Goal: Task Accomplishment & Management: Use online tool/utility

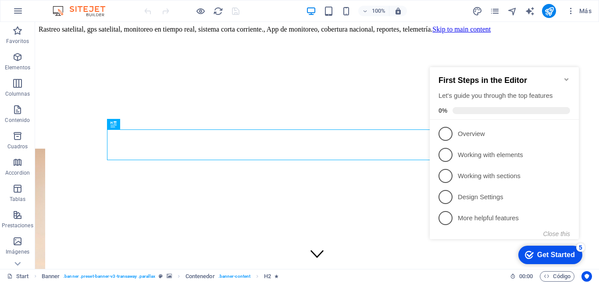
scroll to position [203, 0]
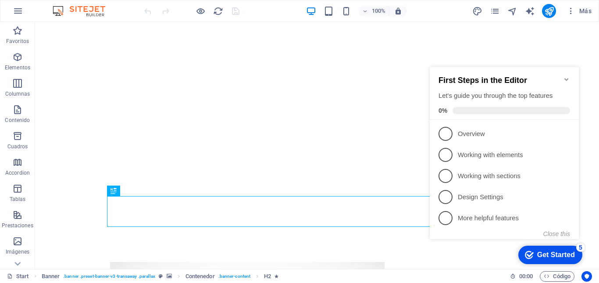
click at [565, 76] on icon "Minimize checklist" at bounding box center [566, 79] width 7 height 7
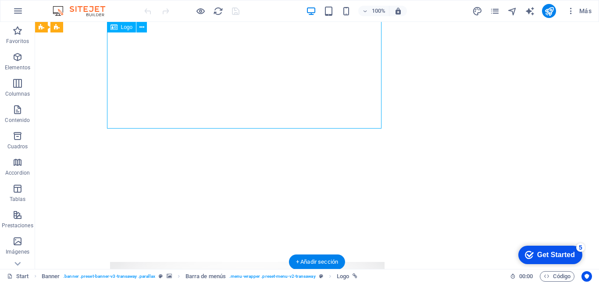
drag, startPoint x: 381, startPoint y: 127, endPoint x: 324, endPoint y: 82, distance: 72.5
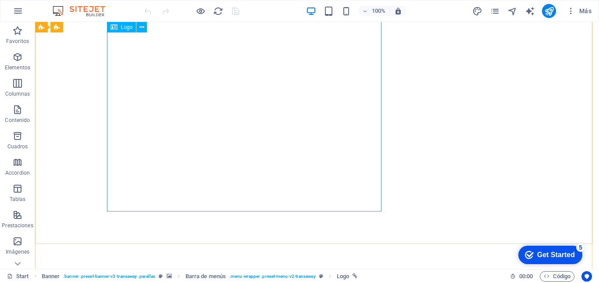
scroll to position [120, 0]
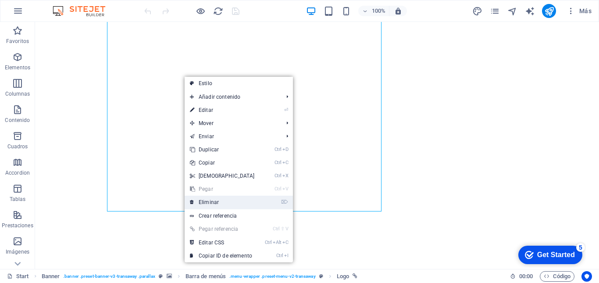
click at [212, 202] on link "⌦ Eliminar" at bounding box center [222, 202] width 75 height 13
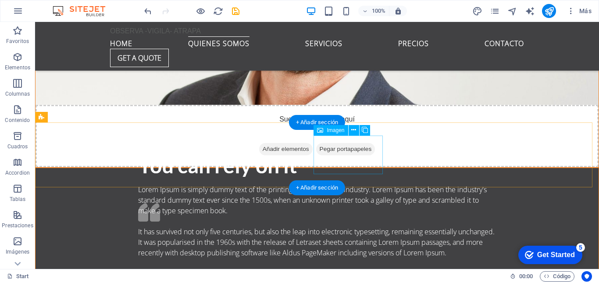
scroll to position [1406, 0]
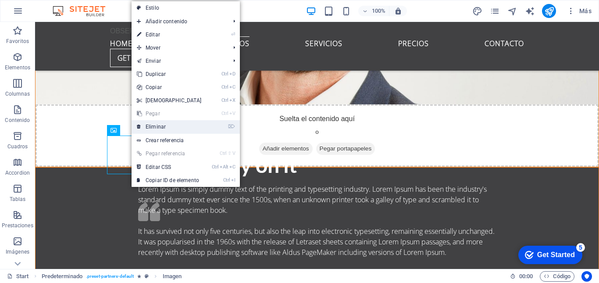
click at [169, 129] on link "⌦ Eliminar" at bounding box center [169, 126] width 75 height 13
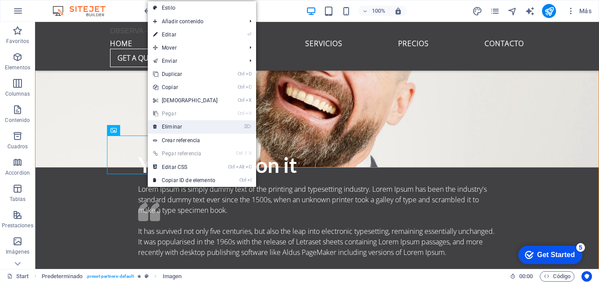
click at [170, 127] on link "⌦ Eliminar" at bounding box center [185, 126] width 75 height 13
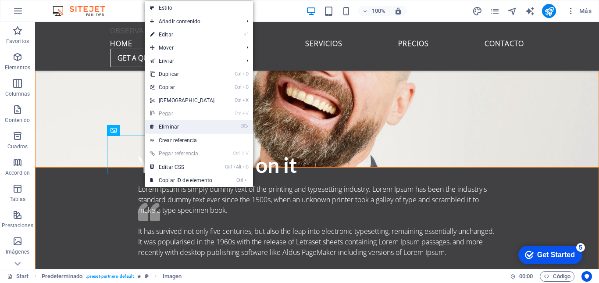
click at [167, 130] on link "⌦ Eliminar" at bounding box center [182, 126] width 75 height 13
click at [165, 125] on link "⌦ Eliminar" at bounding box center [183, 126] width 75 height 13
click at [170, 128] on link "⌦ Eliminar" at bounding box center [182, 126] width 75 height 13
click at [168, 126] on link "⌦ Eliminar" at bounding box center [180, 126] width 75 height 13
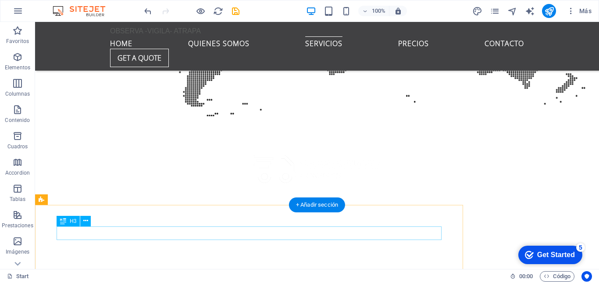
scroll to position [2873, 0]
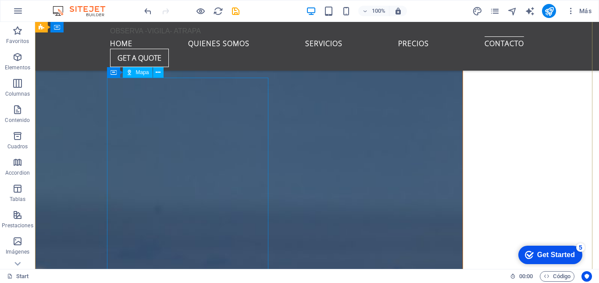
scroll to position [5073, 0]
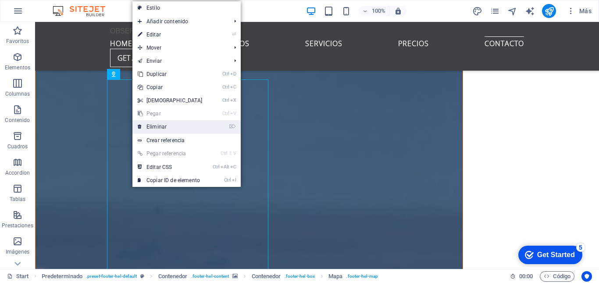
click at [160, 131] on link "⌦ Eliminar" at bounding box center [169, 126] width 75 height 13
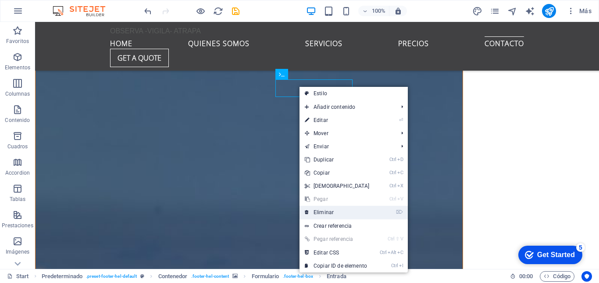
click at [328, 212] on link "⌦ Eliminar" at bounding box center [337, 212] width 75 height 13
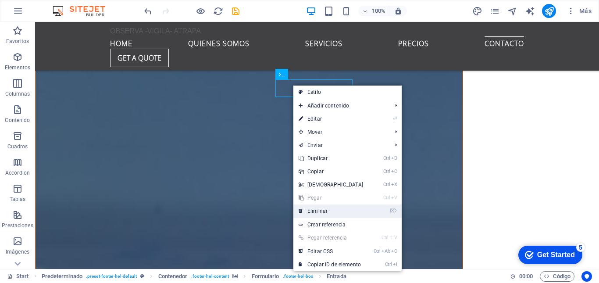
click at [321, 210] on link "⌦ Eliminar" at bounding box center [330, 210] width 75 height 13
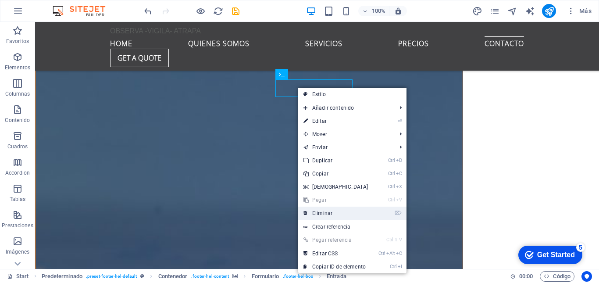
click at [318, 215] on link "⌦ Eliminar" at bounding box center [335, 213] width 75 height 13
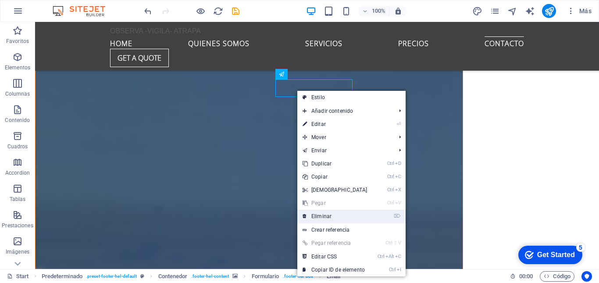
click at [328, 217] on link "⌦ Eliminar" at bounding box center [334, 216] width 75 height 13
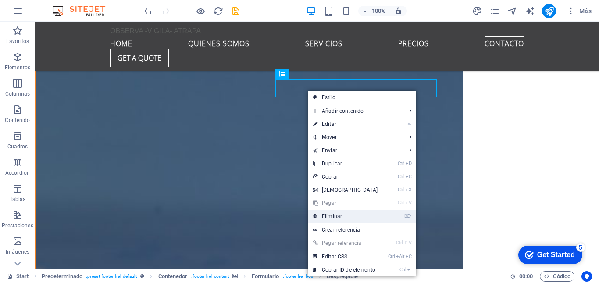
click at [334, 215] on link "⌦ Eliminar" at bounding box center [345, 216] width 75 height 13
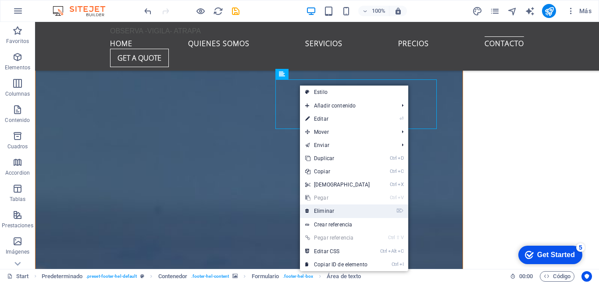
click at [324, 212] on link "⌦ Eliminar" at bounding box center [337, 210] width 75 height 13
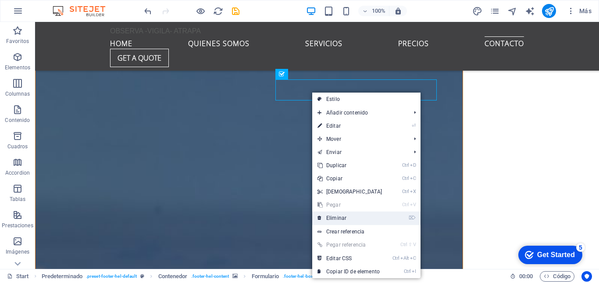
click at [335, 223] on link "⌦ Eliminar" at bounding box center [349, 217] width 75 height 13
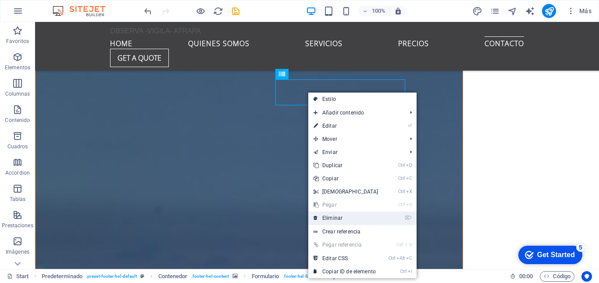
click at [328, 218] on link "⌦ Eliminar" at bounding box center [345, 217] width 75 height 13
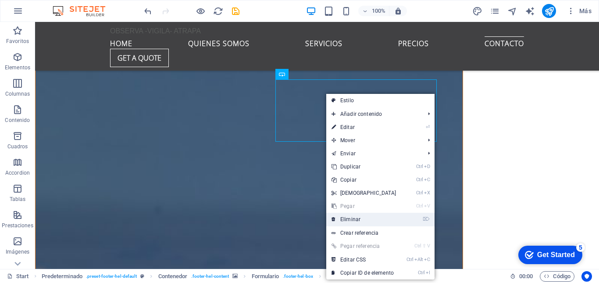
click at [346, 223] on link "⌦ Eliminar" at bounding box center [363, 219] width 75 height 13
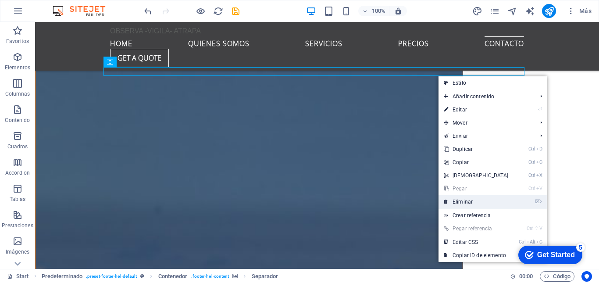
click at [467, 202] on link "⌦ Eliminar" at bounding box center [476, 201] width 75 height 13
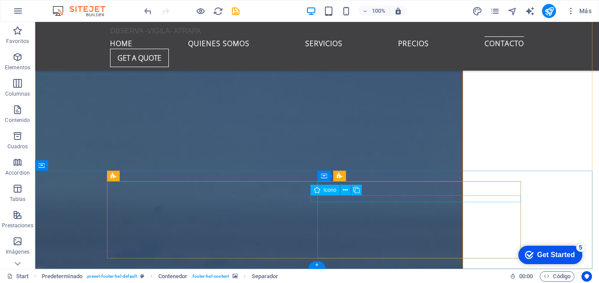
scroll to position [5071, 0]
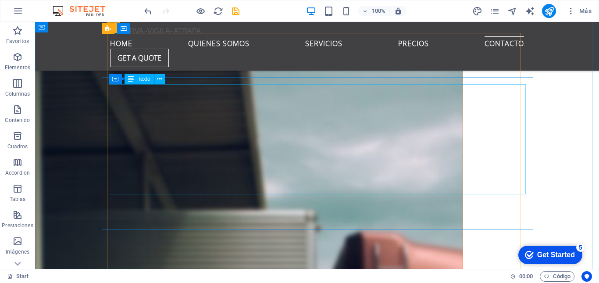
scroll to position [4293, 0]
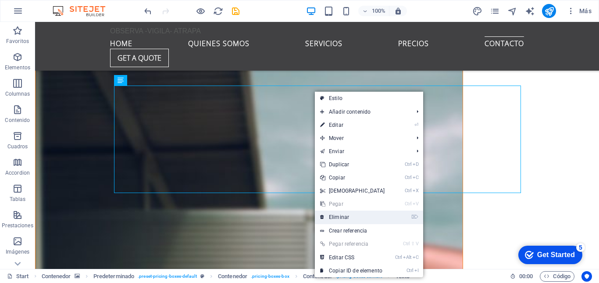
click at [334, 217] on link "⌦ Eliminar" at bounding box center [352, 216] width 75 height 13
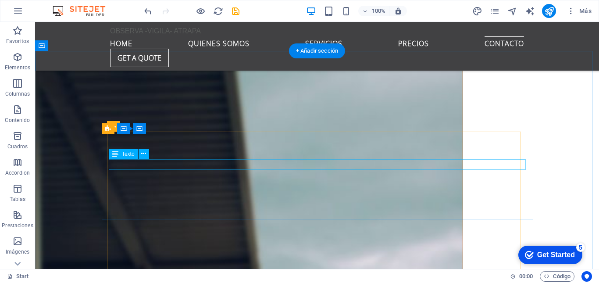
scroll to position [4194, 0]
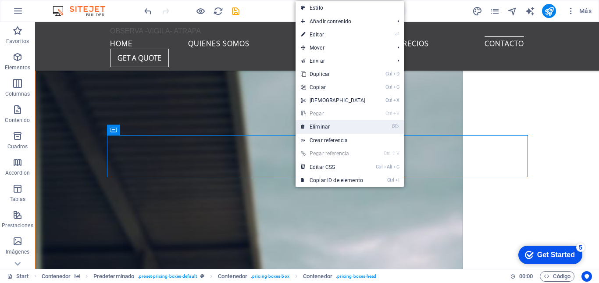
click at [325, 128] on link "⌦ Eliminar" at bounding box center [333, 126] width 75 height 13
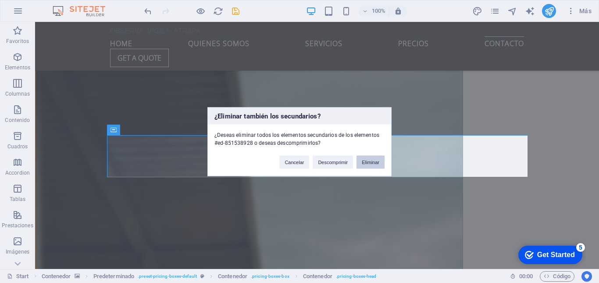
click at [368, 163] on button "Eliminar" at bounding box center [371, 161] width 28 height 13
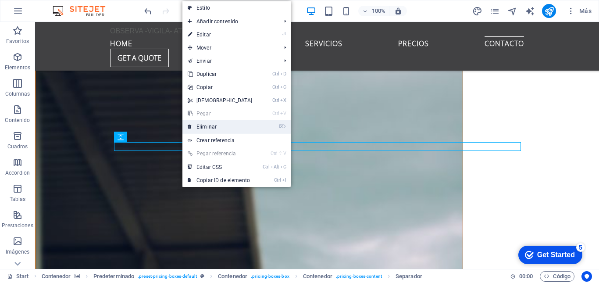
click at [210, 124] on link "⌦ Eliminar" at bounding box center [219, 126] width 75 height 13
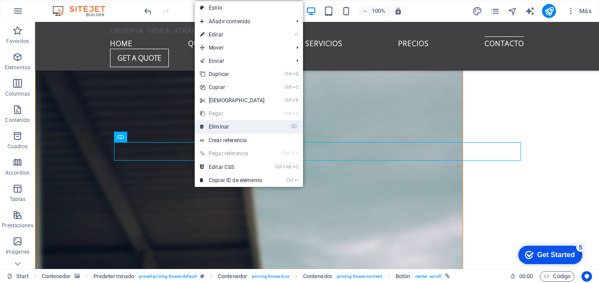
click at [228, 128] on link "⌦ Eliminar" at bounding box center [232, 126] width 75 height 13
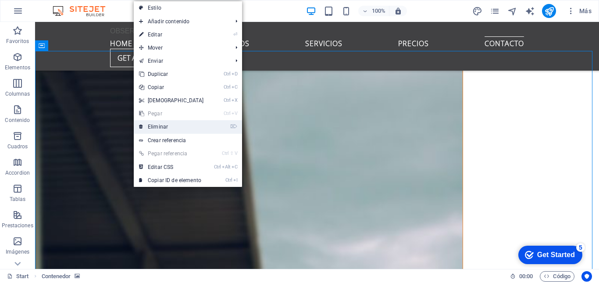
click at [157, 126] on link "⌦ Eliminar" at bounding box center [171, 126] width 75 height 13
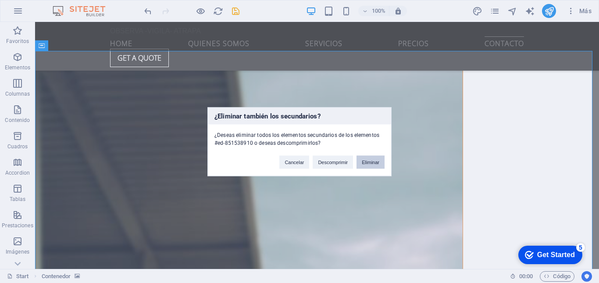
click at [368, 165] on button "Eliminar" at bounding box center [371, 161] width 28 height 13
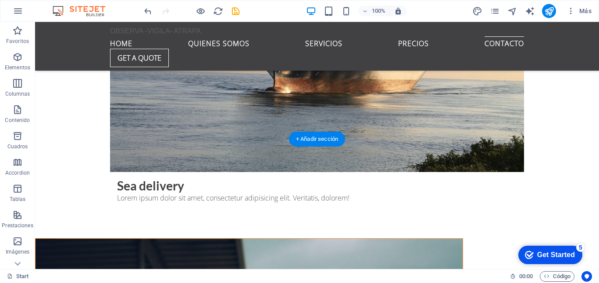
scroll to position [4323, 0]
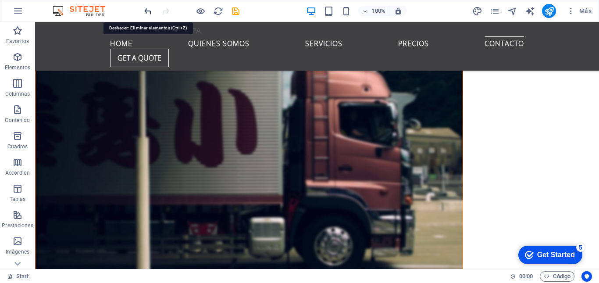
click at [146, 11] on icon "undo" at bounding box center [148, 11] width 10 height 10
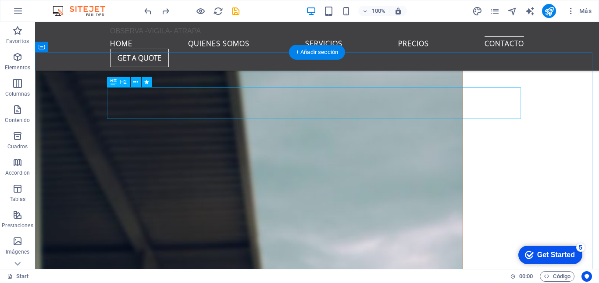
scroll to position [4193, 0]
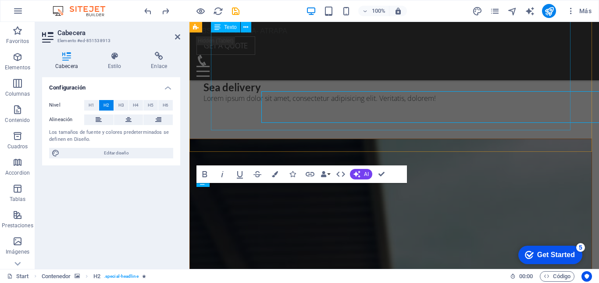
scroll to position [4187, 0]
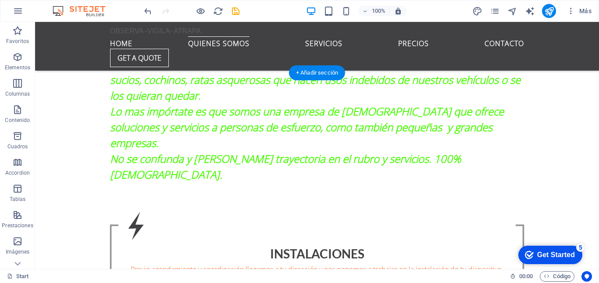
scroll to position [675, 0]
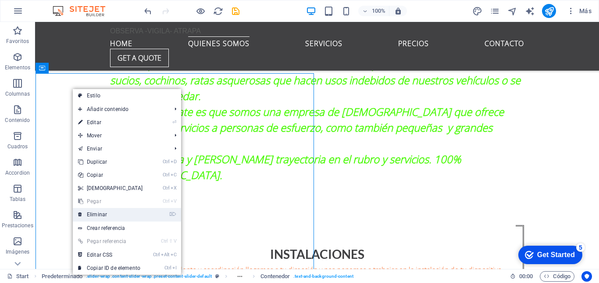
click at [106, 214] on link "⌦ Eliminar" at bounding box center [110, 214] width 75 height 13
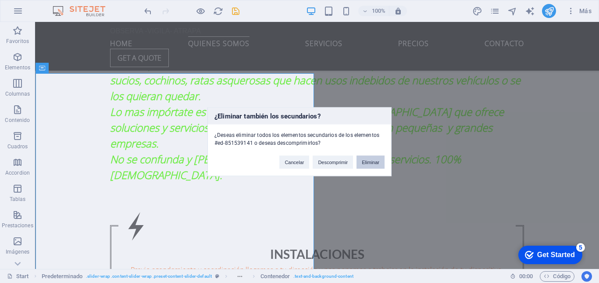
click at [379, 165] on button "Eliminar" at bounding box center [371, 161] width 28 height 13
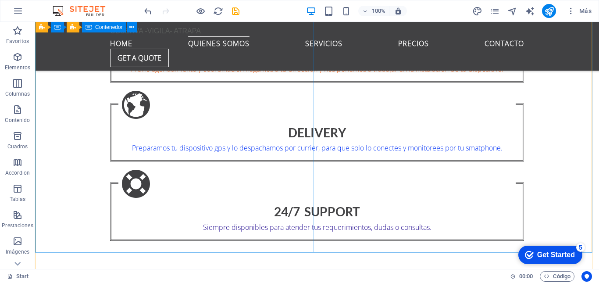
scroll to position [876, 0]
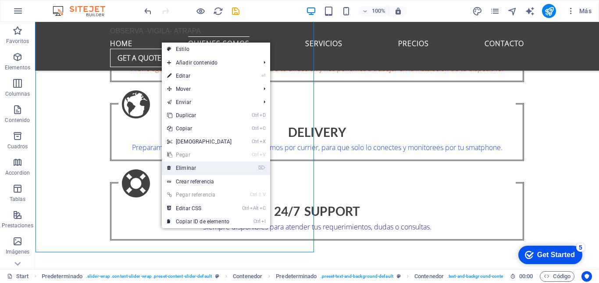
click at [187, 170] on link "⌦ Eliminar" at bounding box center [199, 167] width 75 height 13
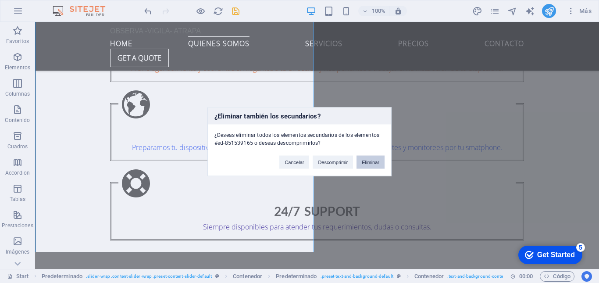
click at [365, 164] on button "Eliminar" at bounding box center [371, 161] width 28 height 13
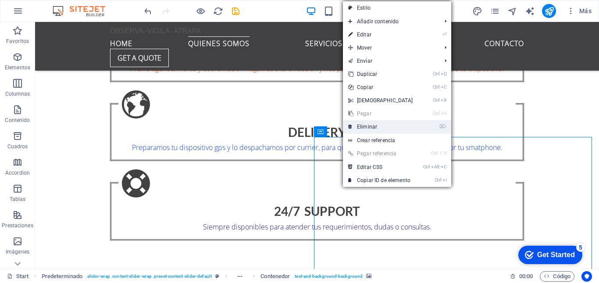
click at [379, 128] on link "⌦ Eliminar" at bounding box center [380, 126] width 75 height 13
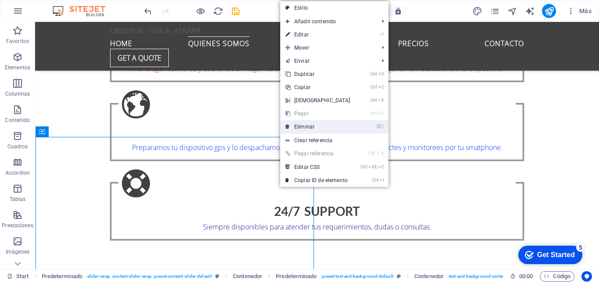
click at [309, 129] on link "⌦ Eliminar" at bounding box center [317, 126] width 75 height 13
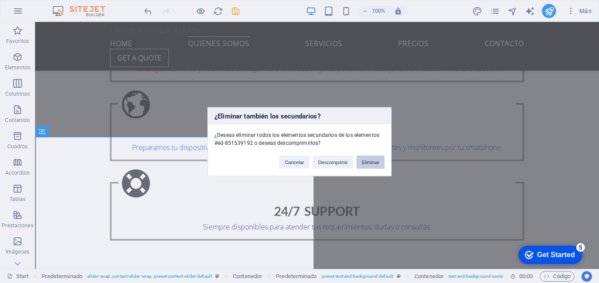
click at [369, 161] on button "Eliminar" at bounding box center [371, 161] width 28 height 13
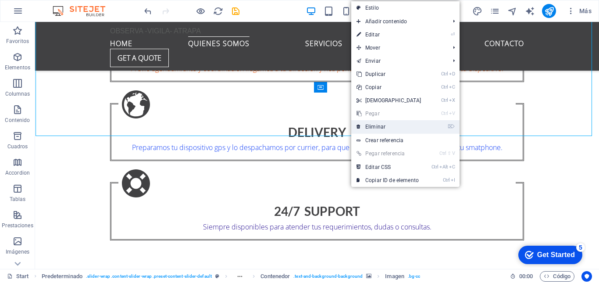
click at [370, 129] on link "⌦ Eliminar" at bounding box center [388, 126] width 75 height 13
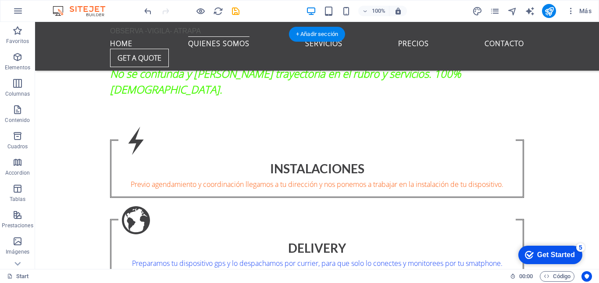
scroll to position [666, 0]
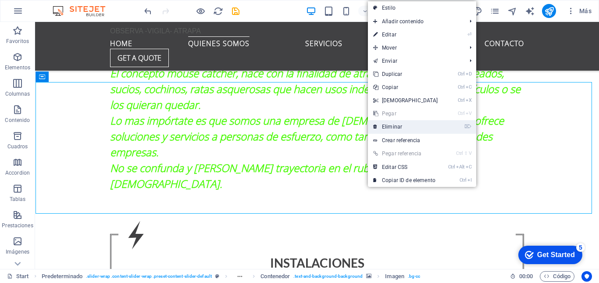
click at [394, 129] on link "⌦ Eliminar" at bounding box center [405, 126] width 75 height 13
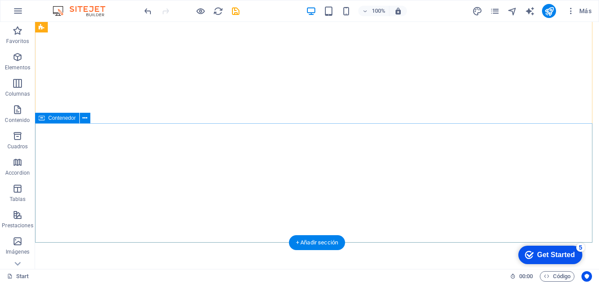
scroll to position [0, 0]
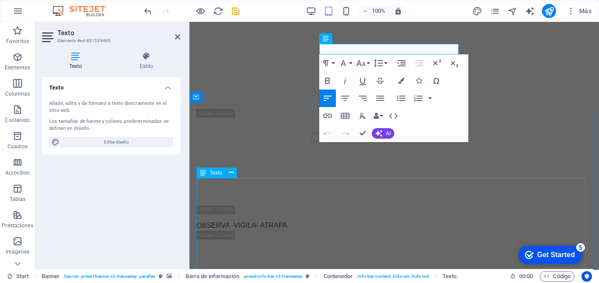
scroll to position [188, 0]
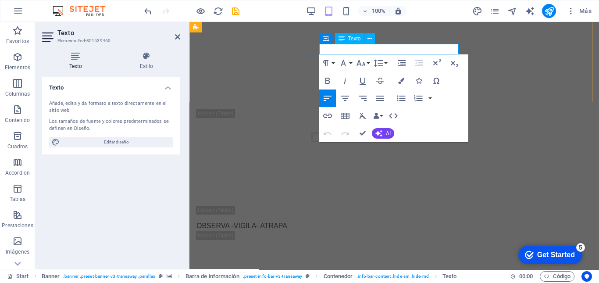
click at [388, 132] on p "[EMAIL_ADDRESS][DOMAIN_NAME] [EMAIL_ADDRESS][DOMAIN_NAME]" at bounding box center [392, 137] width 386 height 11
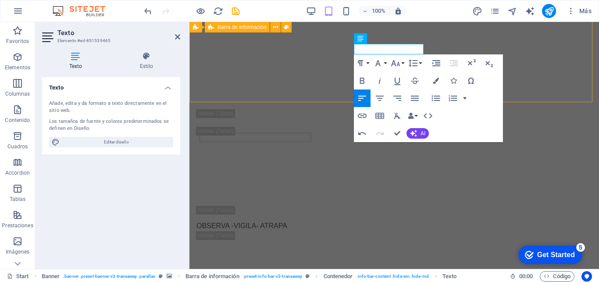
click at [526, 102] on div "[PHONE_NUMBER] [EMAIL_ADDRESS][DOMAIN_NAME]" at bounding box center [394, 159] width 410 height 114
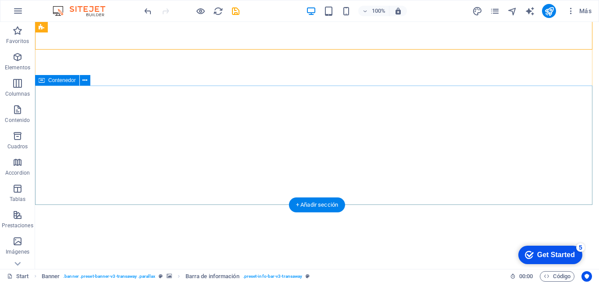
scroll to position [75, 0]
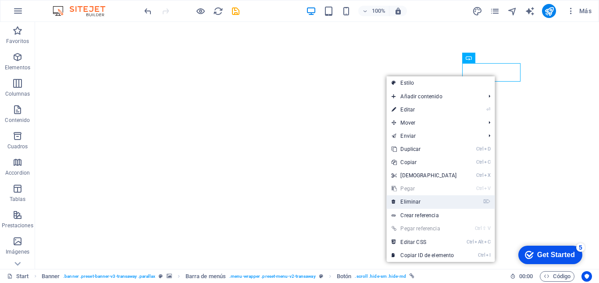
click at [418, 203] on link "⌦ Eliminar" at bounding box center [423, 201] width 75 height 13
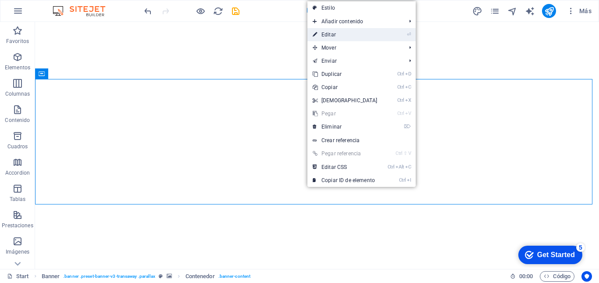
click at [335, 34] on link "⏎ Editar" at bounding box center [344, 34] width 75 height 13
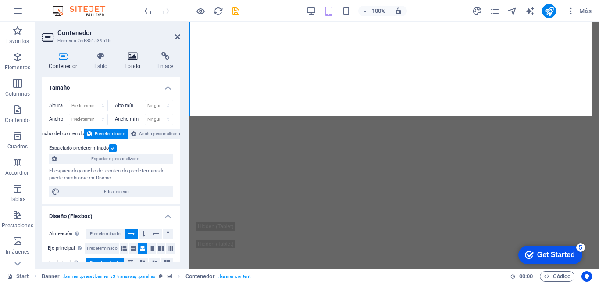
click at [133, 57] on icon at bounding box center [132, 56] width 29 height 9
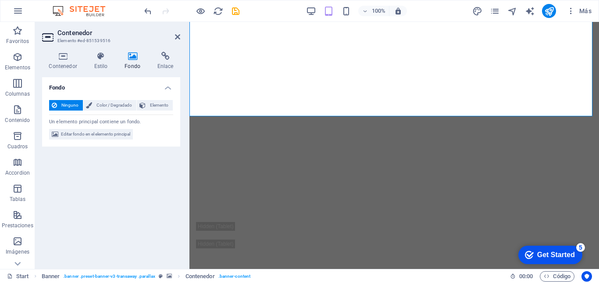
click at [136, 58] on icon at bounding box center [132, 56] width 29 height 9
click at [97, 135] on span "Editar fondo en el elemento principal" at bounding box center [95, 134] width 69 height 11
select select "ms"
select select "s"
select select "ondemand"
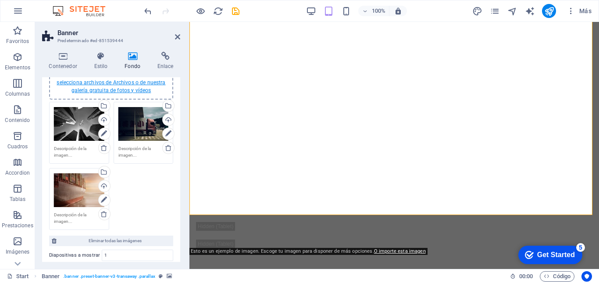
scroll to position [109, 0]
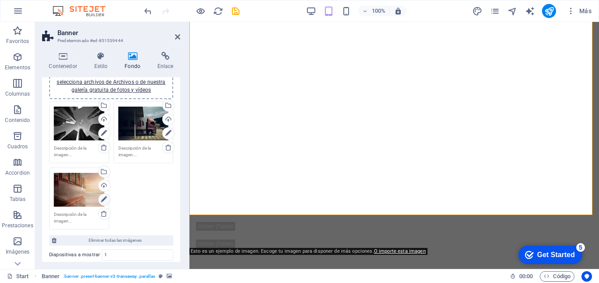
click at [103, 198] on icon at bounding box center [104, 199] width 6 height 11
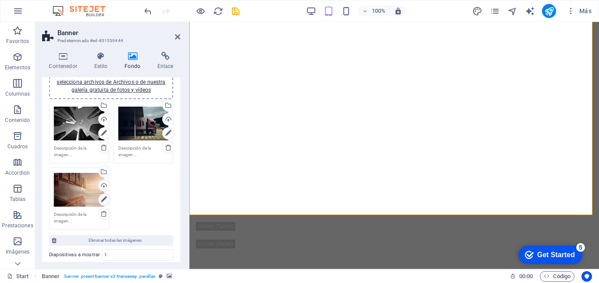
click at [103, 198] on icon at bounding box center [104, 199] width 6 height 11
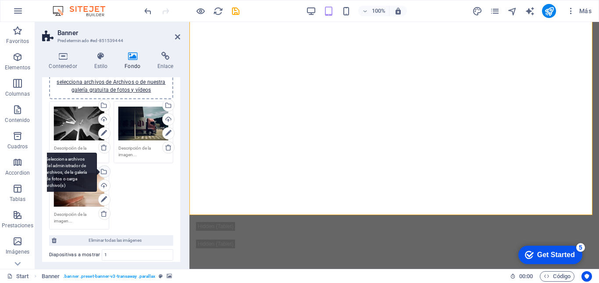
click at [104, 172] on div "Selecciona archivos del administrador de archivos, de la galería de fotos o car…" at bounding box center [103, 172] width 13 height 13
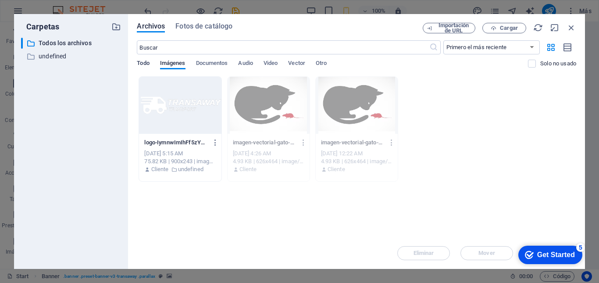
click at [143, 63] on span "Todo" at bounding box center [143, 64] width 12 height 12
click at [195, 26] on span "Fotos de catálogo" at bounding box center [203, 26] width 57 height 11
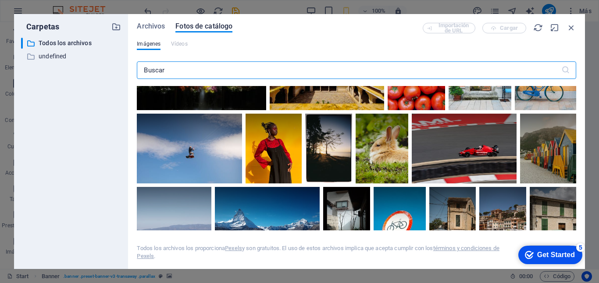
scroll to position [4062, 0]
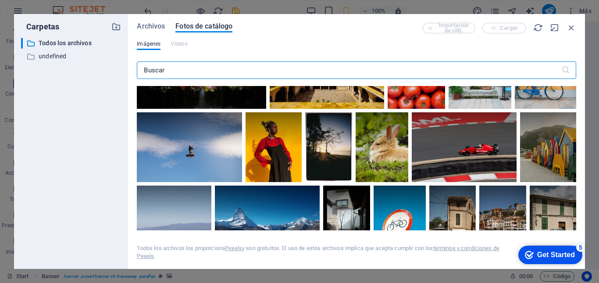
click at [194, 68] on input "text" at bounding box center [349, 70] width 424 height 18
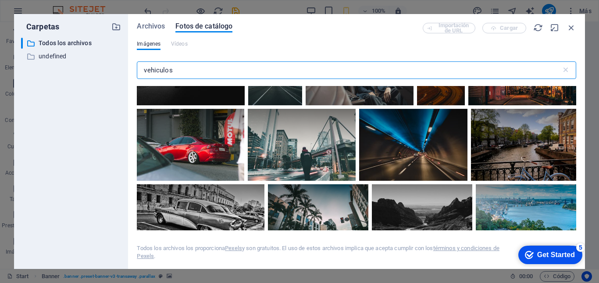
scroll to position [2548, 0]
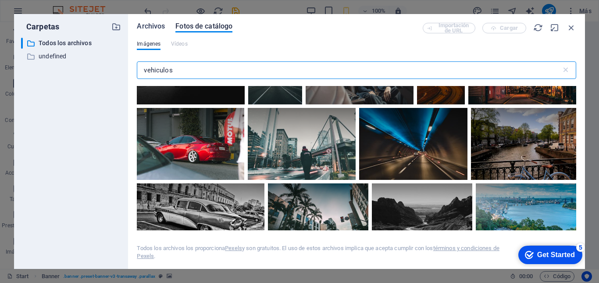
type input "vehiculos"
click at [151, 26] on span "Archivos" at bounding box center [151, 26] width 28 height 11
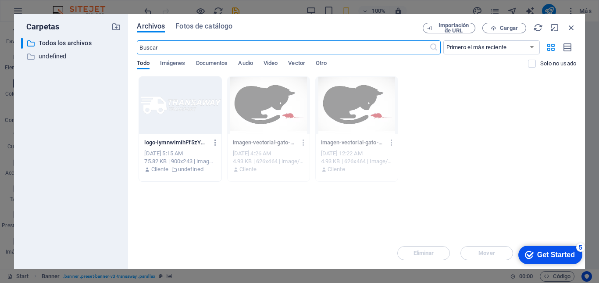
click at [151, 26] on span "Archivos" at bounding box center [151, 26] width 28 height 11
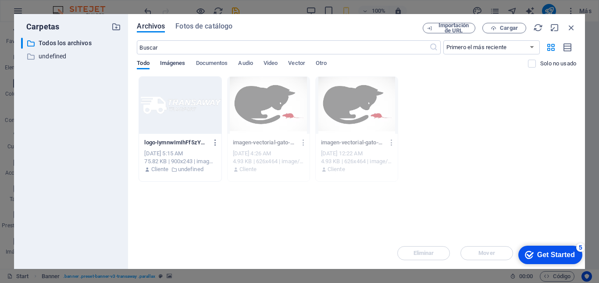
click at [179, 68] on span "Imágenes" at bounding box center [172, 64] width 25 height 12
click at [179, 64] on span "Imágenes" at bounding box center [172, 64] width 25 height 12
click at [70, 46] on p "Todos los archivos" at bounding box center [72, 43] width 67 height 10
click at [54, 54] on p "undefined" at bounding box center [72, 56] width 67 height 10
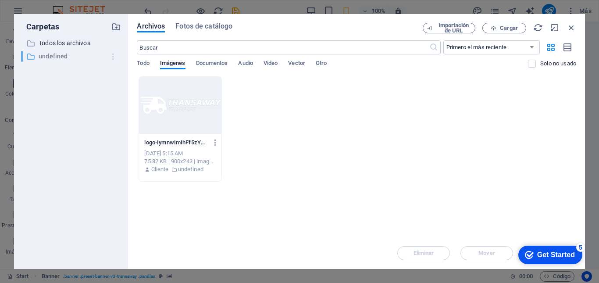
click at [114, 54] on icon "button" at bounding box center [113, 56] width 9 height 9
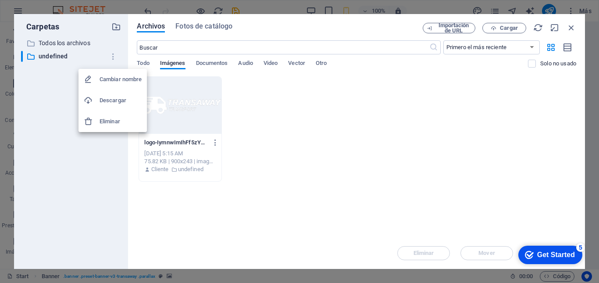
click at [64, 39] on div at bounding box center [299, 141] width 599 height 283
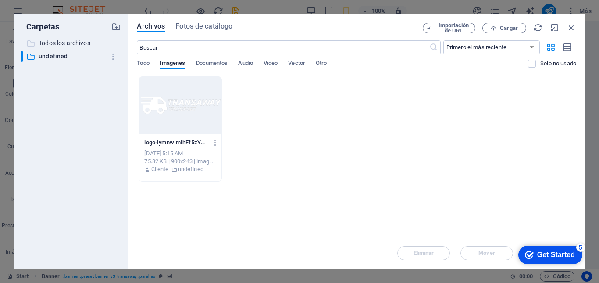
click at [64, 43] on p "Todos los archivos" at bounding box center [72, 43] width 67 height 10
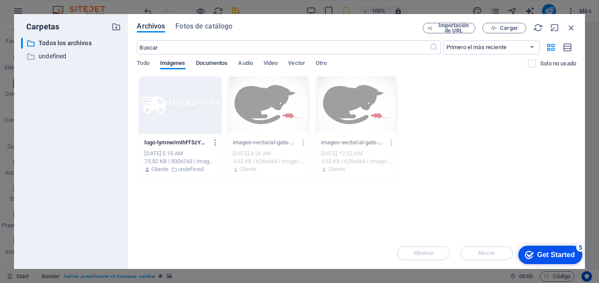
click at [221, 62] on span "Documentos" at bounding box center [212, 64] width 32 height 12
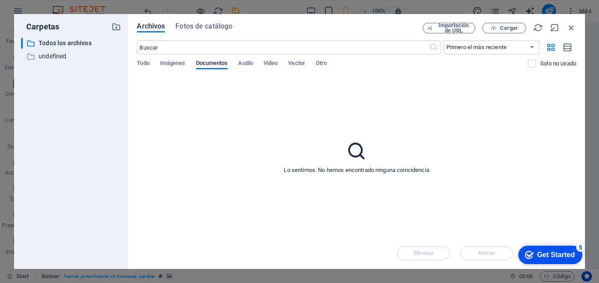
click at [357, 159] on icon at bounding box center [357, 151] width 22 height 22
click at [147, 64] on span "Todo" at bounding box center [143, 64] width 12 height 12
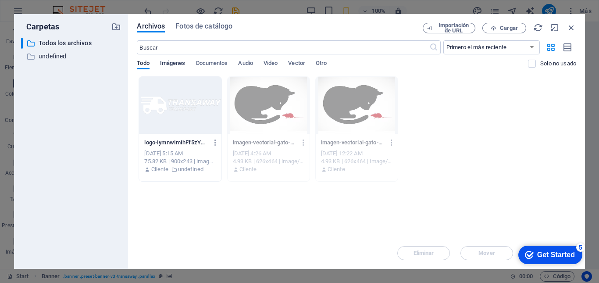
click at [167, 62] on span "Imágenes" at bounding box center [172, 64] width 25 height 12
click at [175, 64] on span "Imágenes" at bounding box center [172, 64] width 25 height 12
click at [200, 23] on span "Fotos de catálogo" at bounding box center [203, 26] width 57 height 11
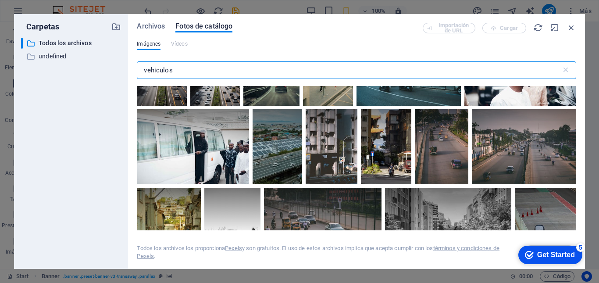
scroll to position [508, 0]
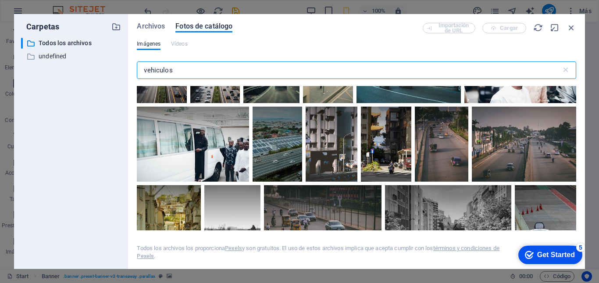
drag, startPoint x: 203, startPoint y: 70, endPoint x: 139, endPoint y: 71, distance: 63.6
click at [139, 71] on input "vehiculos" at bounding box center [349, 70] width 424 height 18
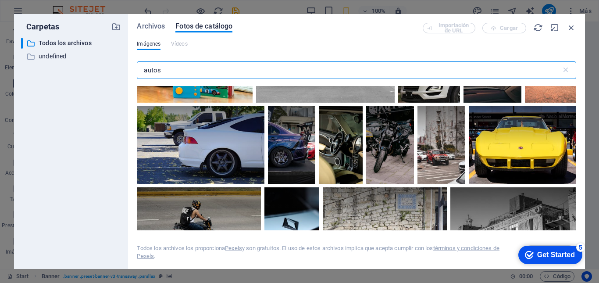
scroll to position [1483, 0]
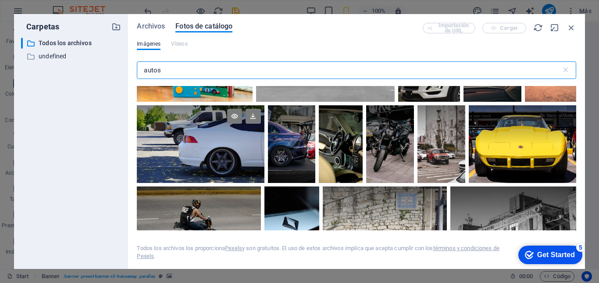
type input "autos"
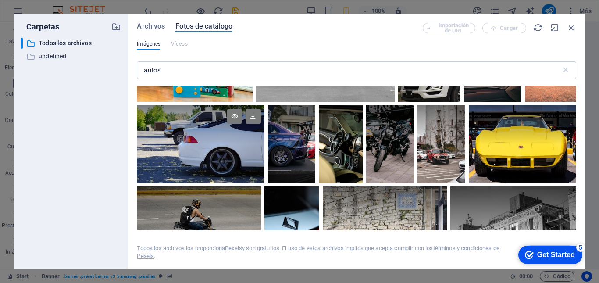
click at [264, 135] on div at bounding box center [200, 124] width 127 height 39
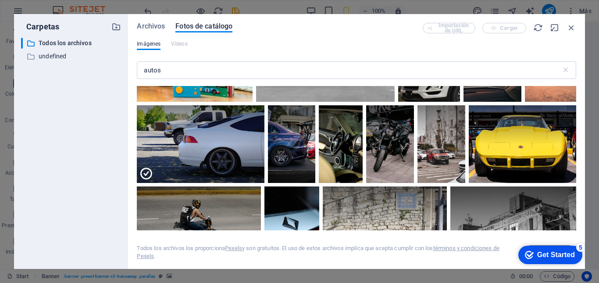
click at [501, 29] on div "Importación de URL Cargar" at bounding box center [499, 28] width 153 height 11
click at [260, 119] on icon at bounding box center [253, 116] width 15 height 15
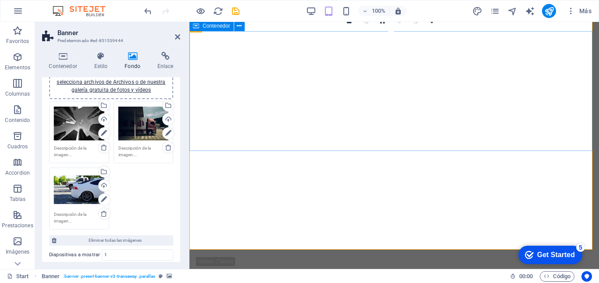
scroll to position [40, 0]
click at [101, 134] on icon at bounding box center [104, 133] width 6 height 11
click at [105, 132] on icon at bounding box center [104, 133] width 6 height 11
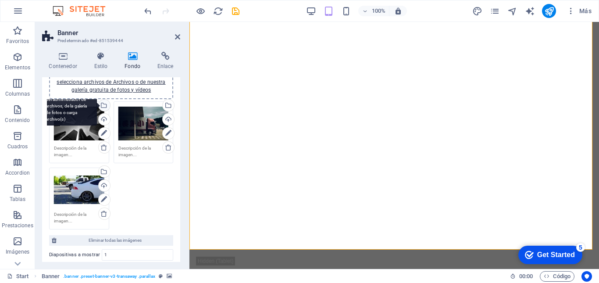
click at [104, 105] on div "Selecciona archivos del administrador de archivos, de la galería de fotos o car…" at bounding box center [103, 106] width 13 height 13
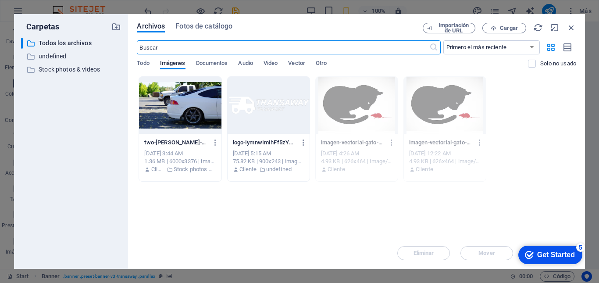
click at [182, 51] on input "text" at bounding box center [283, 47] width 292 height 14
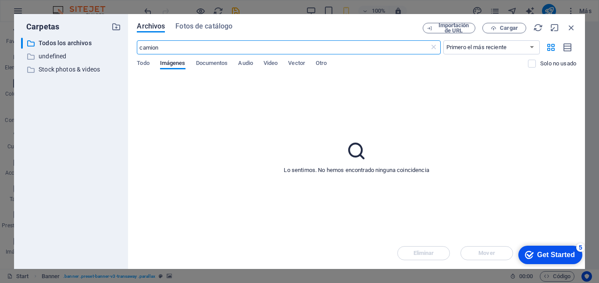
click at [184, 50] on input "camion" at bounding box center [283, 47] width 292 height 14
type input "c"
click at [147, 61] on span "Todo" at bounding box center [143, 64] width 12 height 12
click at [151, 48] on input "vehiculos" at bounding box center [283, 47] width 292 height 14
type input "vehículos"
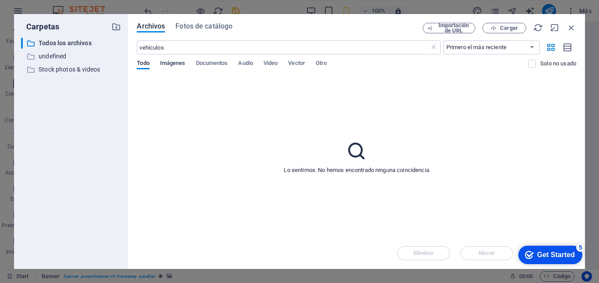
click at [182, 61] on span "Imágenes" at bounding box center [172, 64] width 25 height 12
click at [188, 46] on input "vehículos" at bounding box center [283, 47] width 292 height 14
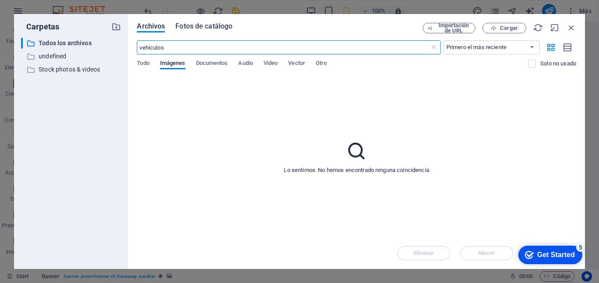
click at [202, 27] on span "Fotos de catálogo" at bounding box center [203, 26] width 57 height 11
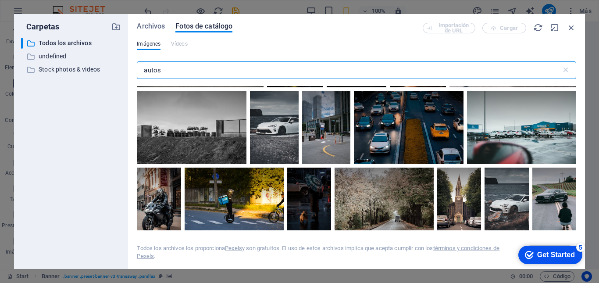
scroll to position [977, 0]
click at [414, 134] on div at bounding box center [408, 126] width 109 height 73
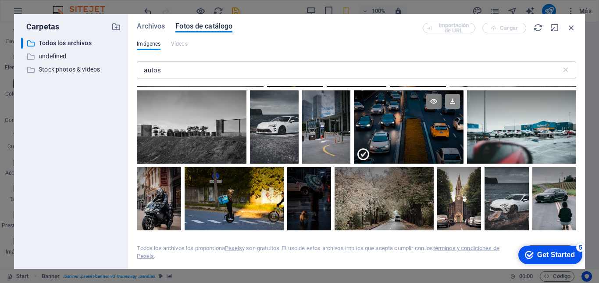
click at [448, 98] on icon at bounding box center [452, 101] width 15 height 15
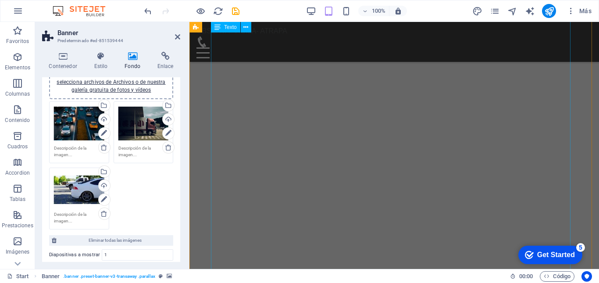
scroll to position [3551, 0]
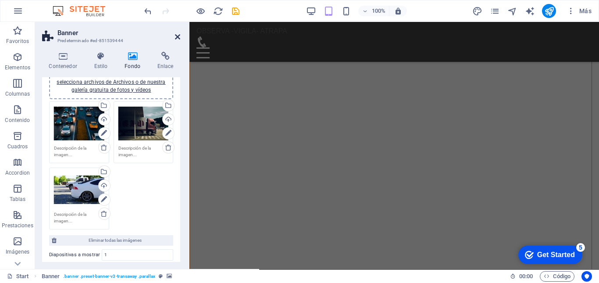
drag, startPoint x: 178, startPoint y: 37, endPoint x: 143, endPoint y: 15, distance: 41.6
click at [178, 37] on icon at bounding box center [177, 36] width 5 height 7
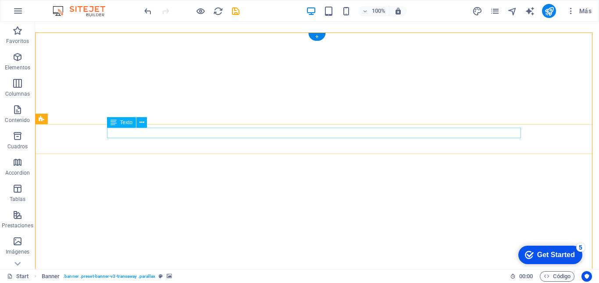
scroll to position [0, 0]
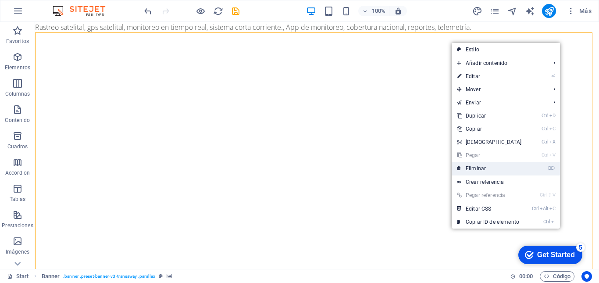
click at [472, 168] on link "⌦ Eliminar" at bounding box center [489, 168] width 75 height 13
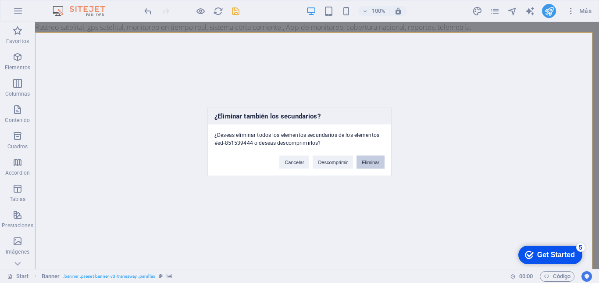
drag, startPoint x: 371, startPoint y: 161, endPoint x: 354, endPoint y: 121, distance: 43.1
click at [371, 161] on button "Eliminar" at bounding box center [371, 161] width 28 height 13
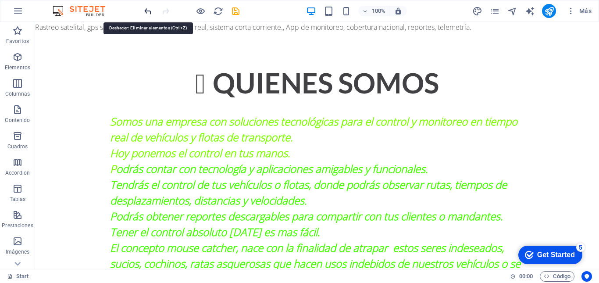
click at [149, 13] on icon "undo" at bounding box center [148, 11] width 10 height 10
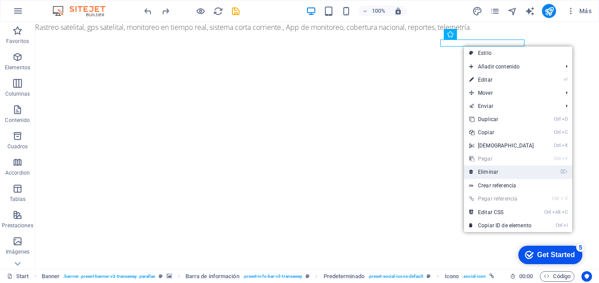
click at [501, 172] on link "⌦ Eliminar" at bounding box center [501, 171] width 75 height 13
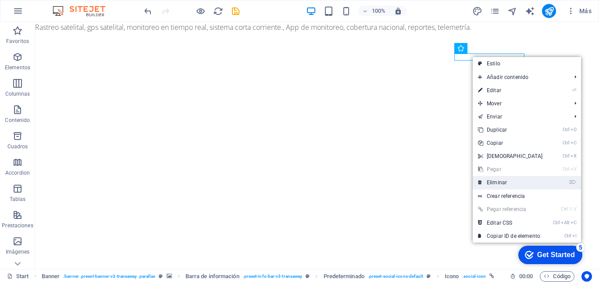
click at [496, 185] on link "⌦ Eliminar" at bounding box center [510, 182] width 75 height 13
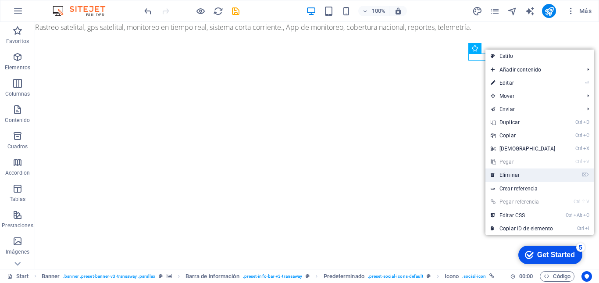
click at [512, 175] on link "⌦ Eliminar" at bounding box center [522, 174] width 75 height 13
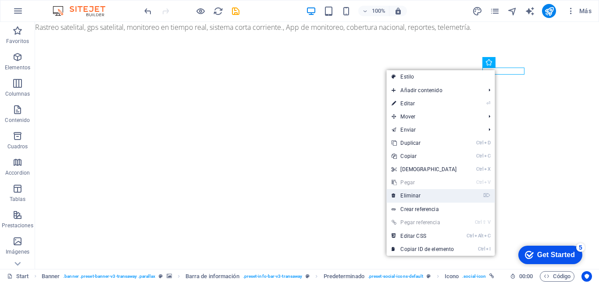
click at [429, 197] on link "⌦ Eliminar" at bounding box center [423, 195] width 75 height 13
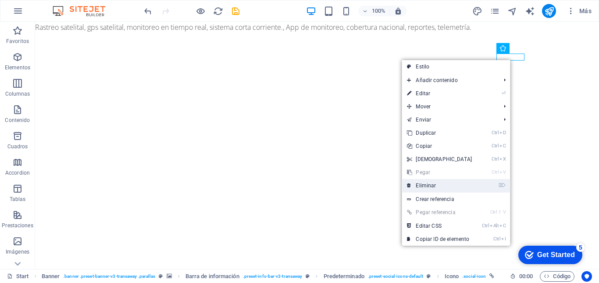
click at [435, 183] on link "⌦ Eliminar" at bounding box center [439, 185] width 75 height 13
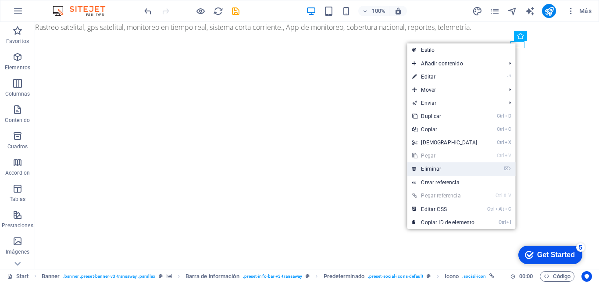
click at [453, 172] on link "⌦ Eliminar" at bounding box center [444, 168] width 75 height 13
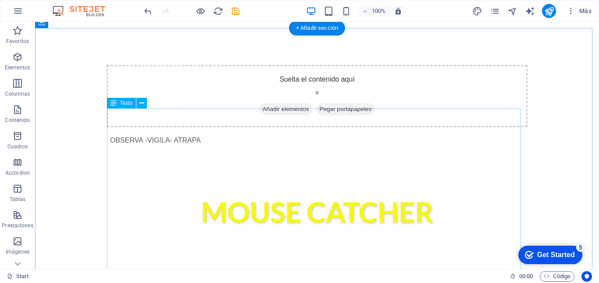
scroll to position [252, 0]
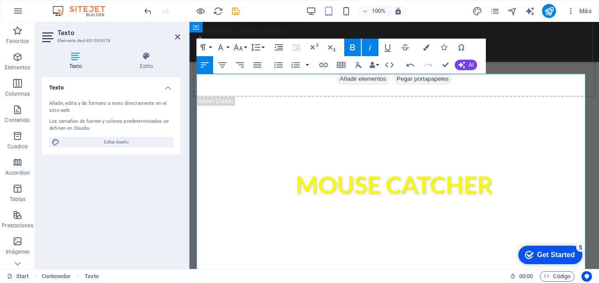
scroll to position [292, 0]
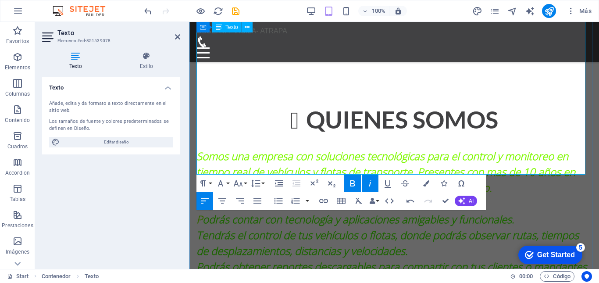
scroll to position [455, 0]
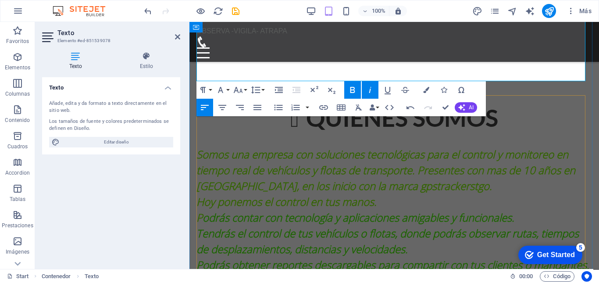
scroll to position [548, 0]
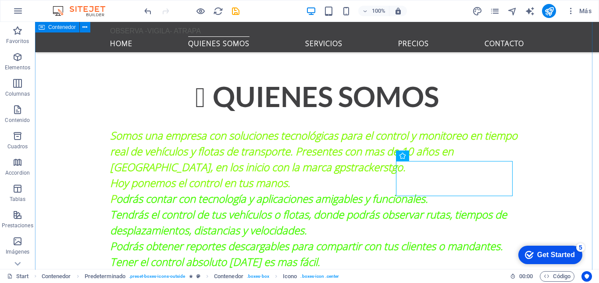
scroll to position [467, 0]
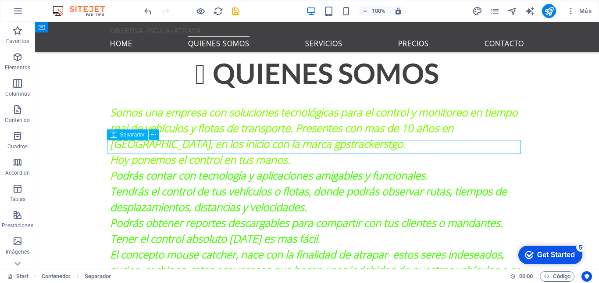
select select "rem"
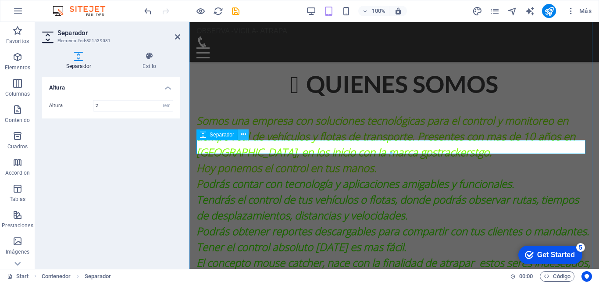
click at [244, 135] on icon at bounding box center [243, 134] width 5 height 9
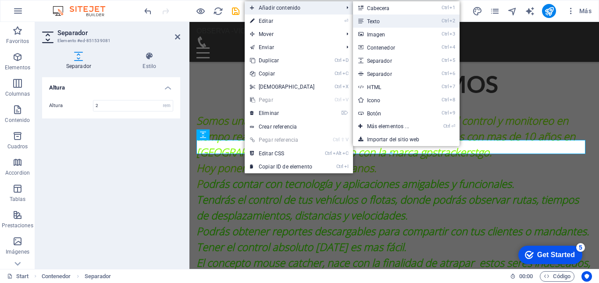
click at [372, 21] on link "Ctrl 2 Texto" at bounding box center [390, 20] width 74 height 13
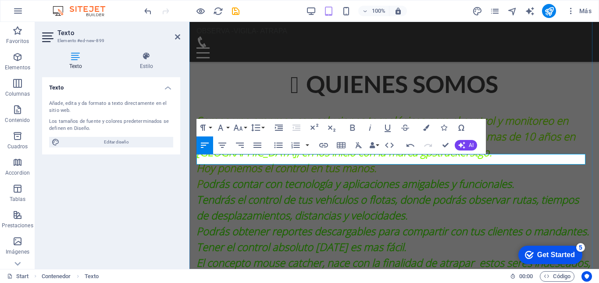
drag, startPoint x: 279, startPoint y: 160, endPoint x: 194, endPoint y: 162, distance: 85.5
click at [230, 128] on button "Font Family" at bounding box center [222, 128] width 17 height 18
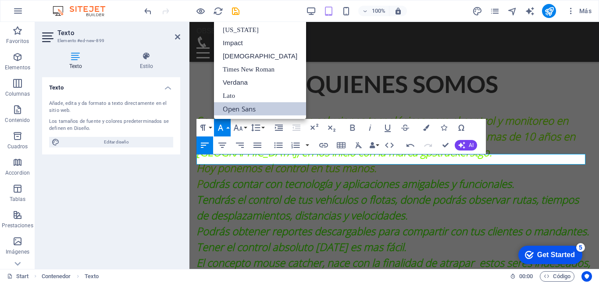
scroll to position [0, 0]
click at [242, 43] on link "Impact" at bounding box center [260, 42] width 92 height 13
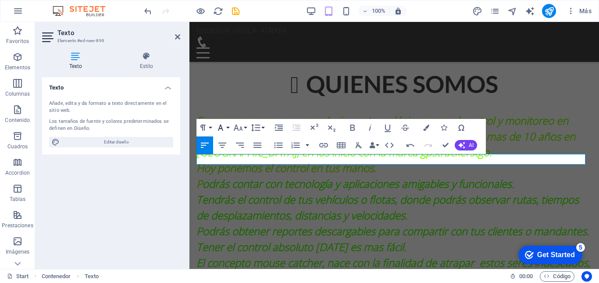
click at [229, 124] on button "Font Family" at bounding box center [222, 128] width 17 height 18
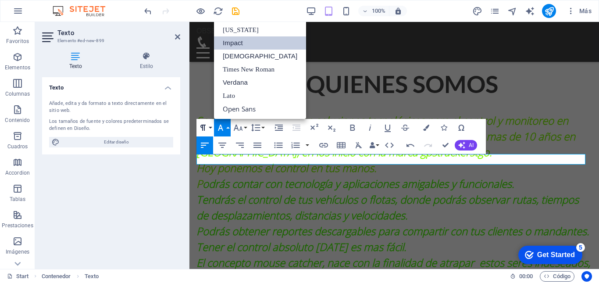
click at [209, 127] on button "Paragraph Format" at bounding box center [204, 128] width 17 height 18
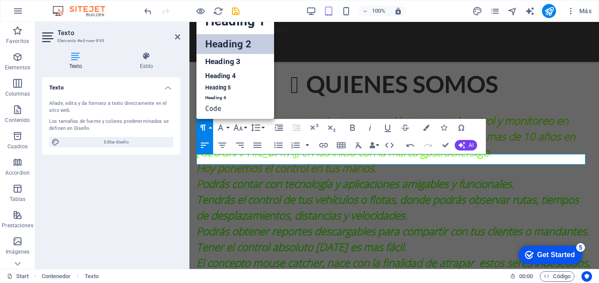
click at [225, 42] on link "Heading 2" at bounding box center [235, 44] width 78 height 20
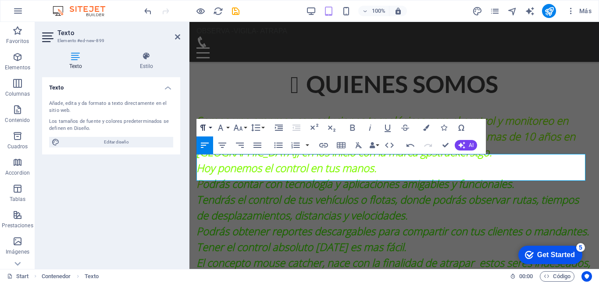
click at [210, 125] on button "Paragraph Format" at bounding box center [204, 128] width 17 height 18
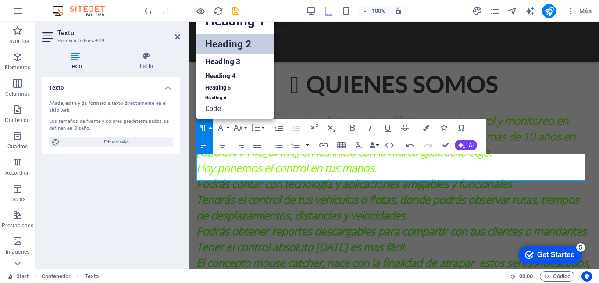
scroll to position [7, 0]
click at [221, 59] on link "Heading 3" at bounding box center [235, 61] width 78 height 15
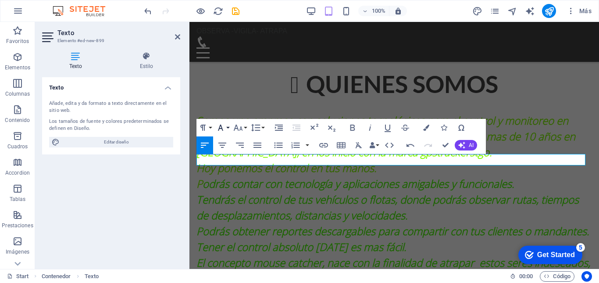
click at [228, 126] on button "Font Family" at bounding box center [222, 128] width 17 height 18
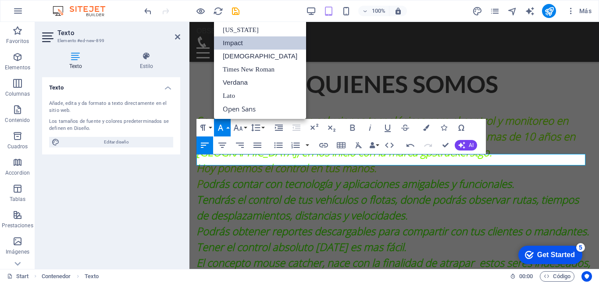
scroll to position [0, 0]
click at [240, 29] on link "[US_STATE]" at bounding box center [260, 29] width 92 height 13
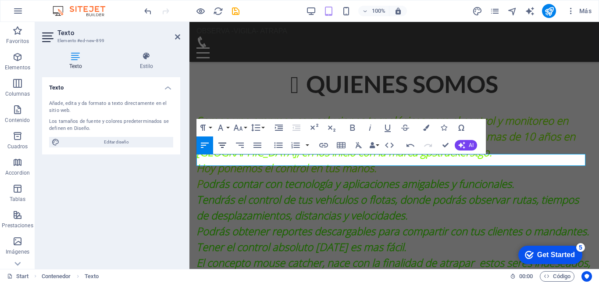
click at [222, 145] on icon "button" at bounding box center [222, 145] width 8 height 5
click at [549, 132] on div "Somos una empresa con soluciones tecnológicas para el control y monitoreo en ti…" at bounding box center [394, 244] width 396 height 263
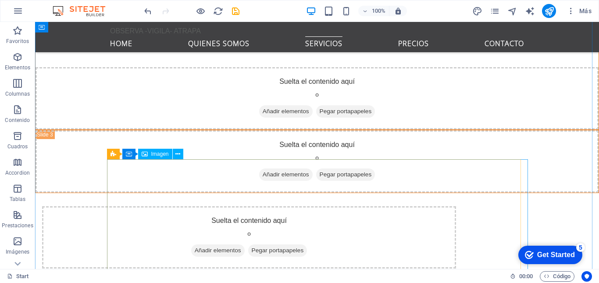
scroll to position [1414, 0]
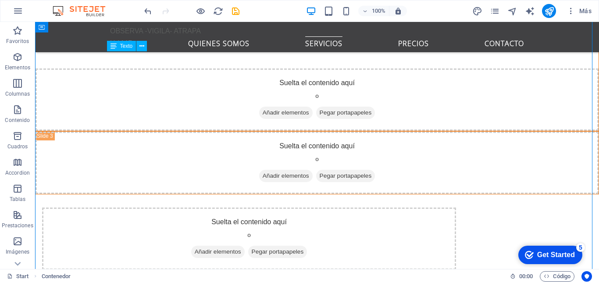
drag, startPoint x: 264, startPoint y: 138, endPoint x: 132, endPoint y: 75, distance: 145.5
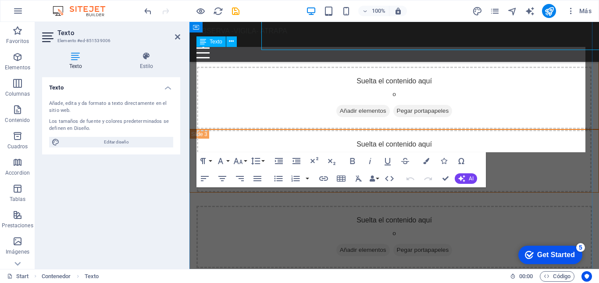
scroll to position [1510, 0]
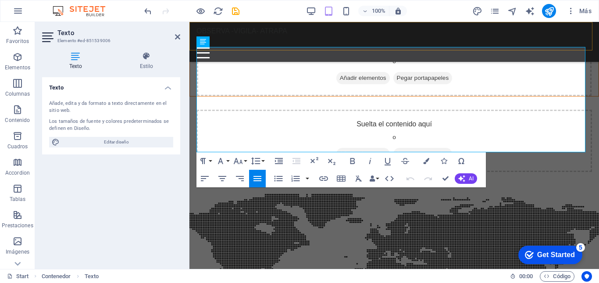
drag, startPoint x: 419, startPoint y: 146, endPoint x: 196, endPoint y: 49, distance: 242.8
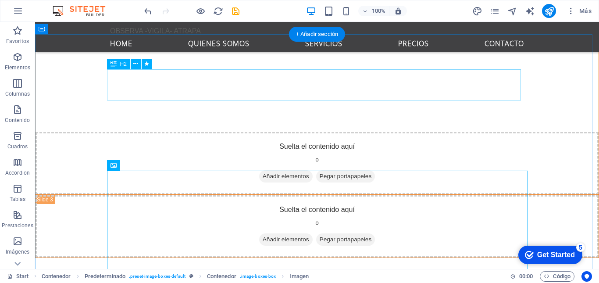
scroll to position [1351, 0]
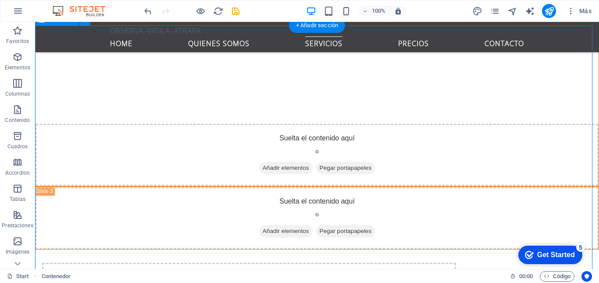
scroll to position [1360, 0]
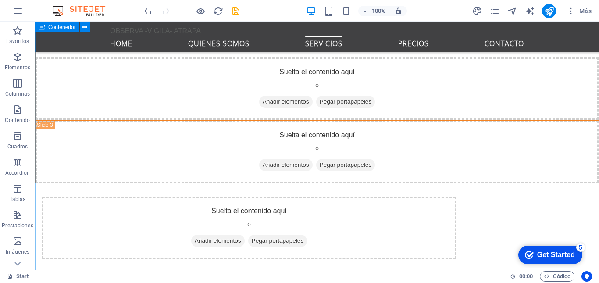
scroll to position [1413, 0]
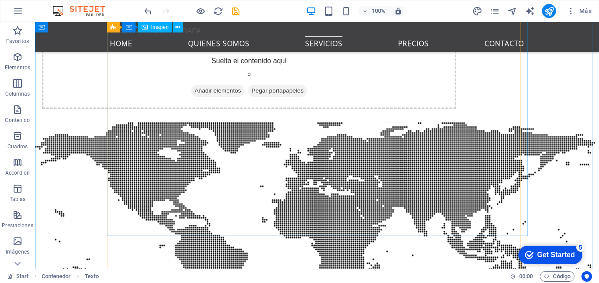
scroll to position [1584, 0]
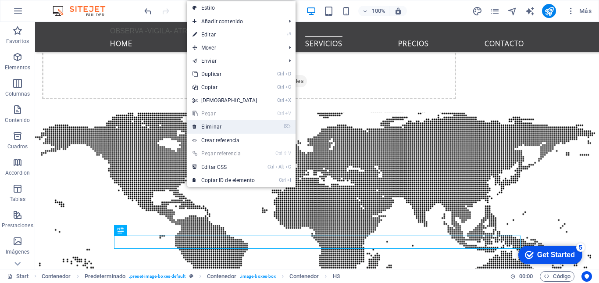
click at [207, 125] on link "⌦ Eliminar" at bounding box center [224, 126] width 75 height 13
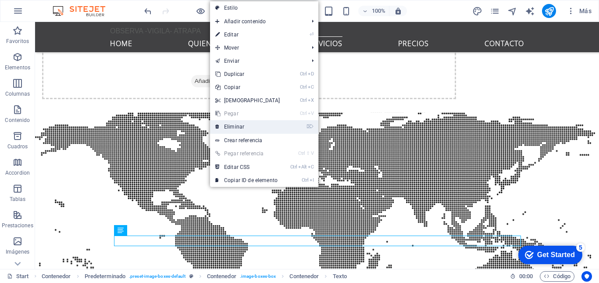
click at [230, 126] on link "⌦ Eliminar" at bounding box center [247, 126] width 75 height 13
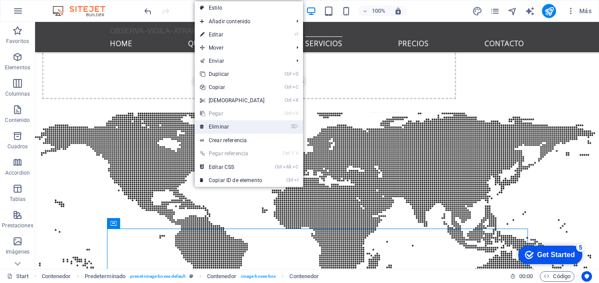
click at [215, 125] on link "⌦ Eliminar" at bounding box center [232, 126] width 75 height 13
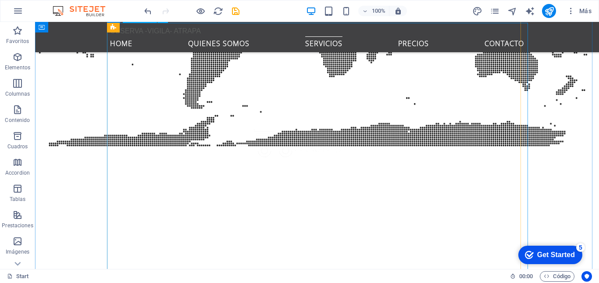
scroll to position [1797, 0]
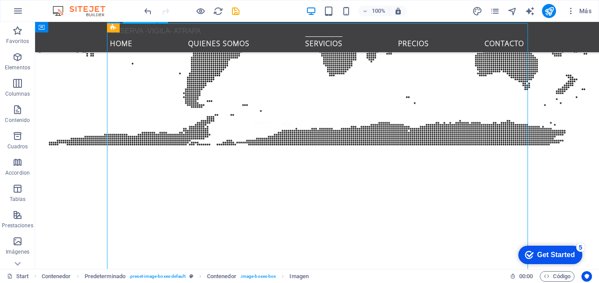
select select "%"
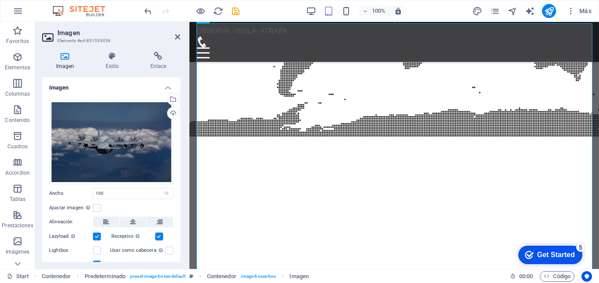
scroll to position [1871, 0]
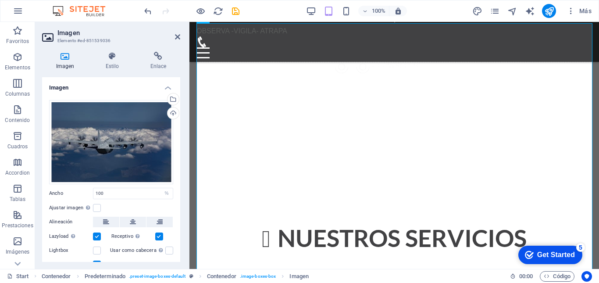
click at [64, 57] on icon at bounding box center [65, 56] width 46 height 9
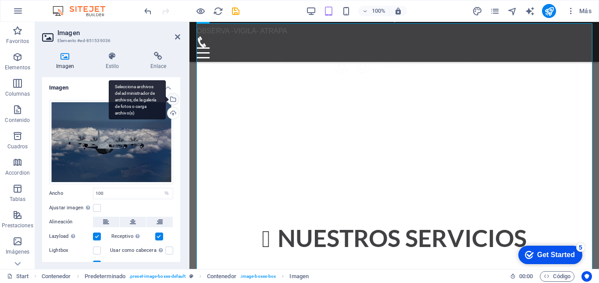
click at [174, 98] on div "Selecciona archivos del administrador de archivos, de la galería de fotos o car…" at bounding box center [172, 99] width 13 height 13
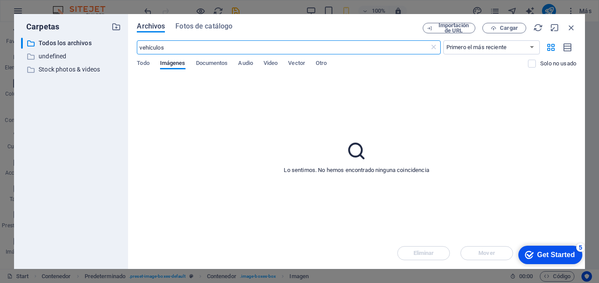
click at [154, 25] on span "Archivos" at bounding box center [151, 26] width 28 height 11
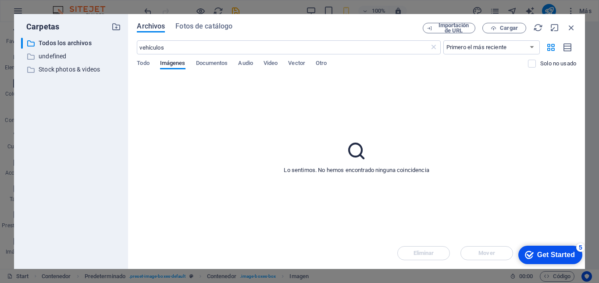
click at [154, 25] on span "Archivos" at bounding box center [151, 26] width 28 height 11
click at [145, 65] on span "Todo" at bounding box center [143, 64] width 12 height 12
click at [350, 153] on icon at bounding box center [357, 151] width 22 height 22
click at [504, 29] on span "Cargar" at bounding box center [509, 27] width 18 height 5
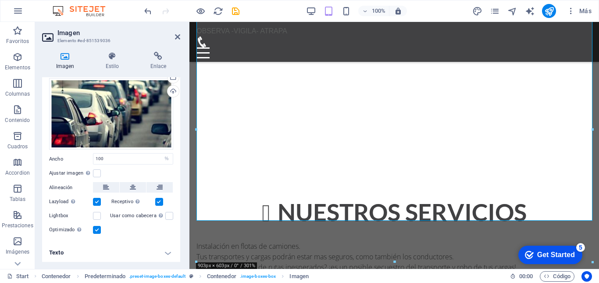
scroll to position [21, 0]
click at [61, 252] on h4 "Texto" at bounding box center [111, 252] width 138 height 21
click at [164, 251] on h4 "Texto" at bounding box center [111, 250] width 138 height 16
click at [164, 253] on h4 "Texto" at bounding box center [111, 252] width 138 height 21
click at [59, 253] on h4 "Texto" at bounding box center [111, 250] width 138 height 16
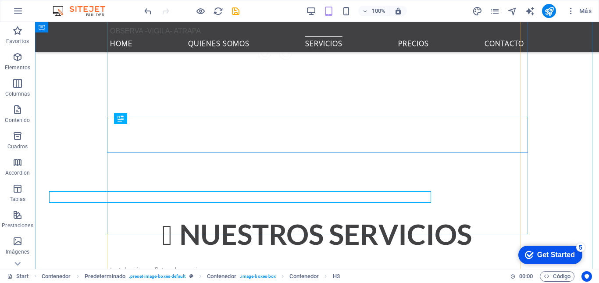
scroll to position [1822, 0]
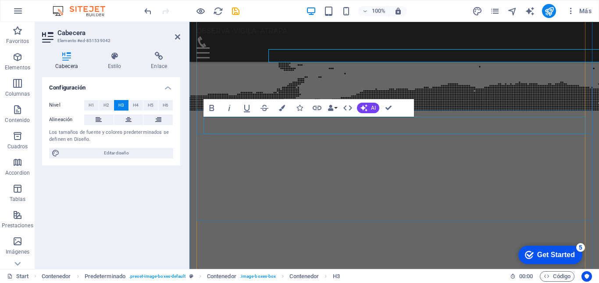
scroll to position [1897, 0]
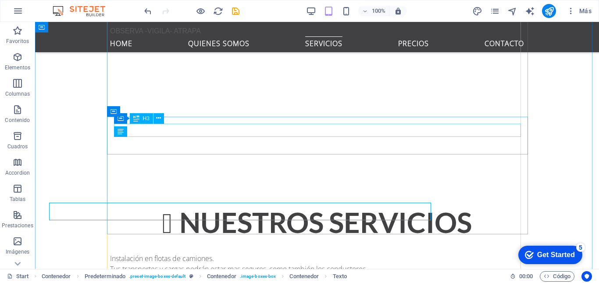
scroll to position [1822, 0]
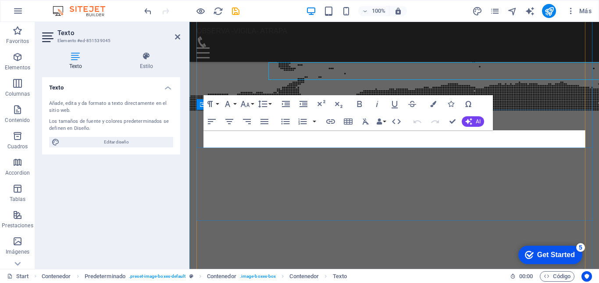
scroll to position [1895, 0]
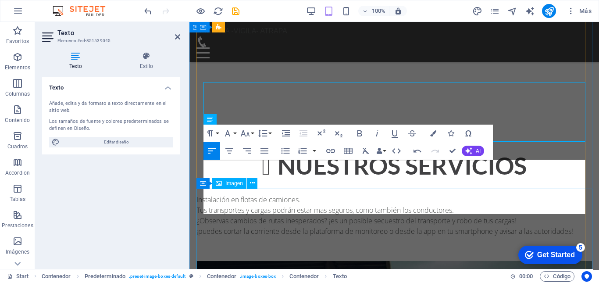
scroll to position [1943, 0]
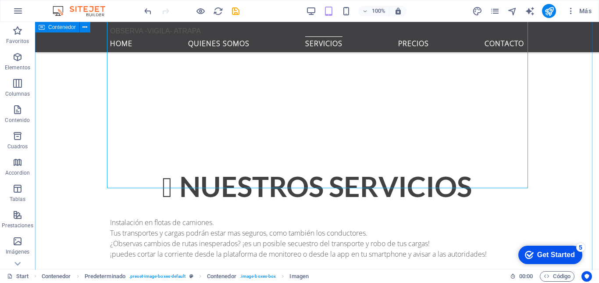
scroll to position [1869, 0]
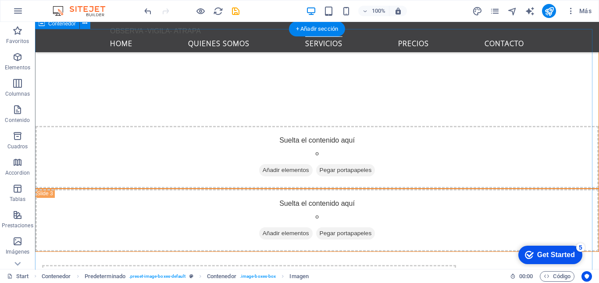
scroll to position [1356, 0]
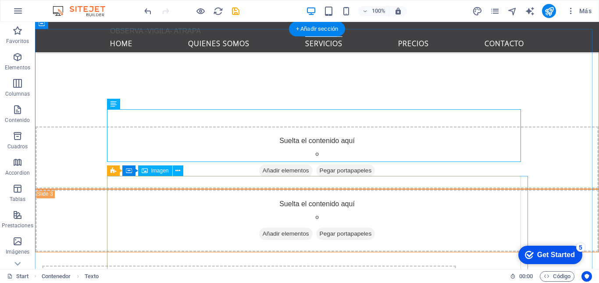
drag, startPoint x: 155, startPoint y: 183, endPoint x: 118, endPoint y: 182, distance: 36.8
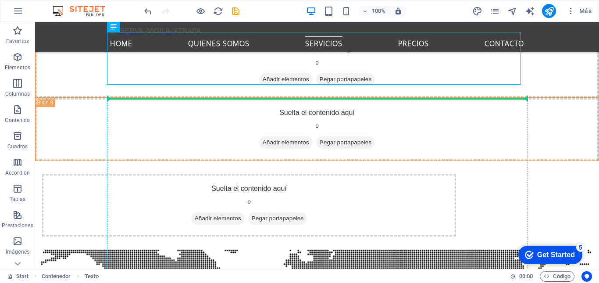
scroll to position [1454, 0]
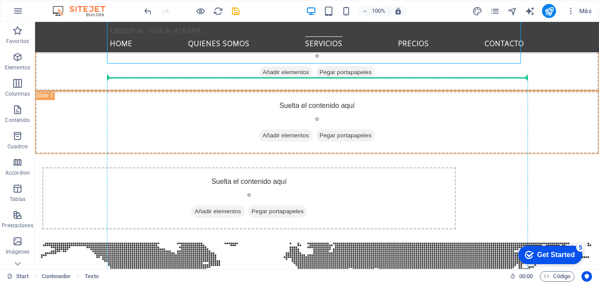
drag, startPoint x: 149, startPoint y: 127, endPoint x: 111, endPoint y: 174, distance: 60.4
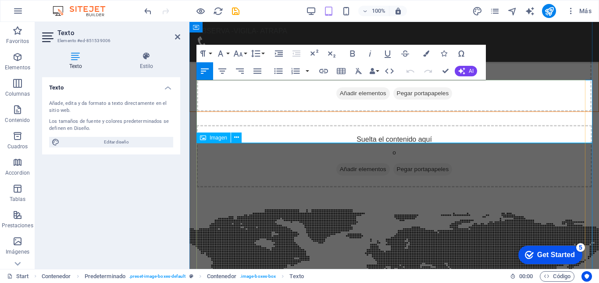
scroll to position [1489, 0]
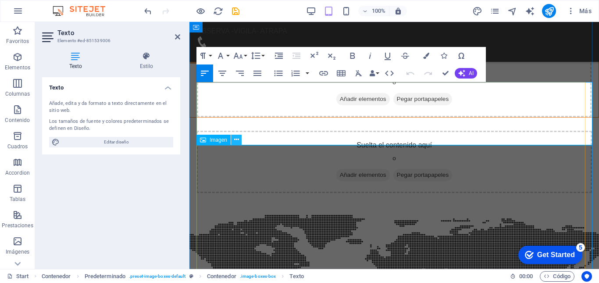
click at [235, 139] on icon at bounding box center [236, 139] width 5 height 9
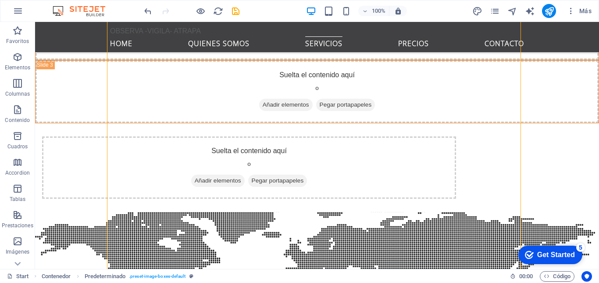
scroll to position [1495, 0]
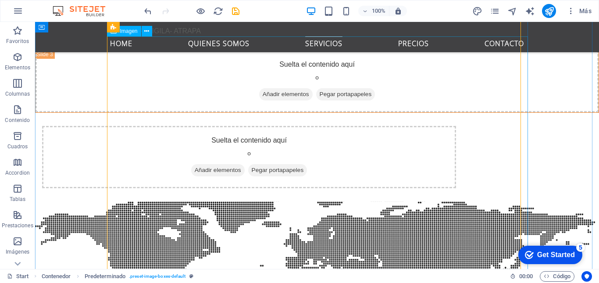
drag, startPoint x: 147, startPoint y: 103, endPoint x: 108, endPoint y: 133, distance: 49.4
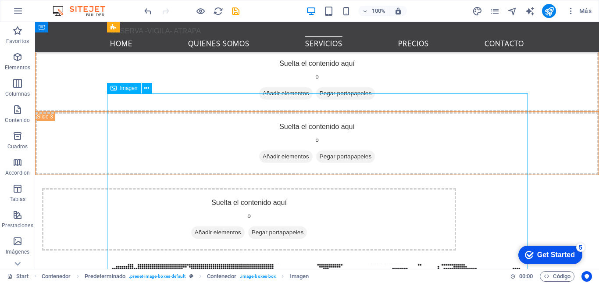
scroll to position [1424, 0]
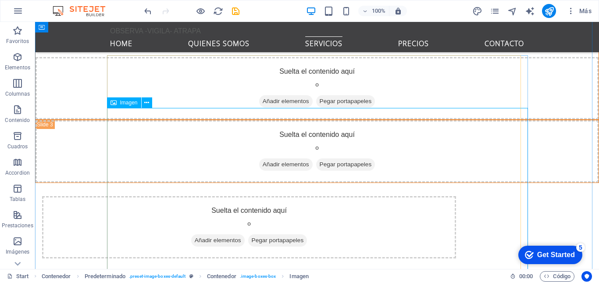
select select "%"
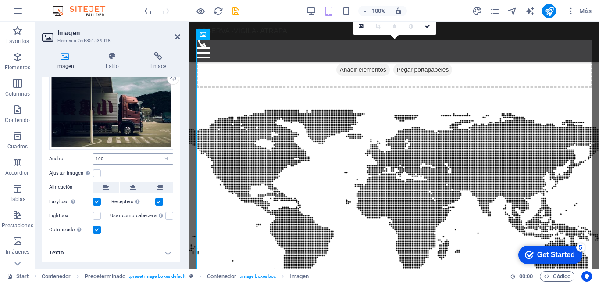
scroll to position [34, 0]
click at [59, 253] on h4 "Texto" at bounding box center [111, 252] width 138 height 21
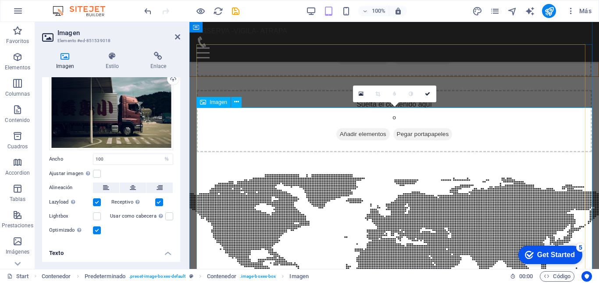
scroll to position [1526, 0]
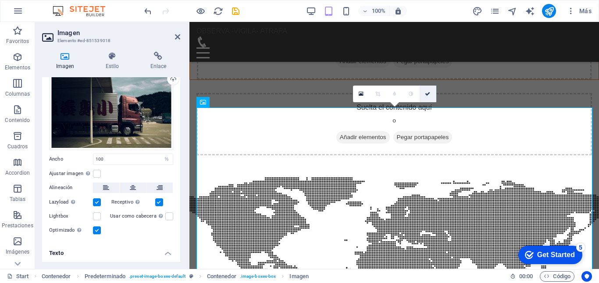
click at [430, 97] on link at bounding box center [428, 94] width 17 height 17
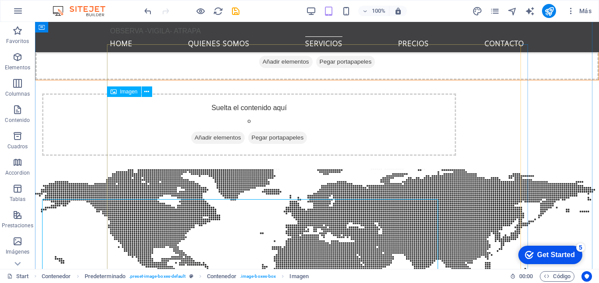
scroll to position [1435, 0]
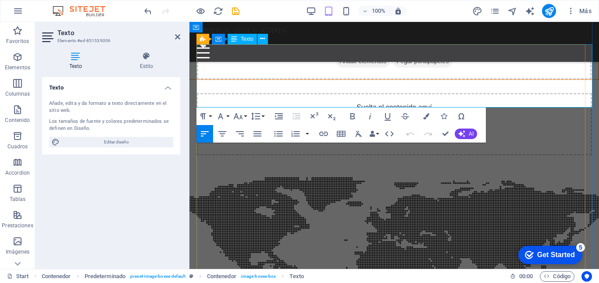
drag, startPoint x: 203, startPoint y: 55, endPoint x: 306, endPoint y: 96, distance: 110.3
drag, startPoint x: 248, startPoint y: 94, endPoint x: 199, endPoint y: 48, distance: 67.3
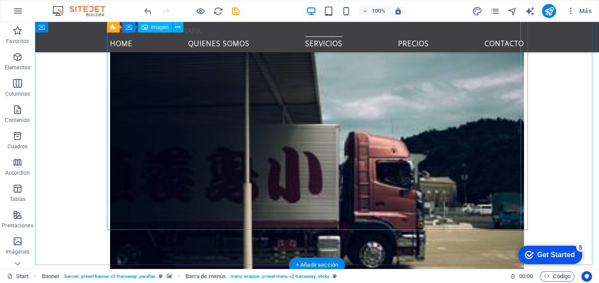
scroll to position [2188, 0]
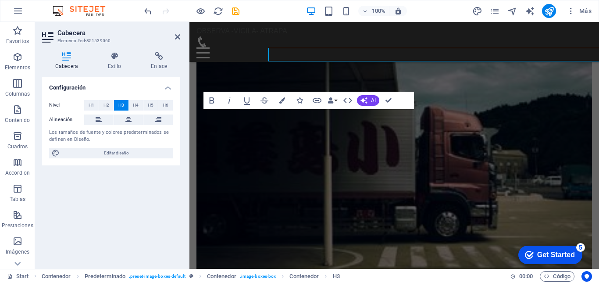
scroll to position [2259, 0]
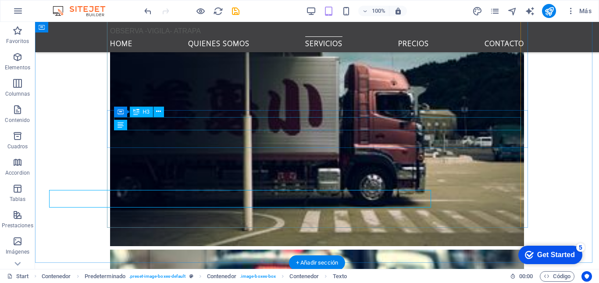
scroll to position [2190, 0]
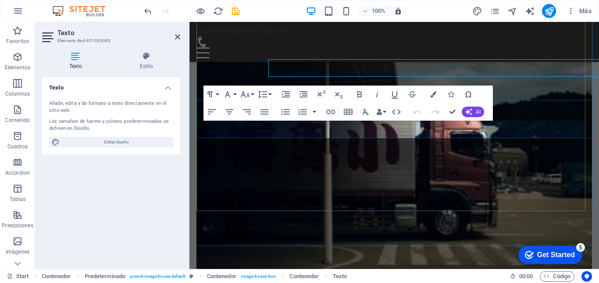
scroll to position [2257, 0]
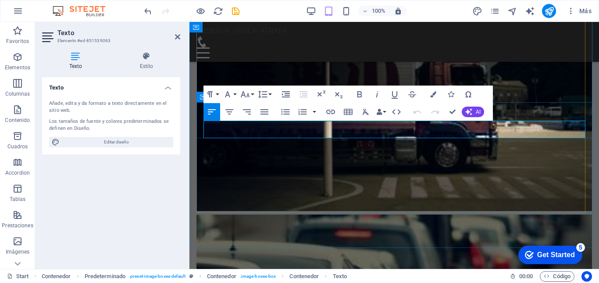
drag, startPoint x: 445, startPoint y: 128, endPoint x: 203, endPoint y: 125, distance: 241.2
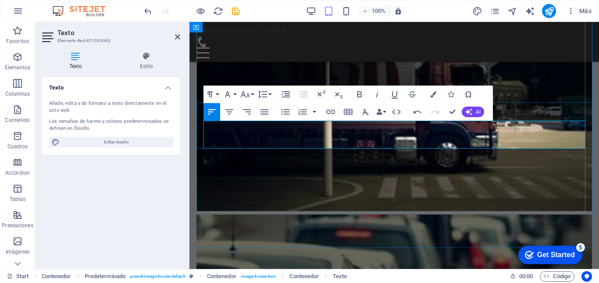
drag, startPoint x: 367, startPoint y: 137, endPoint x: 360, endPoint y: 136, distance: 6.7
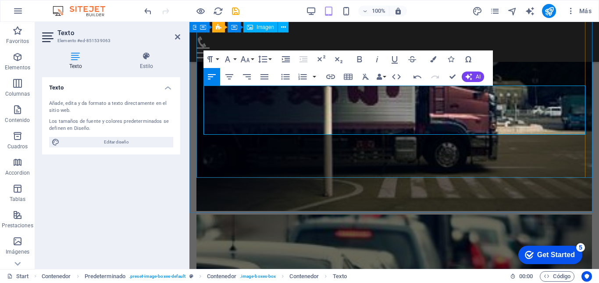
scroll to position [2292, 0]
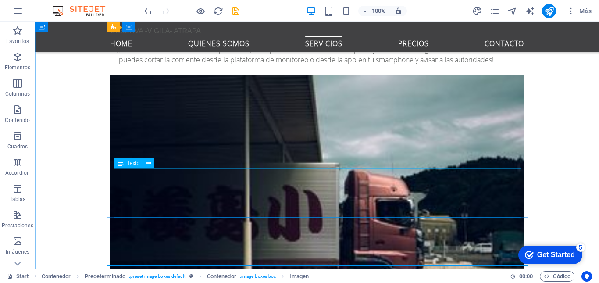
scroll to position [2152, 0]
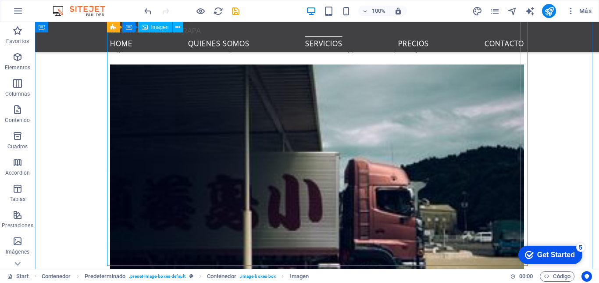
select select "%"
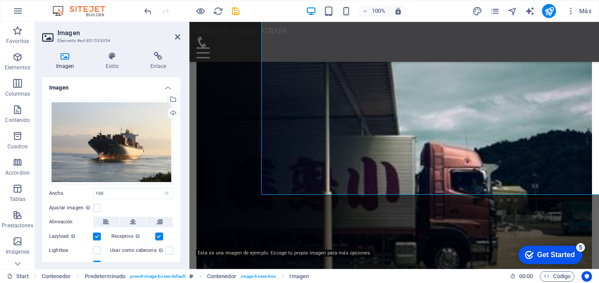
scroll to position [2221, 0]
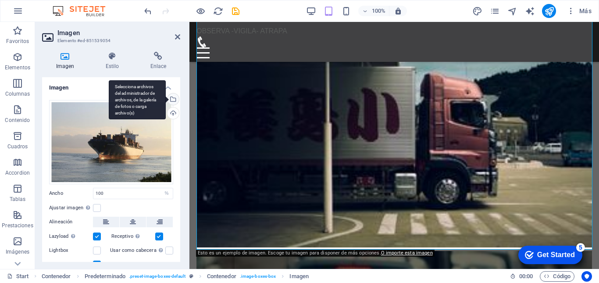
click at [166, 98] on div "Selecciona archivos del administrador de archivos, de la galería de fotos o car…" at bounding box center [137, 99] width 57 height 39
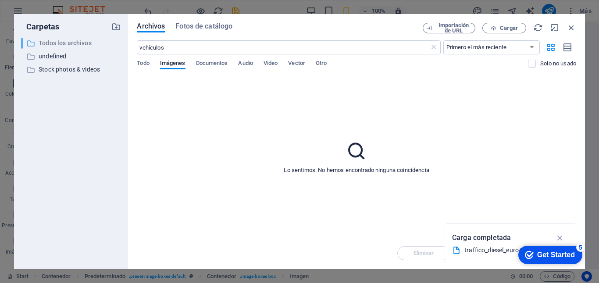
click at [82, 43] on p "Todos los archivos" at bounding box center [72, 43] width 67 height 10
click at [156, 28] on span "Archivos" at bounding box center [151, 26] width 28 height 11
click at [144, 62] on span "Todo" at bounding box center [143, 64] width 12 height 12
click at [177, 62] on span "Imágenes" at bounding box center [172, 64] width 25 height 12
click at [359, 153] on icon at bounding box center [357, 151] width 22 height 22
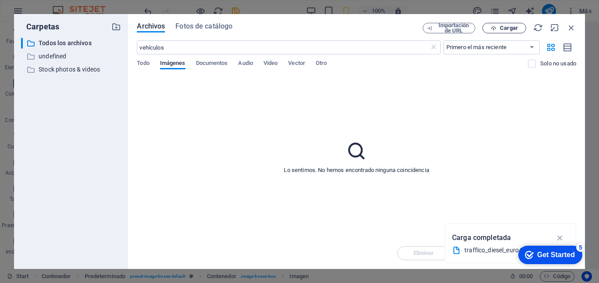
click at [513, 29] on span "Cargar" at bounding box center [509, 27] width 18 height 5
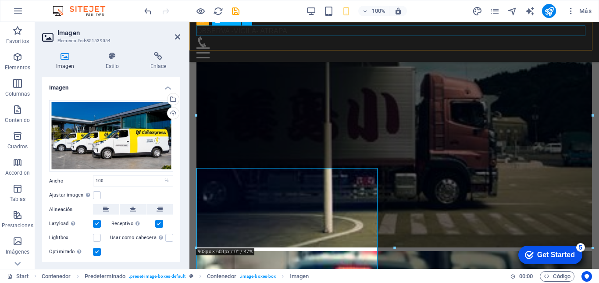
scroll to position [2223, 0]
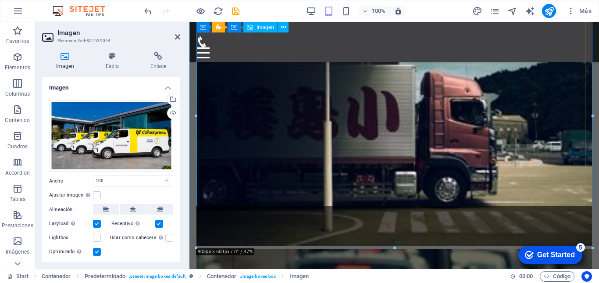
click at [179, 38] on icon at bounding box center [177, 36] width 5 height 7
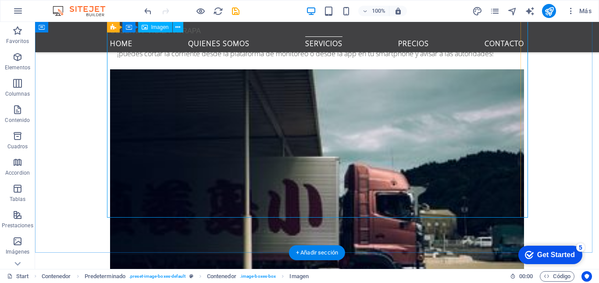
scroll to position [2157, 0]
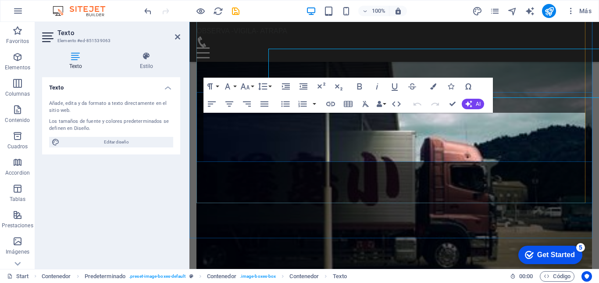
scroll to position [2224, 0]
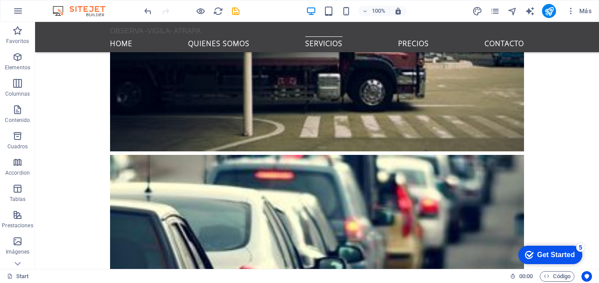
scroll to position [2352, 0]
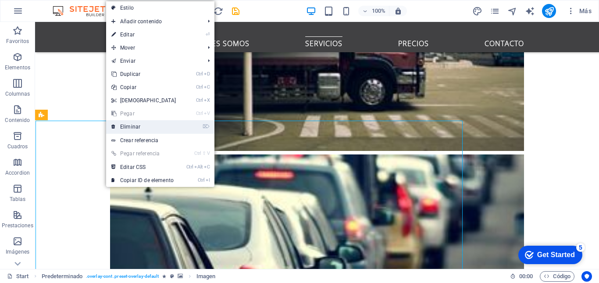
click at [134, 124] on link "⌦ Eliminar" at bounding box center [143, 126] width 75 height 13
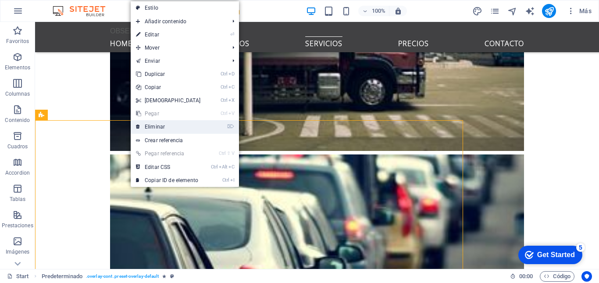
click at [147, 126] on link "⌦ Eliminar" at bounding box center [168, 126] width 75 height 13
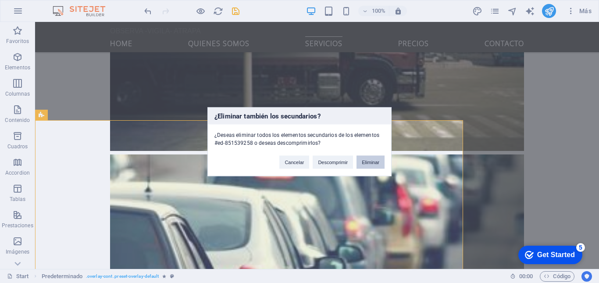
click at [371, 160] on button "Eliminar" at bounding box center [371, 161] width 28 height 13
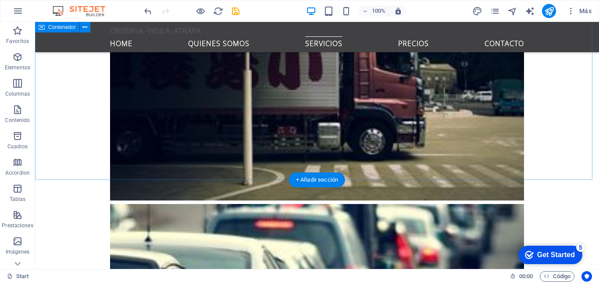
scroll to position [2307, 0]
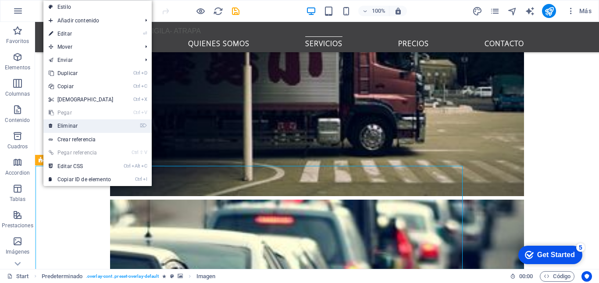
click at [70, 127] on link "⌦ Eliminar" at bounding box center [80, 125] width 75 height 13
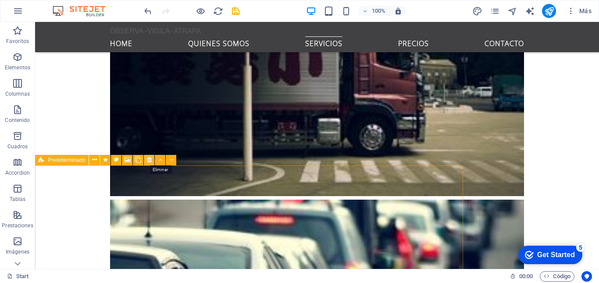
click at [148, 161] on icon at bounding box center [149, 159] width 5 height 9
click at [150, 159] on icon at bounding box center [149, 159] width 5 height 9
click at [149, 160] on icon at bounding box center [149, 159] width 5 height 9
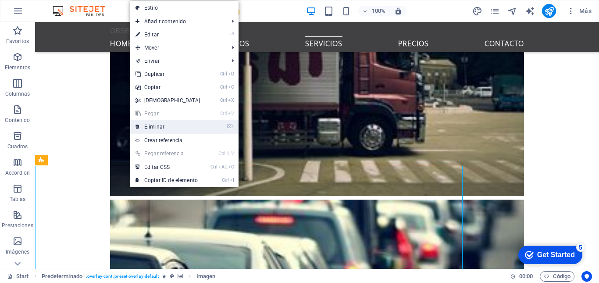
click at [154, 126] on link "⌦ Eliminar" at bounding box center [167, 126] width 75 height 13
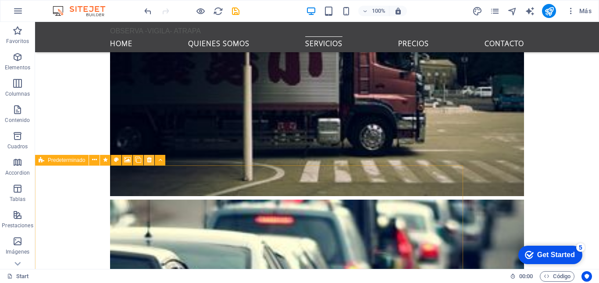
click at [151, 161] on icon at bounding box center [149, 159] width 5 height 9
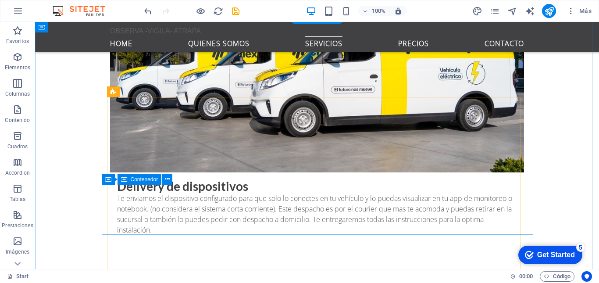
scroll to position [2877, 0]
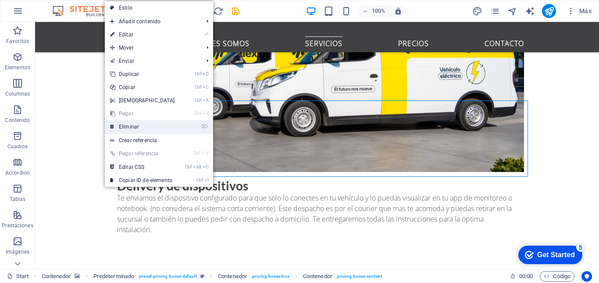
click at [138, 126] on link "⌦ Eliminar" at bounding box center [142, 126] width 75 height 13
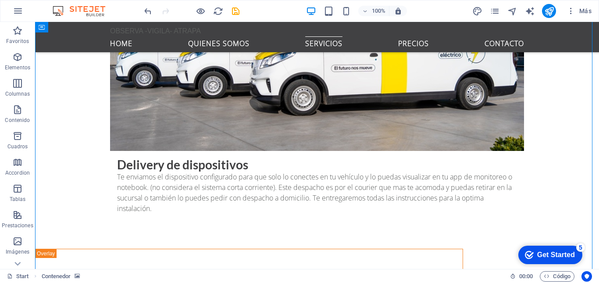
scroll to position [2898, 0]
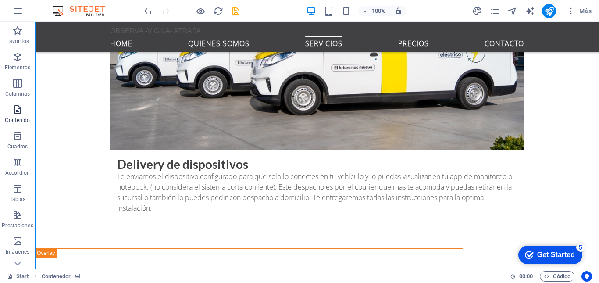
drag, startPoint x: 17, startPoint y: 111, endPoint x: 33, endPoint y: 111, distance: 15.8
click at [16, 111] on icon "button" at bounding box center [17, 109] width 11 height 11
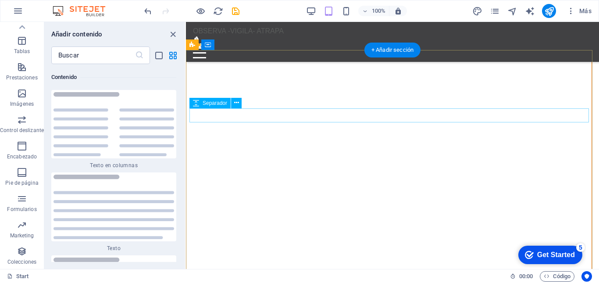
scroll to position [3497, 0]
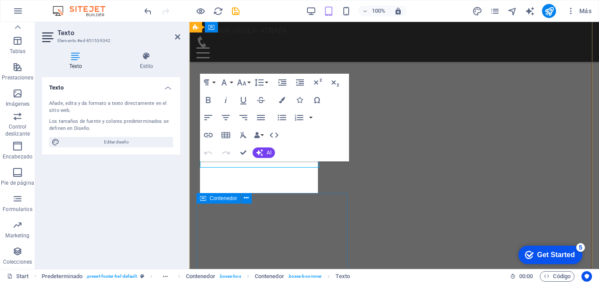
scroll to position [3558, 0]
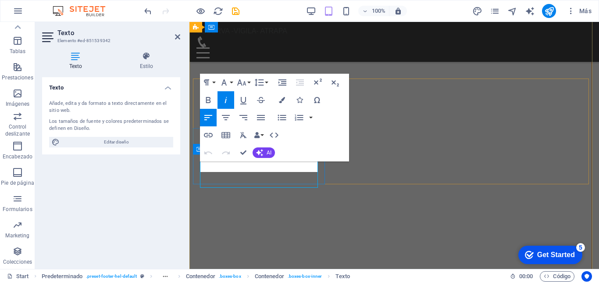
scroll to position [3563, 0]
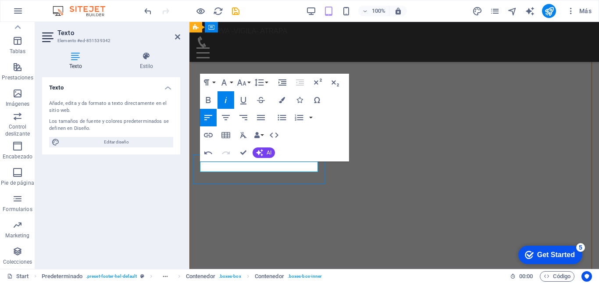
scroll to position [3464, 0]
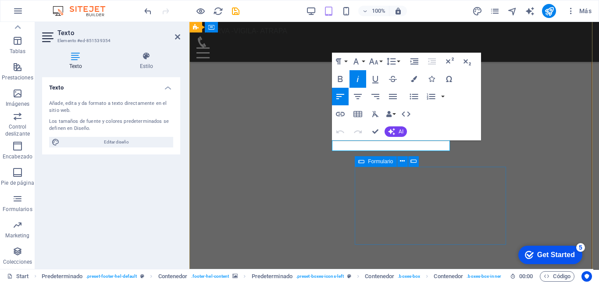
scroll to position [3584, 0]
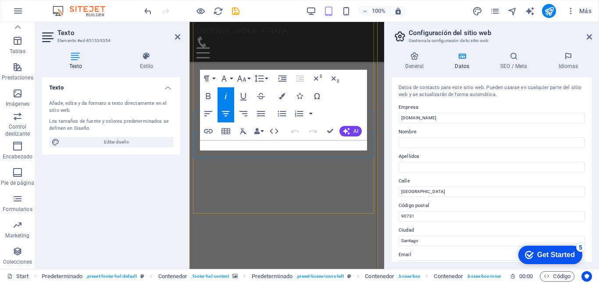
scroll to position [4034, 0]
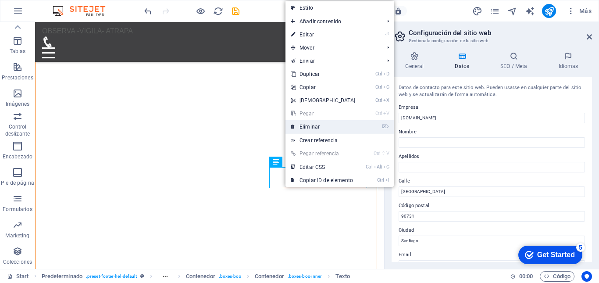
click at [315, 126] on link "⌦ Eliminar" at bounding box center [322, 126] width 75 height 13
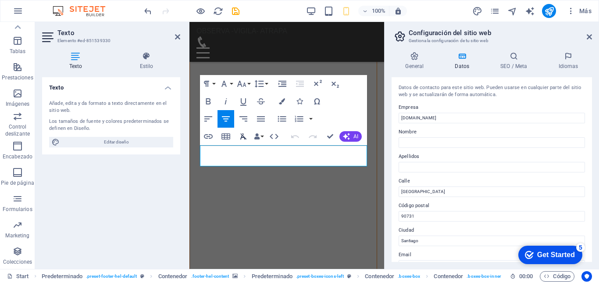
scroll to position [3927, 0]
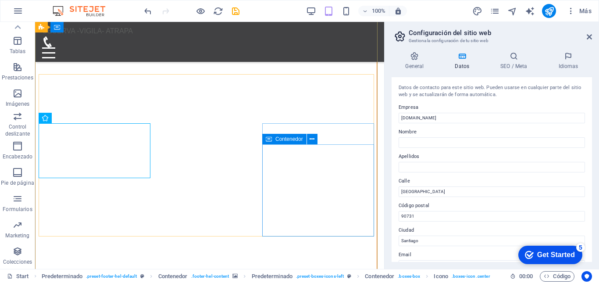
scroll to position [3594, 0]
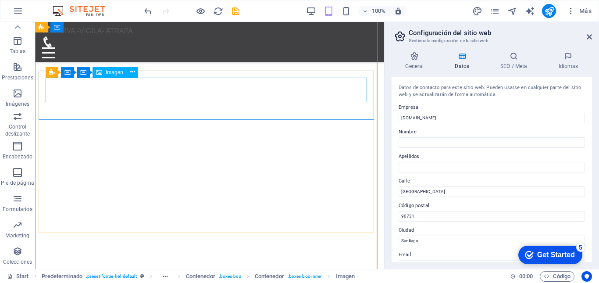
select select "px"
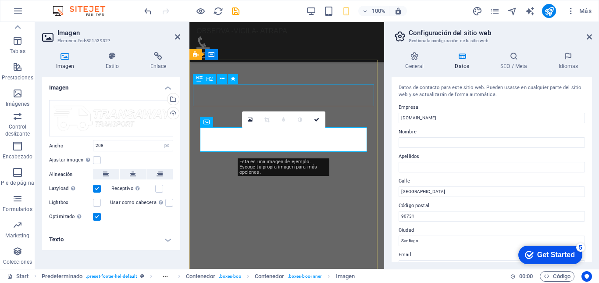
scroll to position [3921, 0]
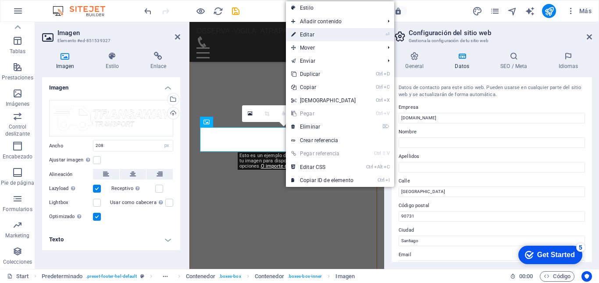
click at [310, 34] on link "⏎ Editar" at bounding box center [323, 34] width 75 height 13
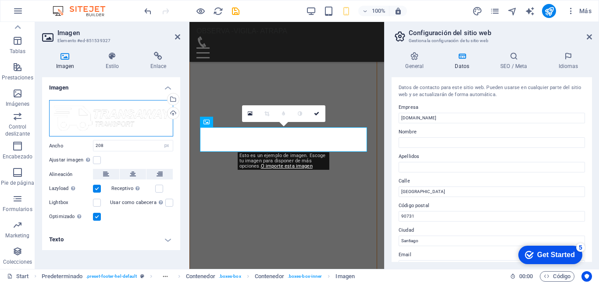
click at [137, 120] on div "Arrastra archivos aquí, haz clic para escoger archivos o selecciona archivos de…" at bounding box center [111, 118] width 124 height 37
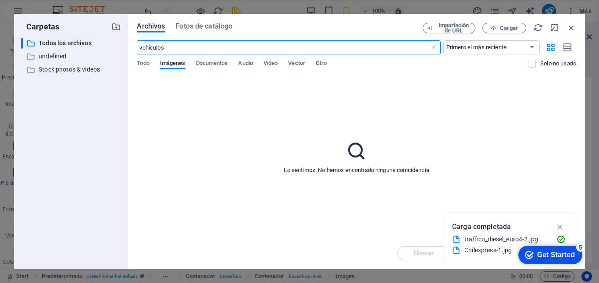
scroll to position [12035, 0]
click at [196, 25] on span "Fotos de catálogo" at bounding box center [203, 26] width 57 height 11
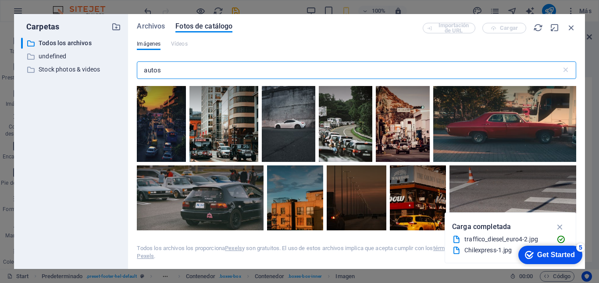
scroll to position [815, 0]
drag, startPoint x: 172, startPoint y: 69, endPoint x: 139, endPoint y: 71, distance: 33.4
click at [139, 71] on input "autos" at bounding box center [349, 70] width 424 height 18
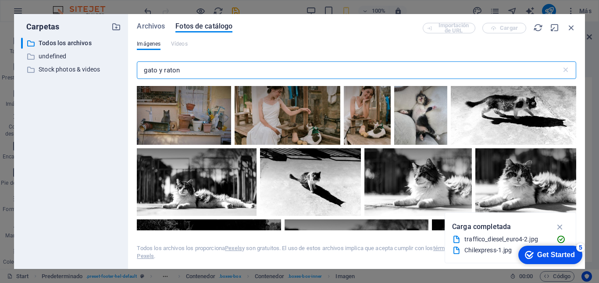
scroll to position [628, 0]
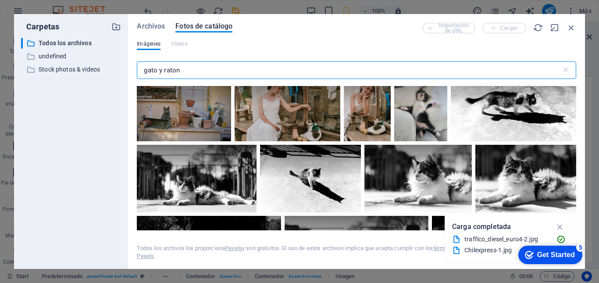
click at [214, 66] on input "gato y raton" at bounding box center [349, 70] width 424 height 18
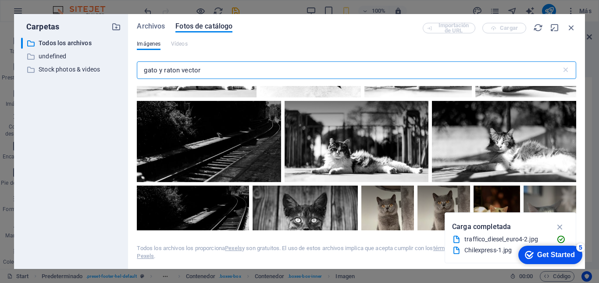
scroll to position [826, 0]
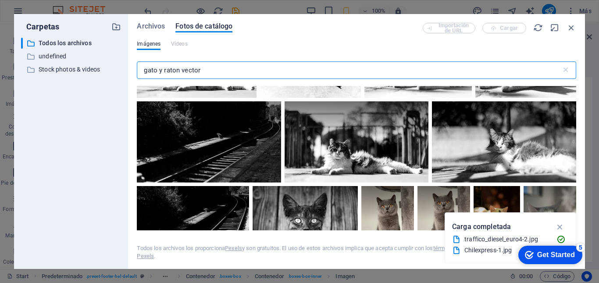
drag, startPoint x: 214, startPoint y: 70, endPoint x: 128, endPoint y: 65, distance: 86.5
click at [128, 65] on div "Archivos Fotos de catálogo Importación de URL Cargar Imágenes Vídeos gato y rat…" at bounding box center [356, 141] width 457 height 255
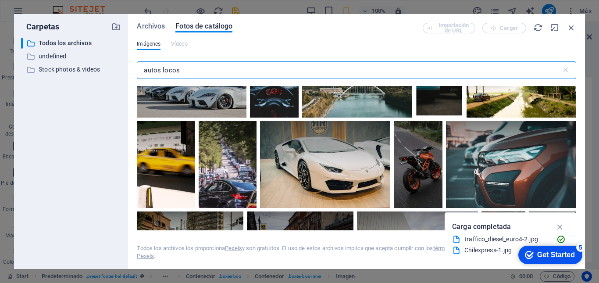
scroll to position [3113, 0]
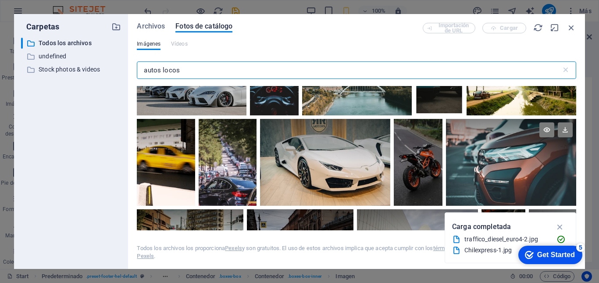
type input "autos locos"
click at [492, 143] on div at bounding box center [511, 140] width 130 height 43
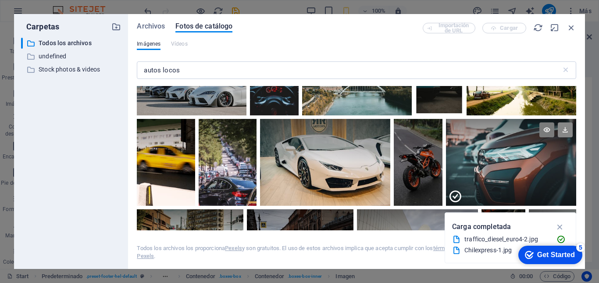
click at [565, 122] on icon at bounding box center [565, 129] width 15 height 15
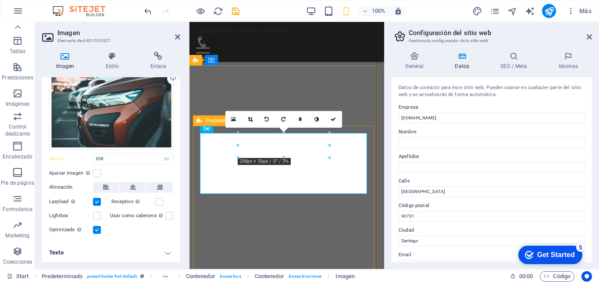
scroll to position [34, 0]
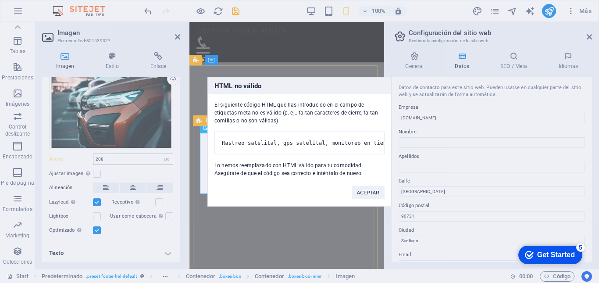
click at [144, 159] on body "mousecatcher.cl Start Favoritos Elementos Columnas Contenido Cuadros Accordion …" at bounding box center [299, 141] width 599 height 283
click at [367, 197] on button "ACEPTAR" at bounding box center [368, 191] width 33 height 13
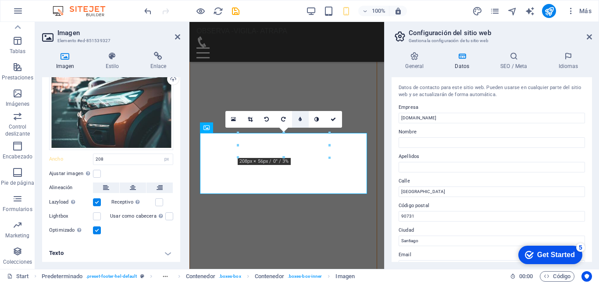
click at [303, 120] on link at bounding box center [300, 119] width 17 height 17
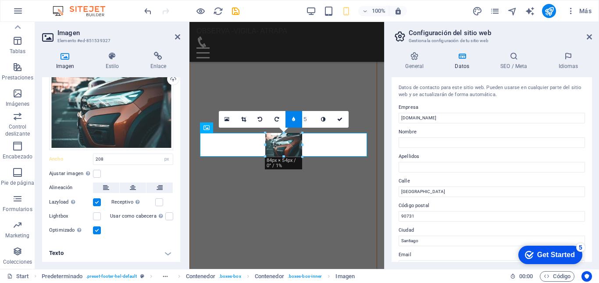
drag, startPoint x: 328, startPoint y: 135, endPoint x: 85, endPoint y: 155, distance: 244.6
type input "84"
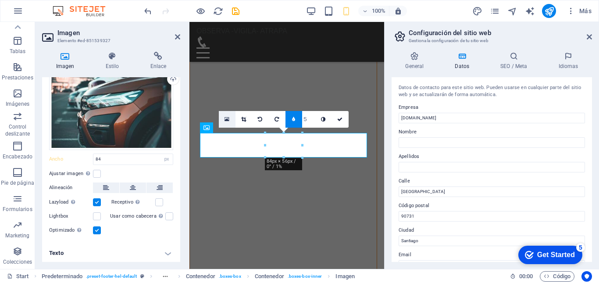
click at [227, 118] on icon at bounding box center [227, 119] width 5 height 6
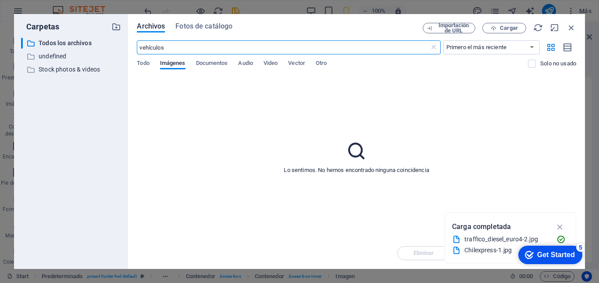
scroll to position [12035, 0]
drag, startPoint x: 205, startPoint y: 46, endPoint x: 125, endPoint y: 54, distance: 80.7
click at [125, 54] on div "Carpetas ​ Todos los archivos Todos los archivos ​ undefined undefined ​ Stock …" at bounding box center [299, 141] width 571 height 255
type input "focos de autod"
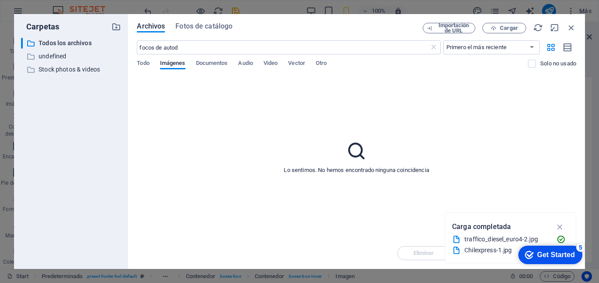
click at [125, 54] on div "Carpetas ​ Todos los archivos Todos los archivos ​ undefined undefined ​ Stock …" at bounding box center [71, 141] width 114 height 255
click at [197, 29] on span "Fotos de catálogo" at bounding box center [203, 26] width 57 height 11
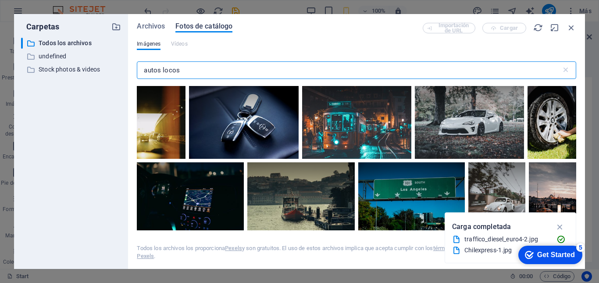
click at [200, 25] on span "Fotos de catálogo" at bounding box center [203, 26] width 57 height 11
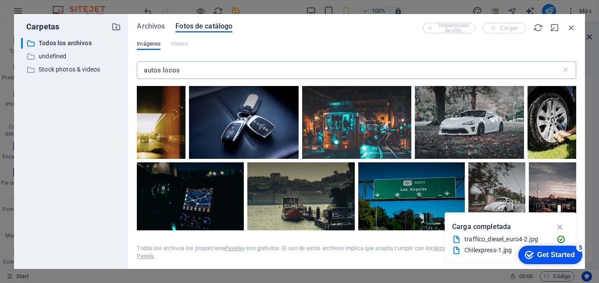
click at [185, 71] on input "autos locos" at bounding box center [349, 70] width 424 height 18
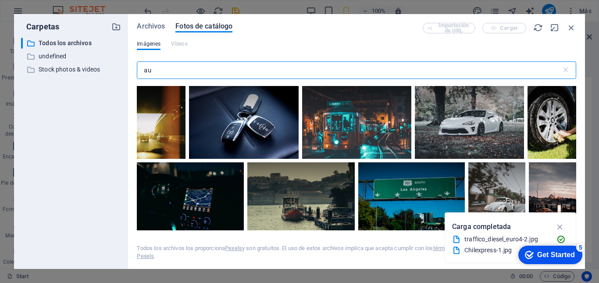
type input "a"
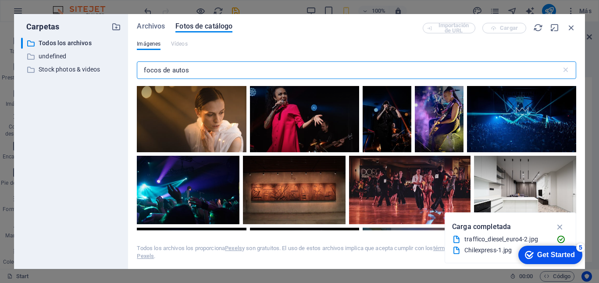
scroll to position [1497, 0]
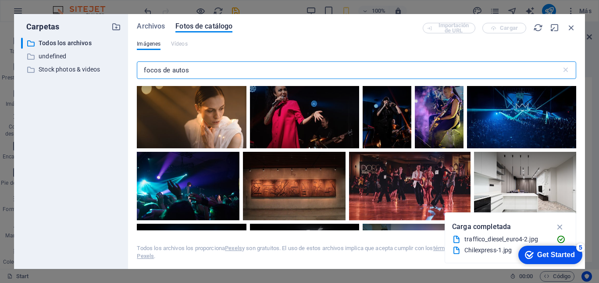
type input "focos de autos"
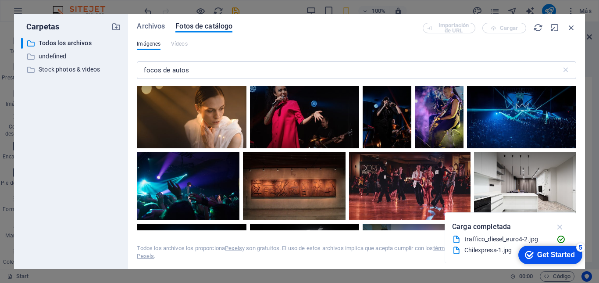
click at [562, 226] on icon "button" at bounding box center [560, 227] width 10 height 10
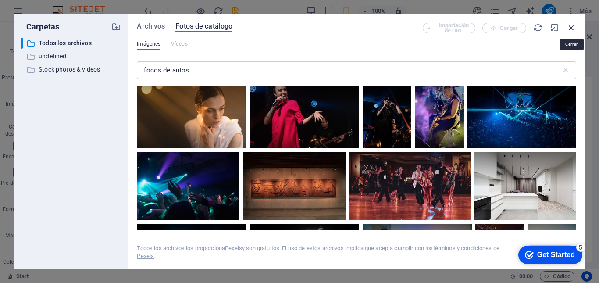
click at [573, 28] on icon "button" at bounding box center [572, 28] width 10 height 10
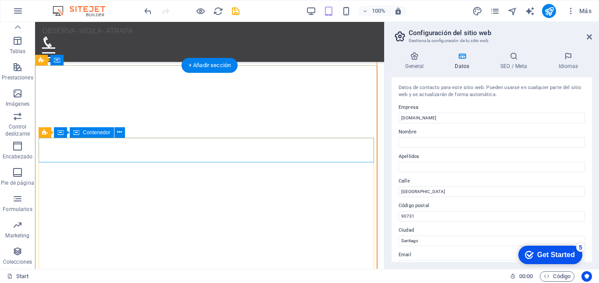
scroll to position [3528, 0]
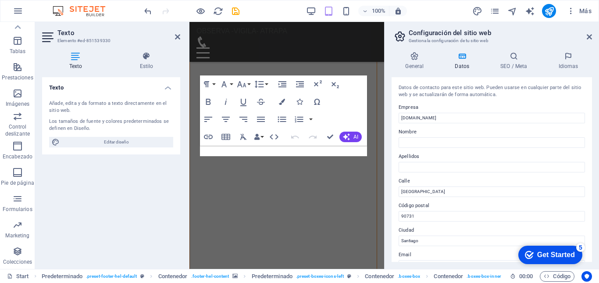
scroll to position [3902, 0]
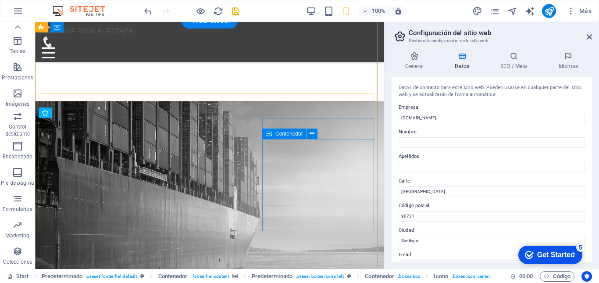
scroll to position [3570, 0]
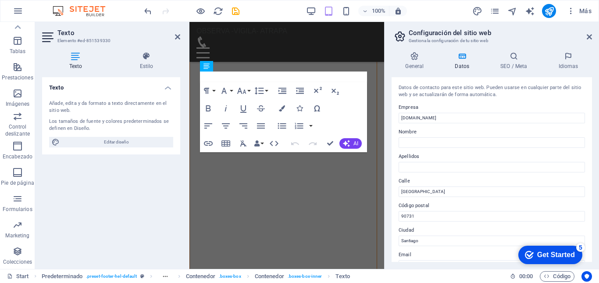
scroll to position [3976, 0]
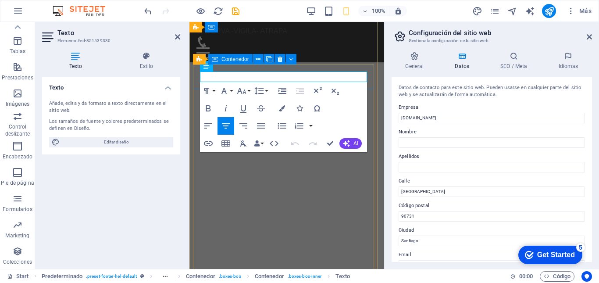
click at [216, 62] on icon at bounding box center [215, 59] width 6 height 11
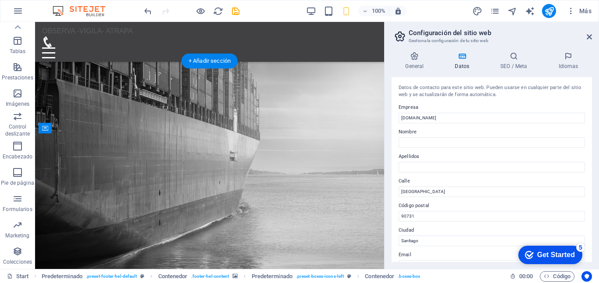
scroll to position [3527, 0]
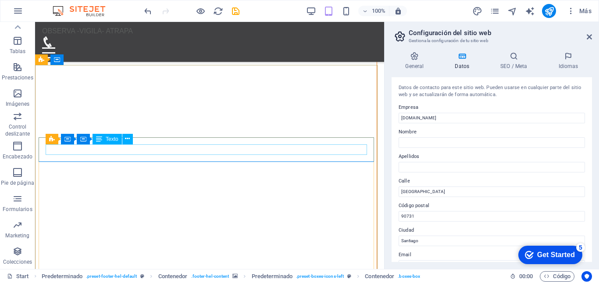
click at [101, 144] on icon at bounding box center [99, 139] width 6 height 11
click at [108, 140] on span "Texto" at bounding box center [112, 138] width 13 height 5
click at [128, 139] on icon at bounding box center [127, 138] width 5 height 9
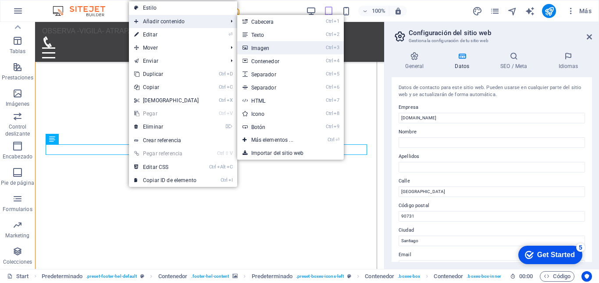
click at [260, 52] on link "Ctrl 3 Imagen" at bounding box center [274, 47] width 74 height 13
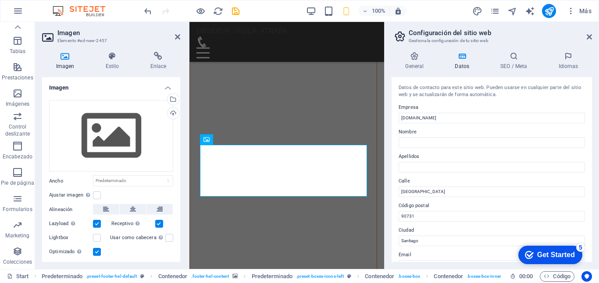
scroll to position [3914, 0]
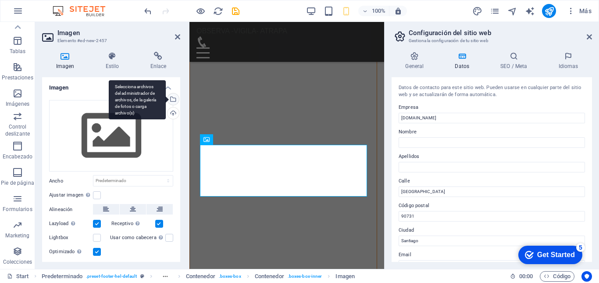
click at [171, 99] on div "Selecciona archivos del administrador de archivos, de la galería de fotos o car…" at bounding box center [172, 99] width 13 height 13
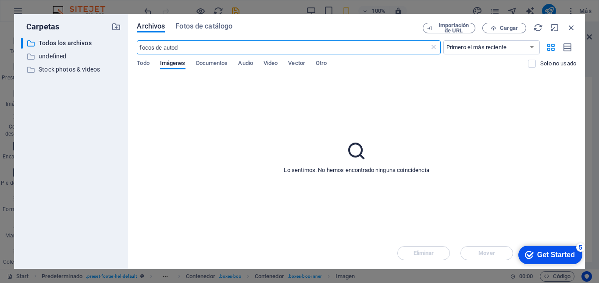
scroll to position [12028, 0]
click at [148, 65] on span "Todo" at bounding box center [143, 64] width 12 height 12
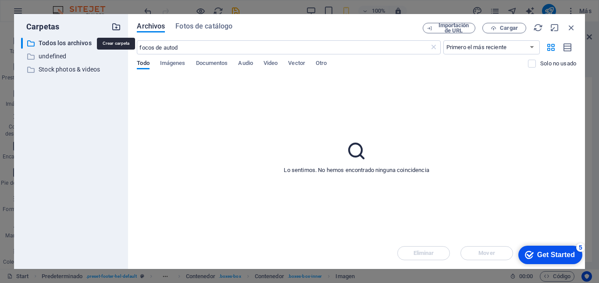
click at [116, 24] on icon "button" at bounding box center [116, 27] width 10 height 10
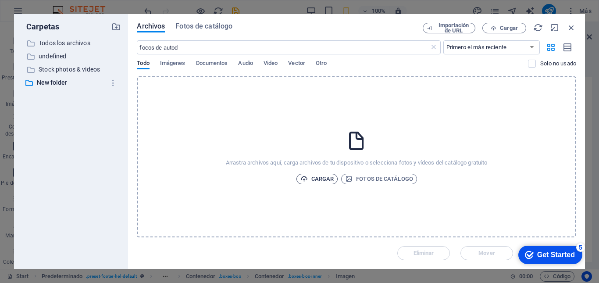
click at [328, 178] on span "Cargar" at bounding box center [317, 179] width 34 height 11
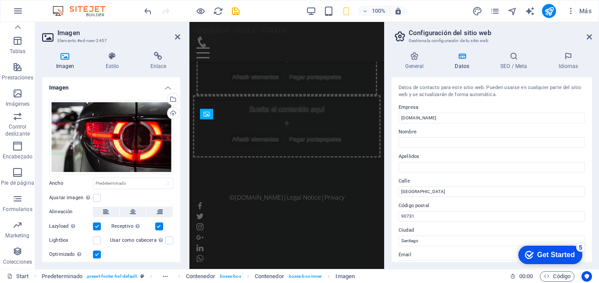
scroll to position [3939, 0]
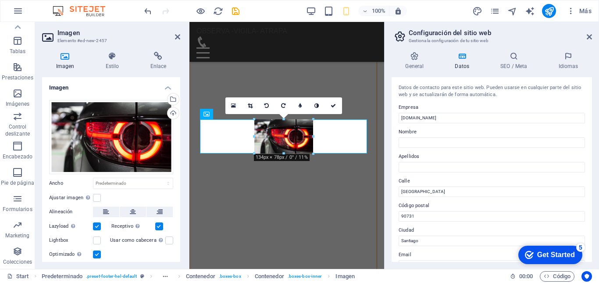
drag, startPoint x: 238, startPoint y: 147, endPoint x: 84, endPoint y: 122, distance: 155.5
type input "134"
select select "px"
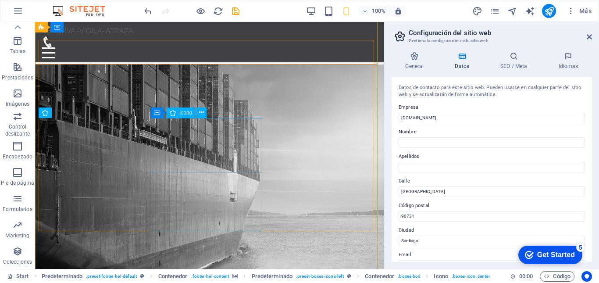
scroll to position [3621, 0]
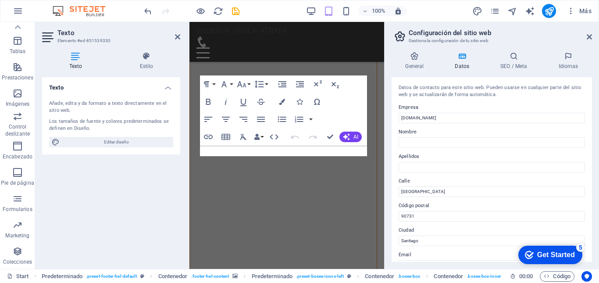
scroll to position [3902, 0]
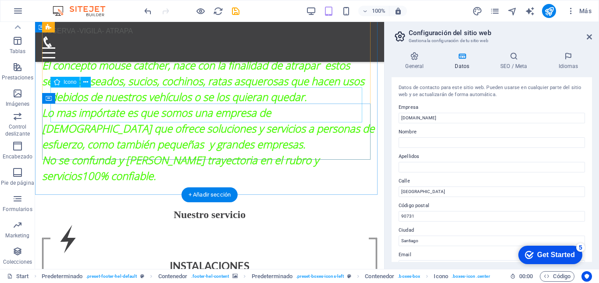
scroll to position [683, 0]
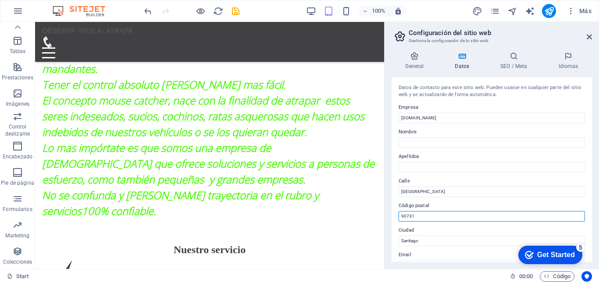
drag, startPoint x: 419, startPoint y: 217, endPoint x: 402, endPoint y: 218, distance: 17.1
click at [402, 218] on input "90731" at bounding box center [492, 216] width 186 height 11
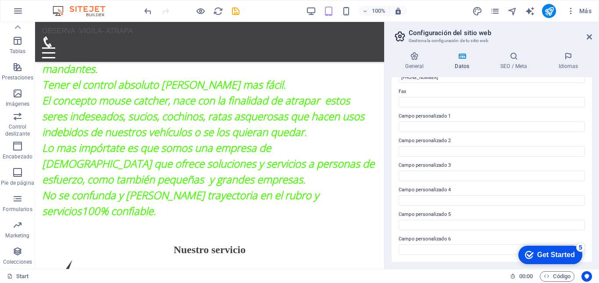
scroll to position [0, 0]
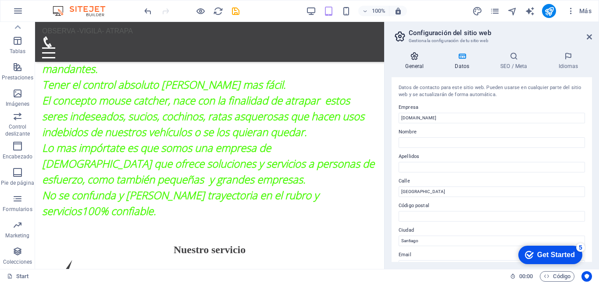
click at [417, 60] on icon at bounding box center [415, 56] width 46 height 9
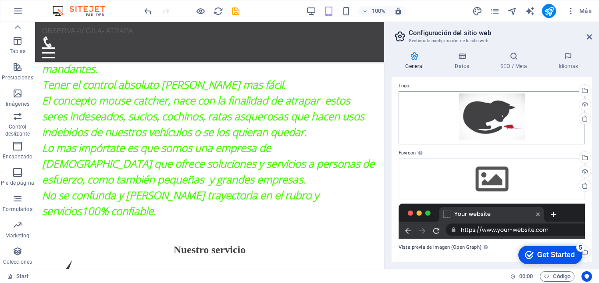
scroll to position [21, 0]
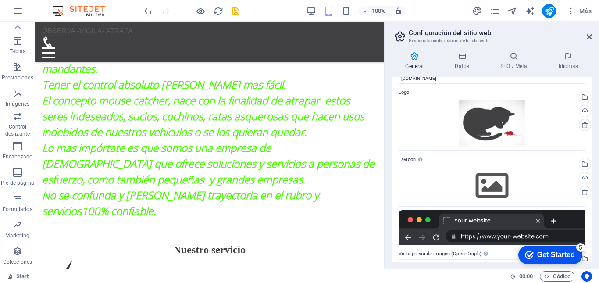
click at [584, 125] on icon at bounding box center [584, 124] width 7 height 7
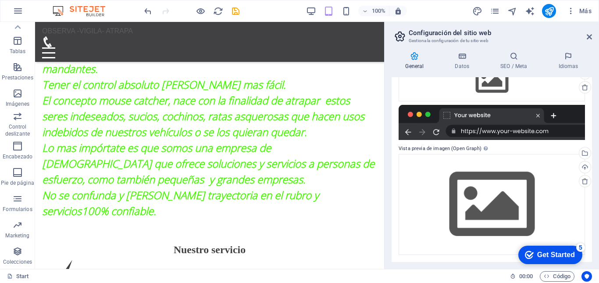
scroll to position [0, 0]
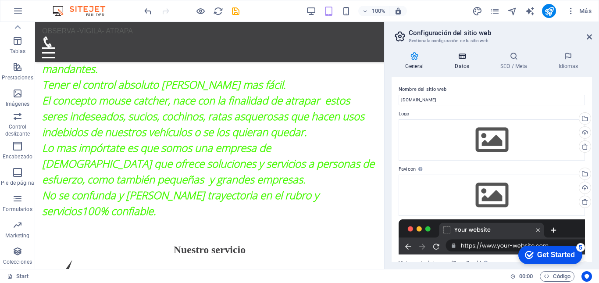
click at [464, 63] on h4 "Datos" at bounding box center [464, 61] width 46 height 18
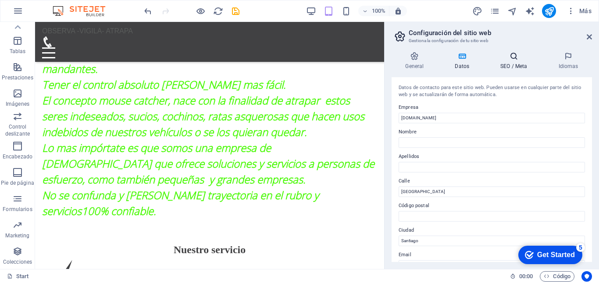
click at [513, 61] on h4 "SEO / Meta" at bounding box center [516, 61] width 58 height 18
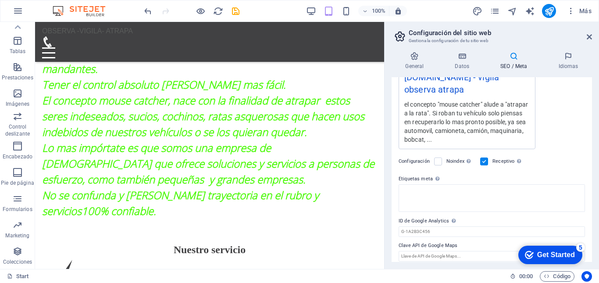
scroll to position [179, 0]
click at [538, 253] on div "Get Started" at bounding box center [556, 255] width 38 height 8
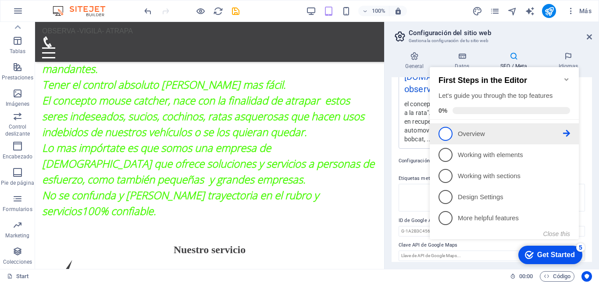
click at [466, 133] on p "Overview - incomplete" at bounding box center [510, 133] width 105 height 9
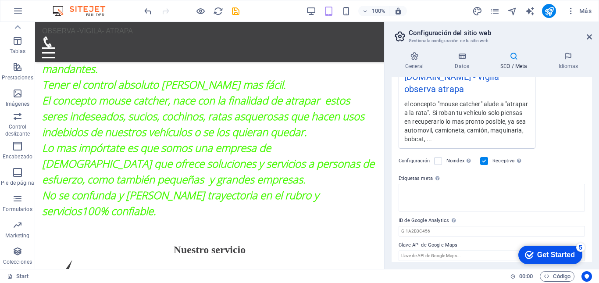
scroll to position [0, 0]
click at [553, 257] on div "Get Started" at bounding box center [556, 255] width 38 height 8
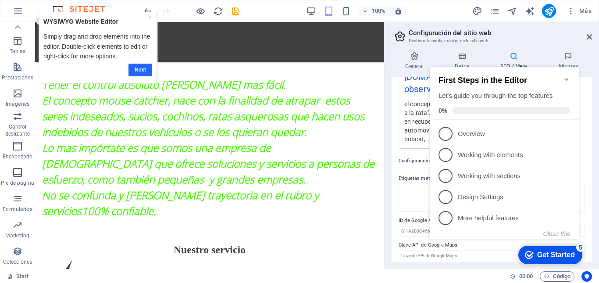
click at [144, 69] on link "Next" at bounding box center [140, 70] width 24 height 13
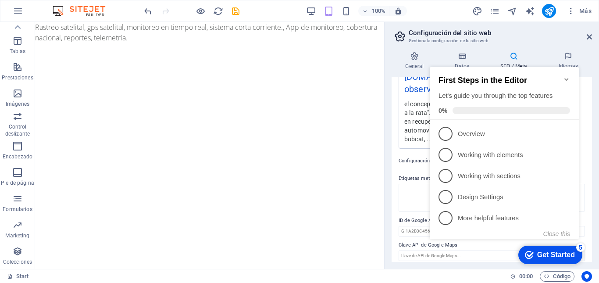
click at [568, 76] on icon "Minimize checklist" at bounding box center [566, 79] width 7 height 7
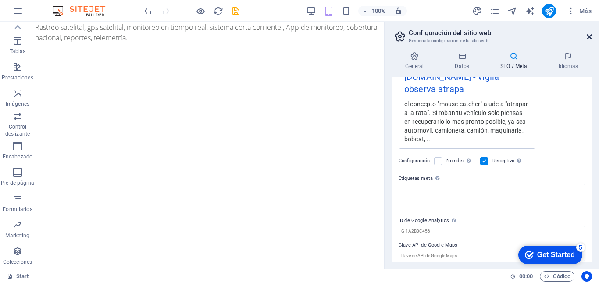
click at [590, 38] on icon at bounding box center [589, 36] width 5 height 7
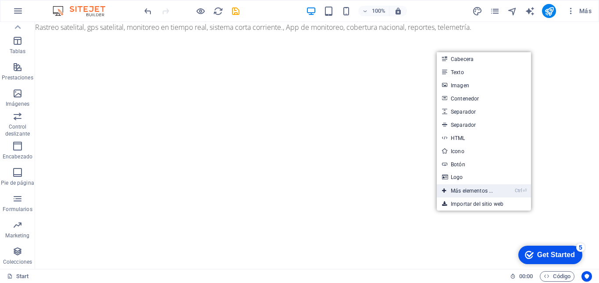
click at [464, 191] on link "Ctrl ⏎ Más elementos ..." at bounding box center [467, 190] width 61 height 13
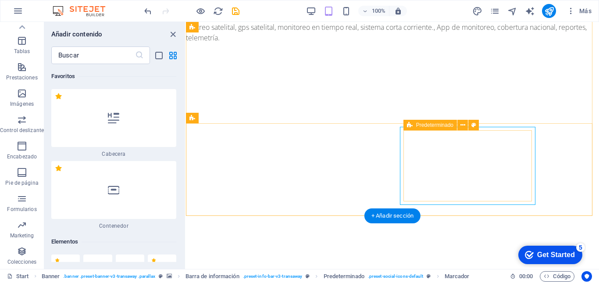
scroll to position [78, 0]
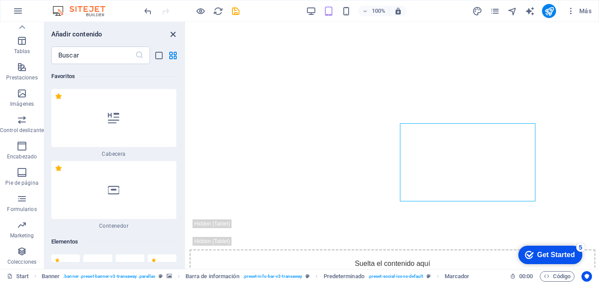
click at [174, 35] on icon "close panel" at bounding box center [173, 34] width 10 height 10
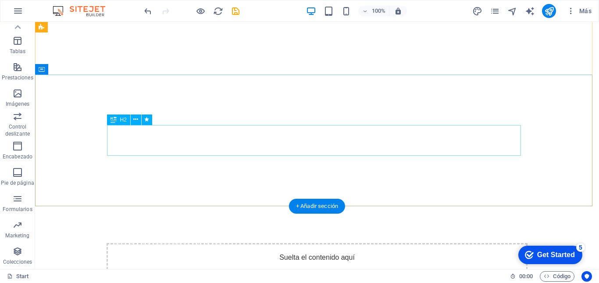
scroll to position [73, 0]
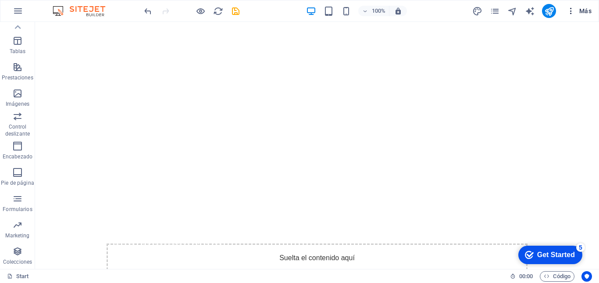
click at [585, 13] on span "Más" at bounding box center [579, 11] width 25 height 9
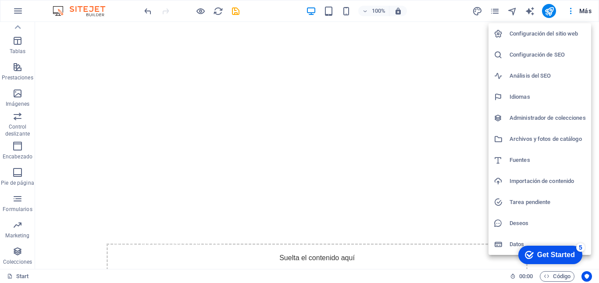
click at [16, 276] on div at bounding box center [299, 141] width 599 height 283
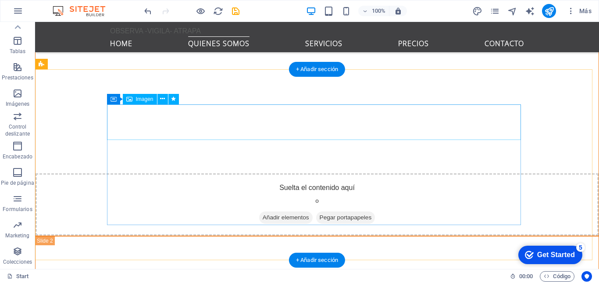
scroll to position [1125, 0]
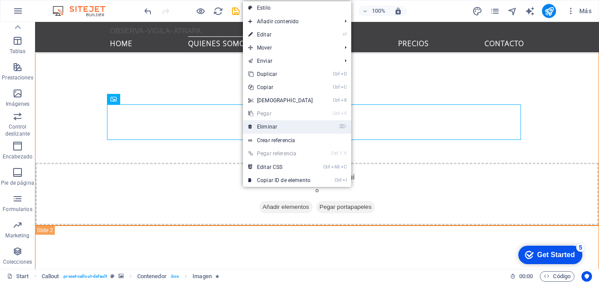
click at [270, 125] on link "⌦ Eliminar" at bounding box center [280, 126] width 75 height 13
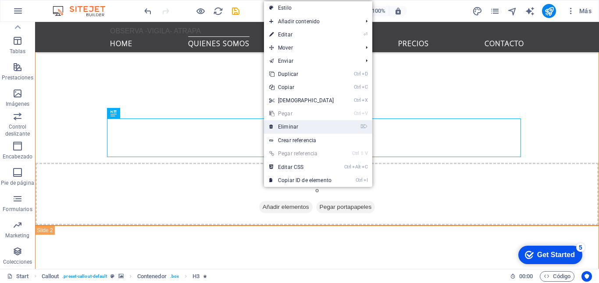
click at [291, 127] on link "⌦ Eliminar" at bounding box center [301, 126] width 75 height 13
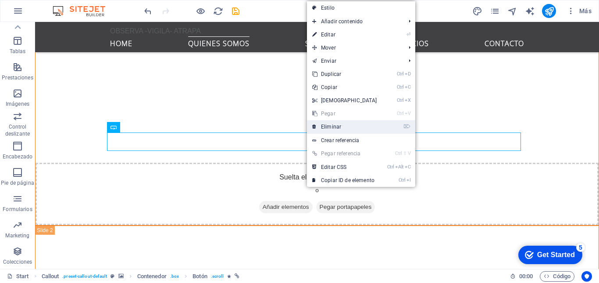
click at [333, 127] on link "⌦ Eliminar" at bounding box center [344, 126] width 75 height 13
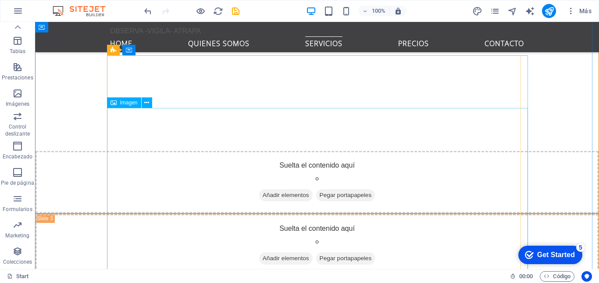
scroll to position [1332, 0]
click at [147, 103] on icon at bounding box center [146, 102] width 5 height 9
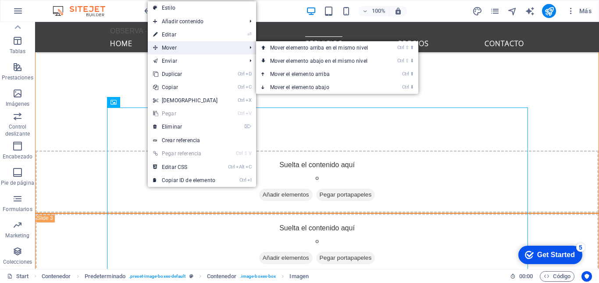
click at [176, 47] on span "Mover" at bounding box center [195, 47] width 95 height 13
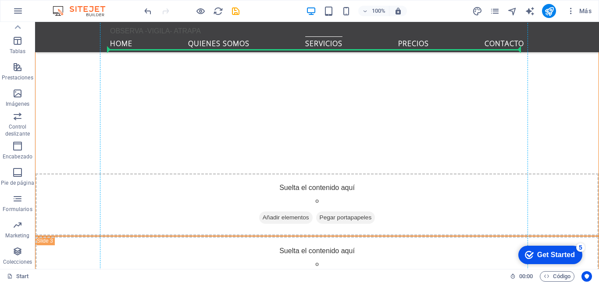
scroll to position [1308, 0]
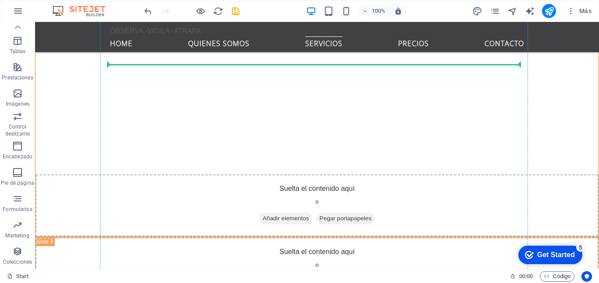
drag, startPoint x: 137, startPoint y: 153, endPoint x: 138, endPoint y: 63, distance: 90.3
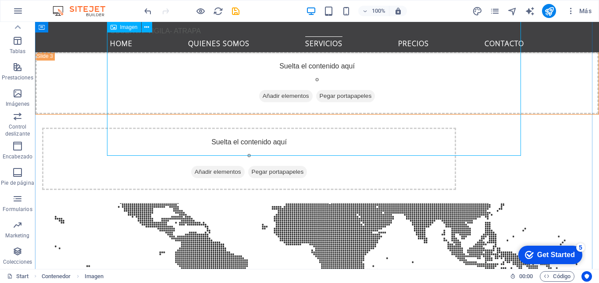
scroll to position [1494, 0]
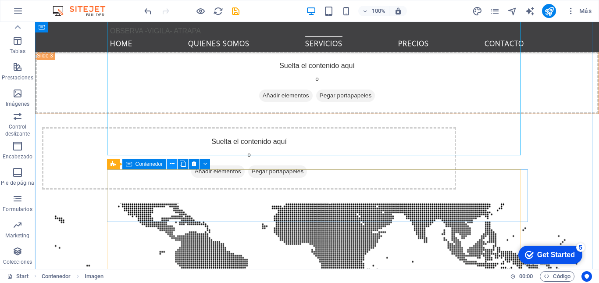
click at [172, 163] on icon at bounding box center [172, 163] width 5 height 9
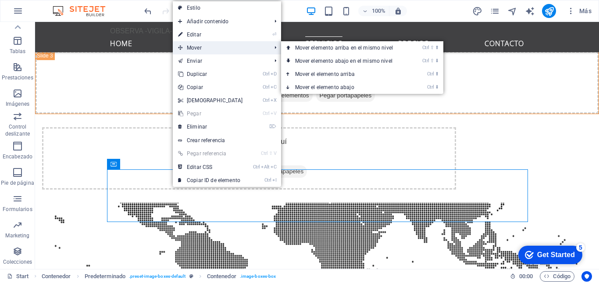
click at [200, 50] on span "Mover" at bounding box center [220, 47] width 95 height 13
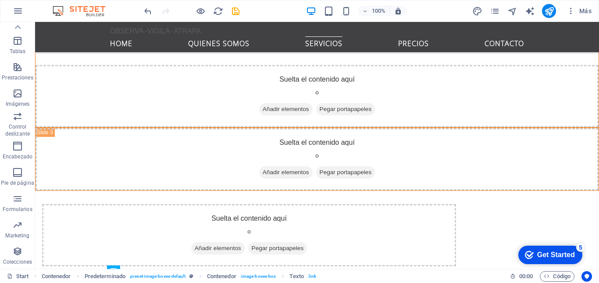
scroll to position [1415, 0]
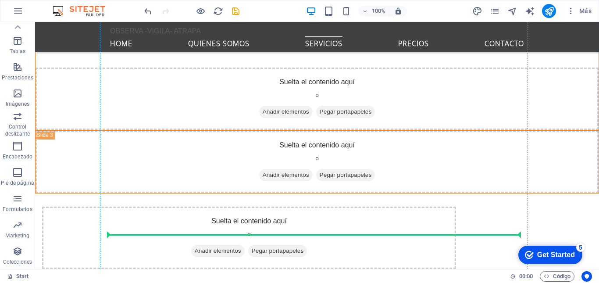
drag, startPoint x: 142, startPoint y: 212, endPoint x: 154, endPoint y: 97, distance: 115.6
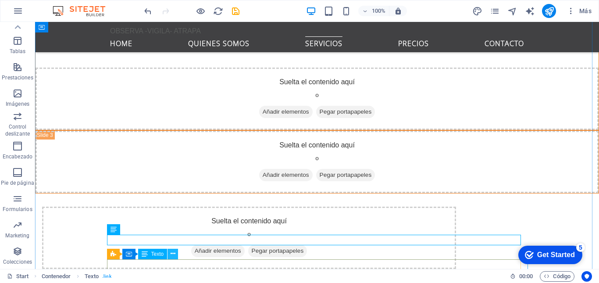
click at [173, 257] on icon at bounding box center [173, 253] width 5 height 9
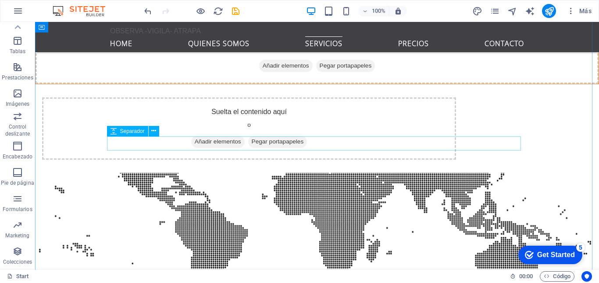
scroll to position [1523, 0]
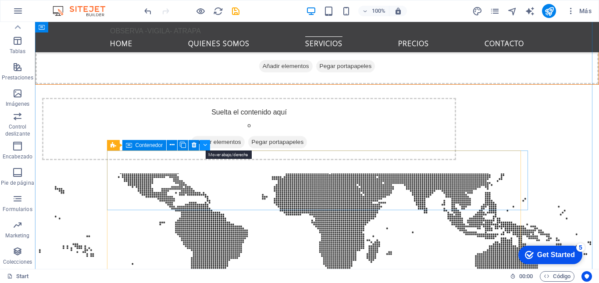
click at [206, 146] on icon at bounding box center [205, 144] width 4 height 9
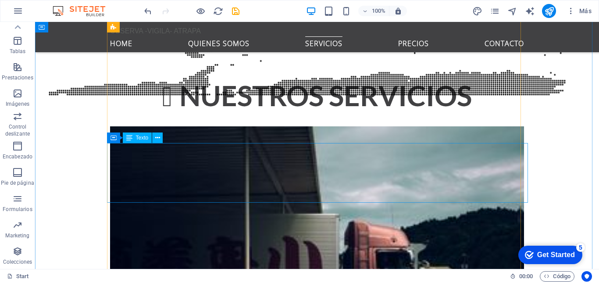
scroll to position [1847, 0]
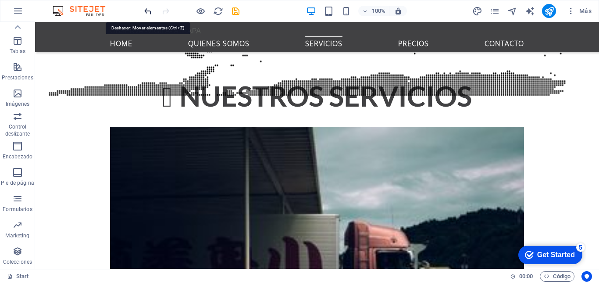
click at [150, 12] on icon "undo" at bounding box center [148, 11] width 10 height 10
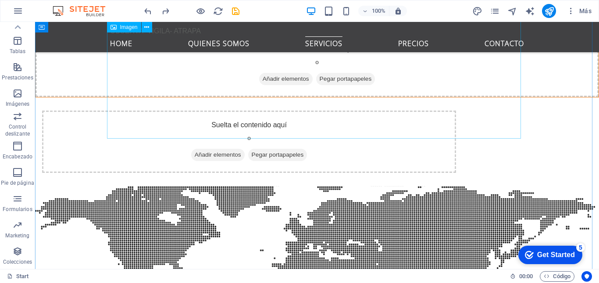
scroll to position [1512, 0]
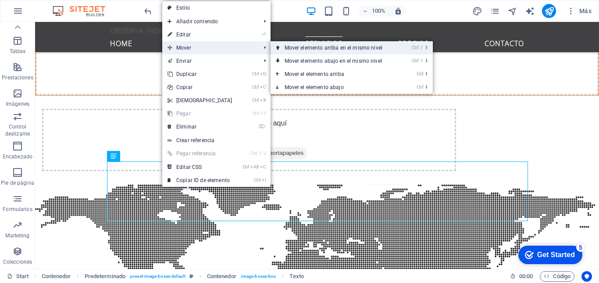
click at [308, 46] on link "Ctrl ⇧ ⬆ Mover elemento arriba en el mismo nivel" at bounding box center [335, 47] width 129 height 13
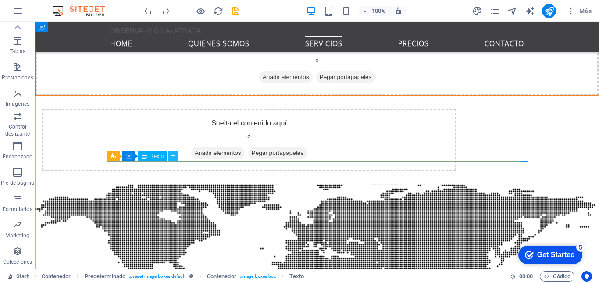
click at [174, 156] on icon at bounding box center [173, 155] width 5 height 9
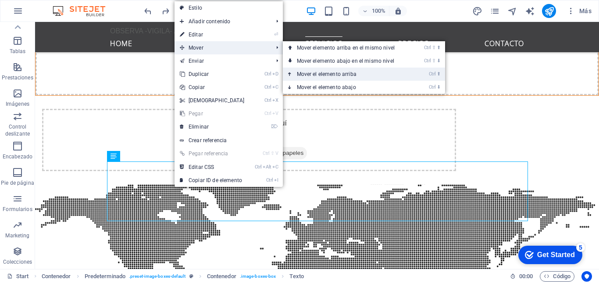
click at [314, 73] on link "Ctrl ⬆ Mover el elemento arriba" at bounding box center [347, 74] width 129 height 13
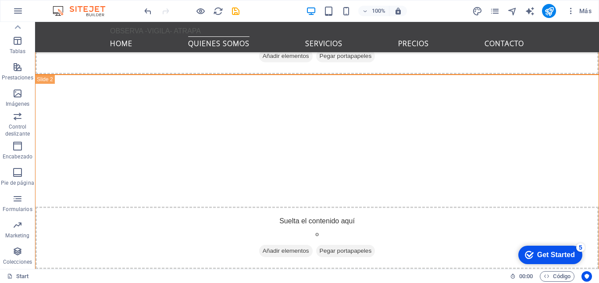
scroll to position [1262, 0]
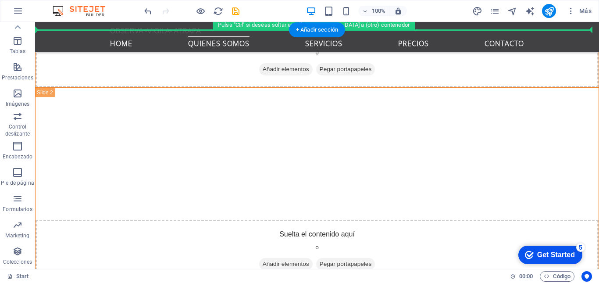
drag, startPoint x: 161, startPoint y: 184, endPoint x: 146, endPoint y: 178, distance: 16.5
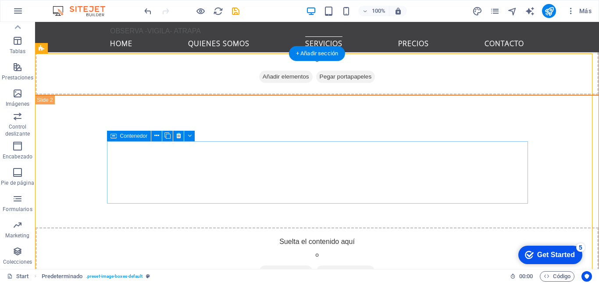
scroll to position [1287, 0]
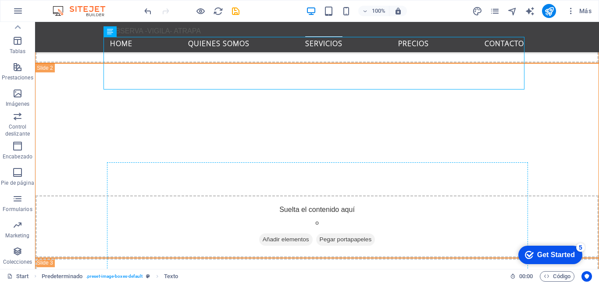
drag, startPoint x: 170, startPoint y: 67, endPoint x: 169, endPoint y: 221, distance: 154.4
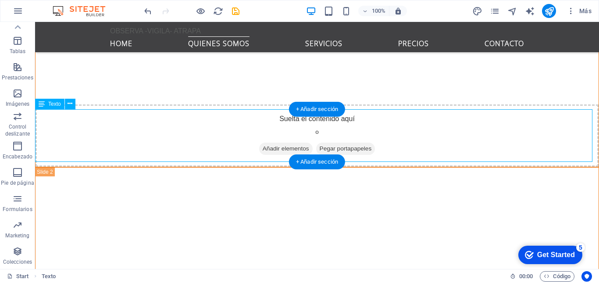
scroll to position [1198, 0]
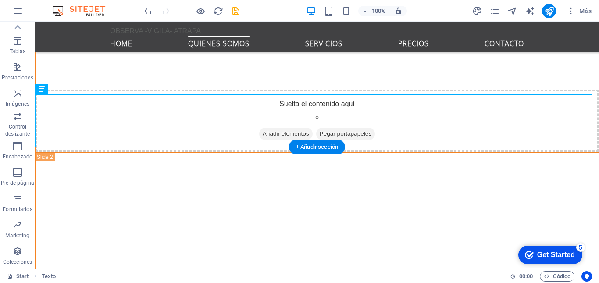
drag, startPoint x: 150, startPoint y: 103, endPoint x: 184, endPoint y: 212, distance: 114.0
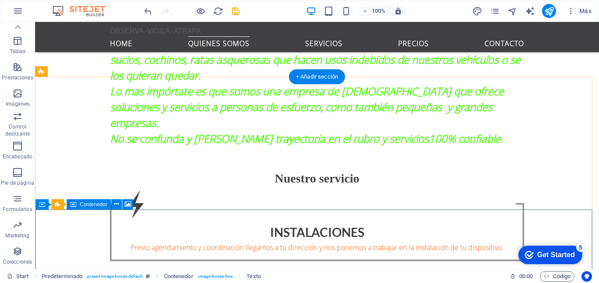
scroll to position [686, 0]
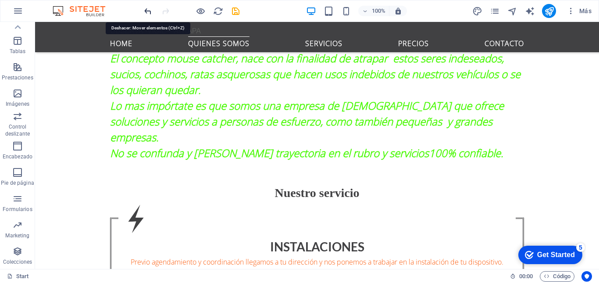
click at [150, 10] on icon "undo" at bounding box center [148, 11] width 10 height 10
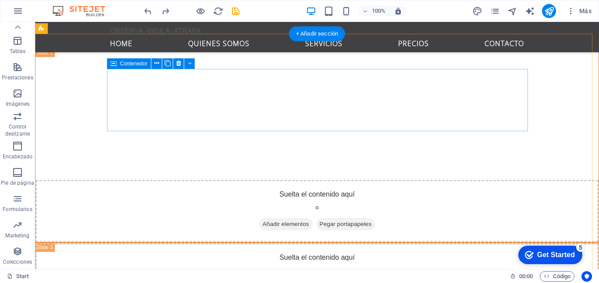
scroll to position [1313, 0]
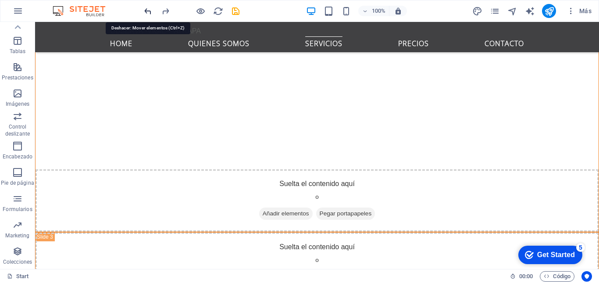
click at [148, 14] on icon "undo" at bounding box center [148, 11] width 10 height 10
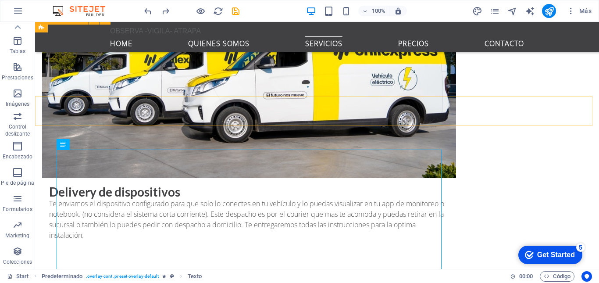
scroll to position [2407, 0]
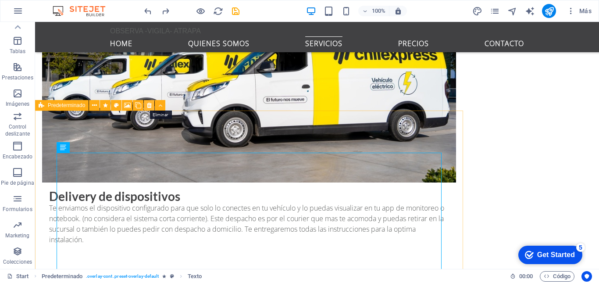
click at [149, 104] on icon at bounding box center [149, 105] width 5 height 9
click at [148, 106] on icon at bounding box center [149, 105] width 5 height 9
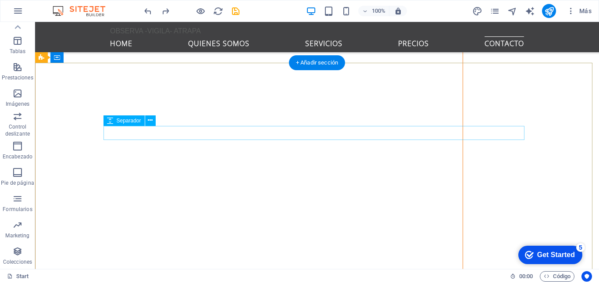
scroll to position [3492, 0]
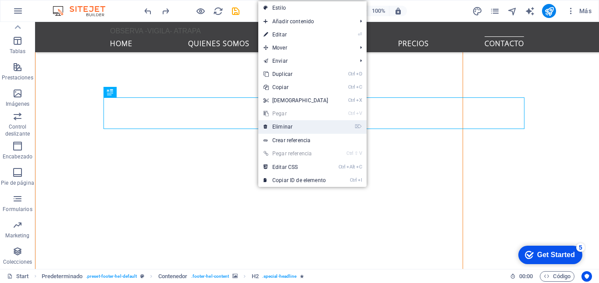
click at [288, 124] on link "⌦ Eliminar" at bounding box center [295, 126] width 75 height 13
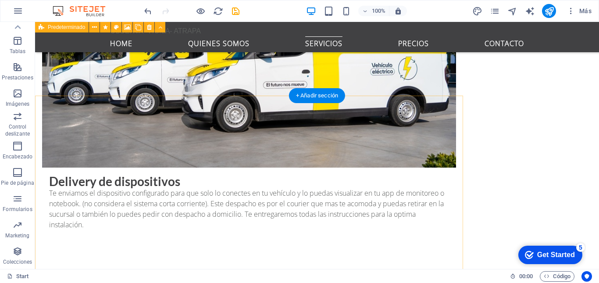
scroll to position [2407, 0]
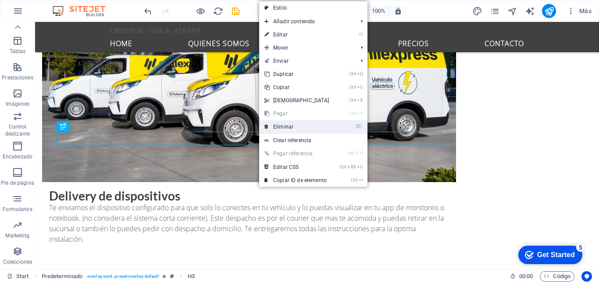
click at [280, 128] on link "⌦ Eliminar" at bounding box center [296, 126] width 75 height 13
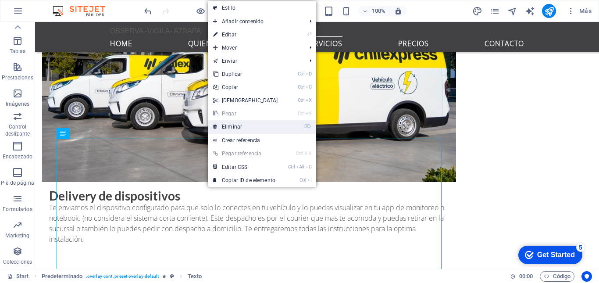
click at [232, 128] on link "⌦ Eliminar" at bounding box center [245, 126] width 75 height 13
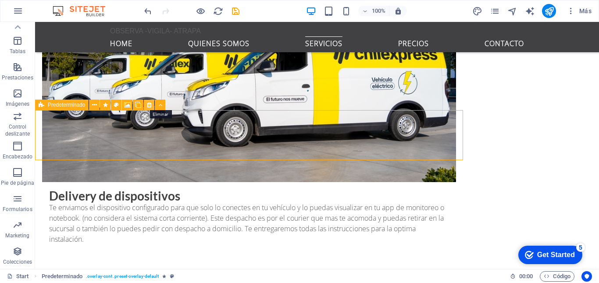
click at [148, 106] on icon at bounding box center [149, 104] width 5 height 9
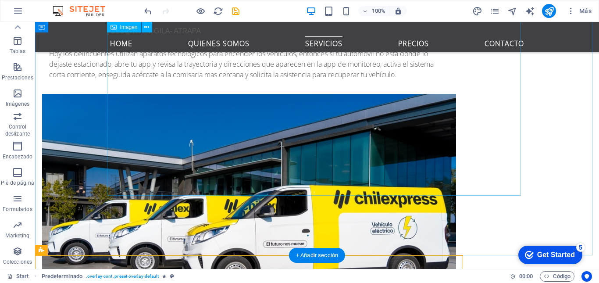
scroll to position [2262, 0]
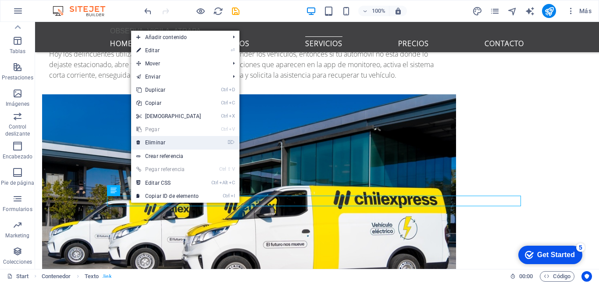
click at [164, 146] on link "⌦ Eliminar" at bounding box center [168, 142] width 75 height 13
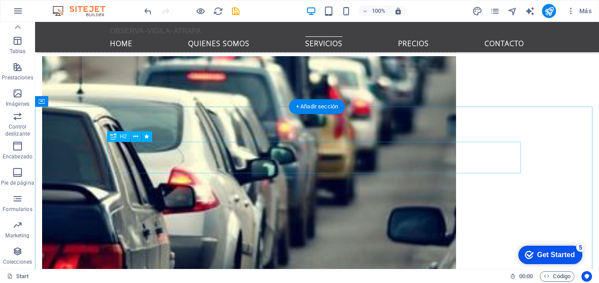
scroll to position [2091, 0]
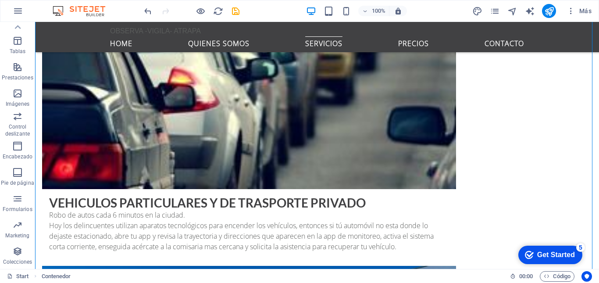
drag, startPoint x: 214, startPoint y: 174, endPoint x: 188, endPoint y: 104, distance: 74.8
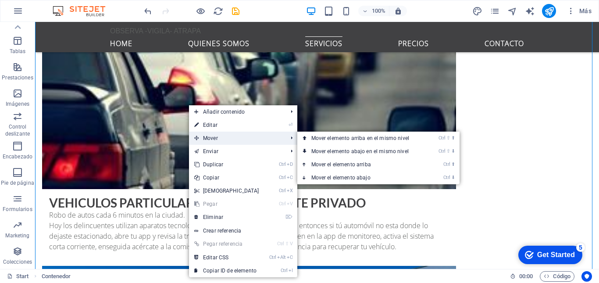
click at [213, 139] on span "Mover" at bounding box center [236, 138] width 95 height 13
click at [330, 164] on link "Ctrl ⬆ Mover el elemento arriba" at bounding box center [361, 164] width 129 height 13
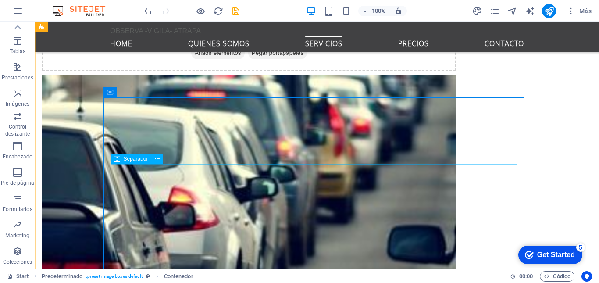
scroll to position [1972, 0]
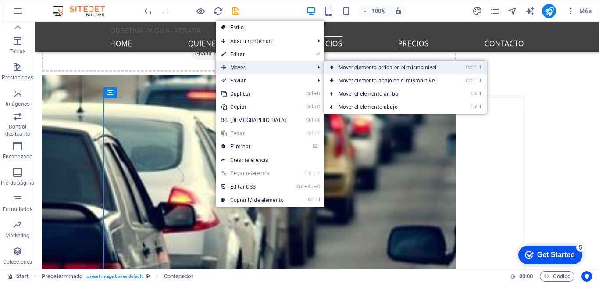
click at [367, 69] on link "Ctrl ⇧ ⬆ Mover elemento arriba en el mismo nivel" at bounding box center [388, 67] width 129 height 13
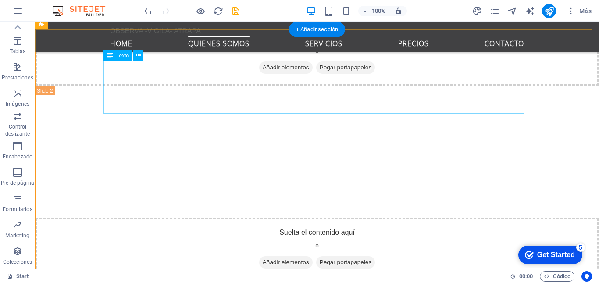
scroll to position [1261, 0]
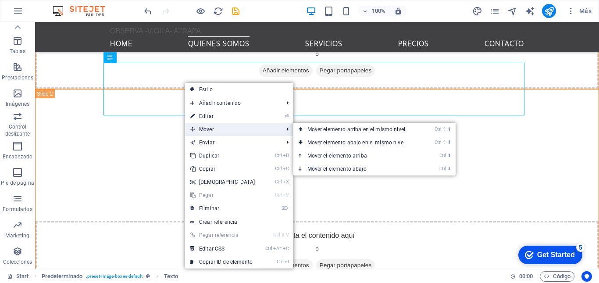
click at [193, 129] on icon at bounding box center [192, 129] width 4 height 13
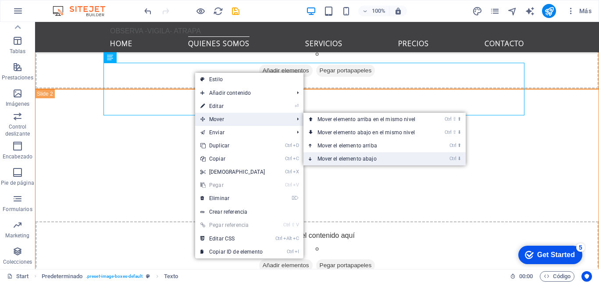
click at [344, 160] on link "Ctrl ⬇ Mover el elemento abajo" at bounding box center [367, 158] width 129 height 13
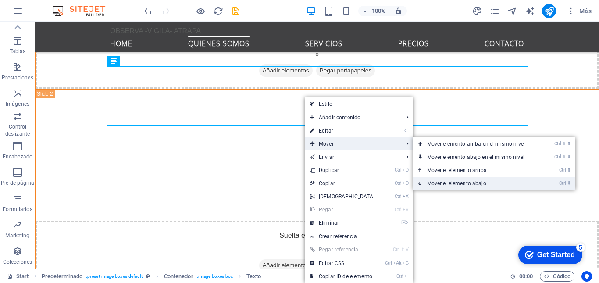
click at [449, 182] on link "Ctrl ⬇ Mover el elemento abajo" at bounding box center [477, 183] width 129 height 13
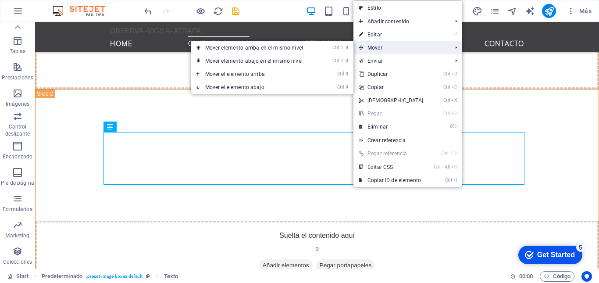
click at [382, 48] on span "Mover" at bounding box center [400, 47] width 95 height 13
click at [251, 86] on link "Ctrl ⬇ Mover el elemento abajo" at bounding box center [255, 87] width 129 height 13
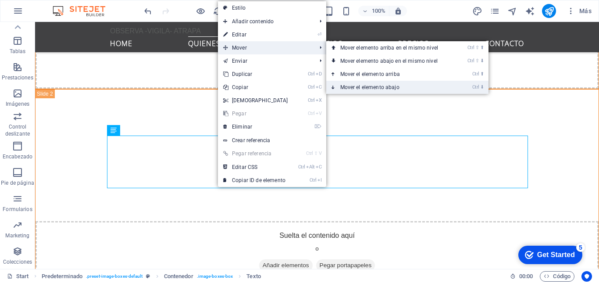
click at [363, 90] on link "Ctrl ⬇ Mover el elemento abajo" at bounding box center [390, 87] width 129 height 13
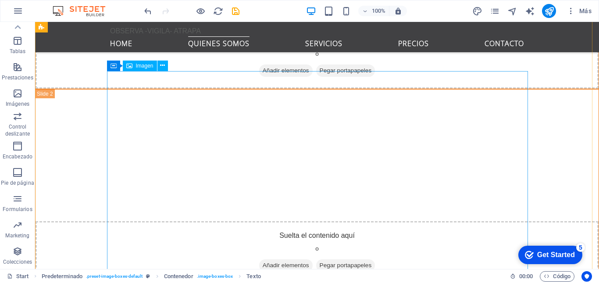
scroll to position [1518, 0]
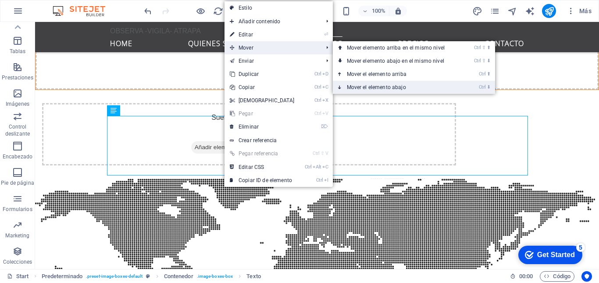
click at [359, 90] on link "Ctrl ⬇ Mover el elemento abajo" at bounding box center [397, 87] width 129 height 13
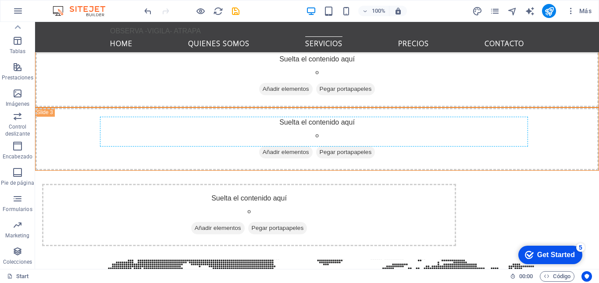
scroll to position [1420, 0]
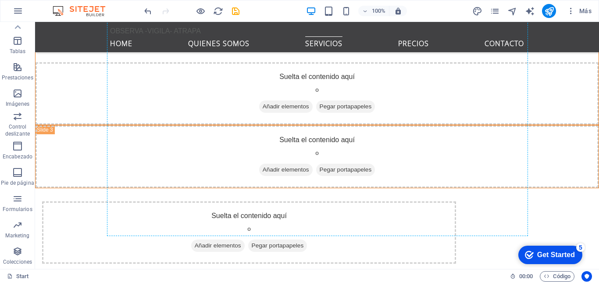
drag, startPoint x: 184, startPoint y: 168, endPoint x: 184, endPoint y: 76, distance: 91.2
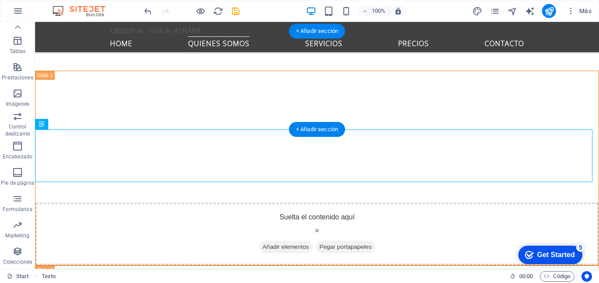
scroll to position [1169, 0]
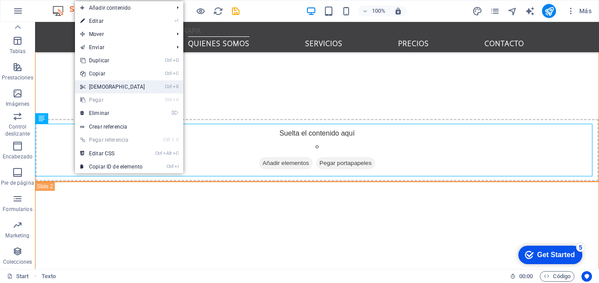
click at [106, 86] on link "Ctrl X Cortar" at bounding box center [112, 86] width 75 height 13
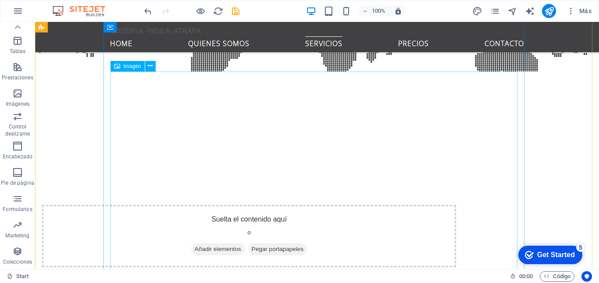
scroll to position [1718, 0]
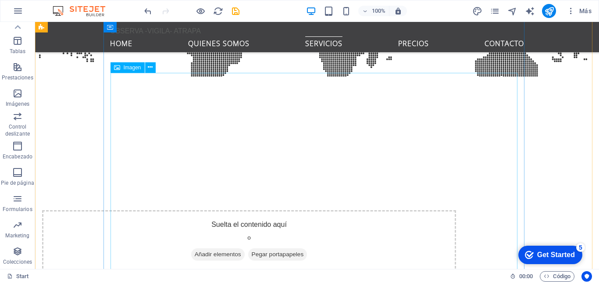
click at [151, 69] on icon at bounding box center [150, 67] width 5 height 9
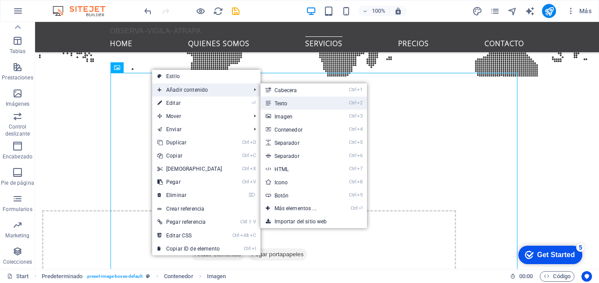
click at [285, 103] on link "Ctrl 2 Texto" at bounding box center [297, 102] width 74 height 13
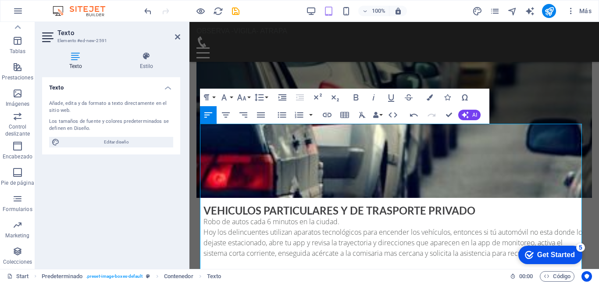
scroll to position [2004, 0]
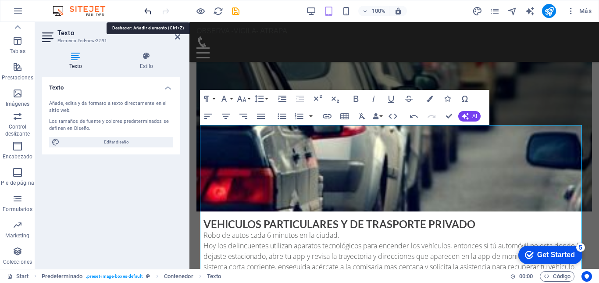
click at [148, 13] on icon "undo" at bounding box center [148, 11] width 10 height 10
click at [150, 11] on icon "undo" at bounding box center [148, 11] width 10 height 10
click at [148, 11] on icon "undo" at bounding box center [148, 11] width 10 height 10
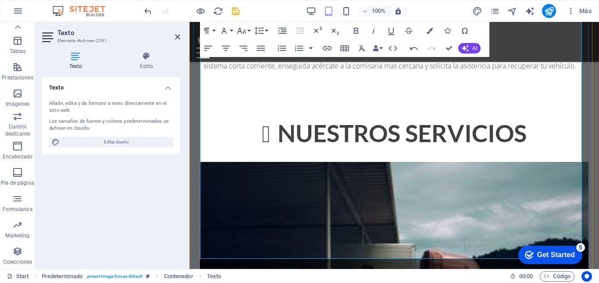
scroll to position [2207, 0]
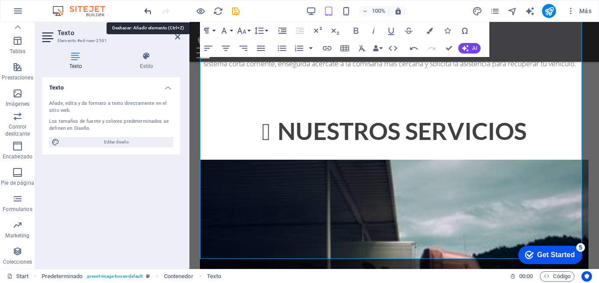
click at [146, 10] on icon "undo" at bounding box center [148, 11] width 10 height 10
click at [148, 11] on icon "undo" at bounding box center [148, 11] width 10 height 10
drag, startPoint x: 276, startPoint y: 114, endPoint x: 478, endPoint y: 115, distance: 202.2
drag, startPoint x: 478, startPoint y: 115, endPoint x: 285, endPoint y: 126, distance: 193.7
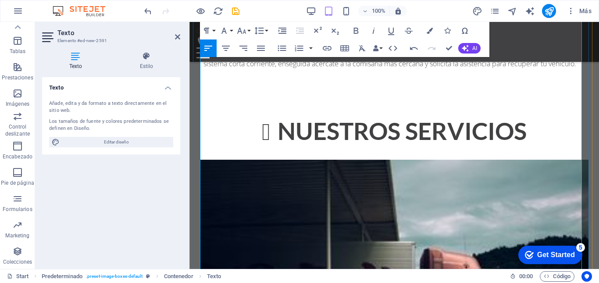
scroll to position [2138, 0]
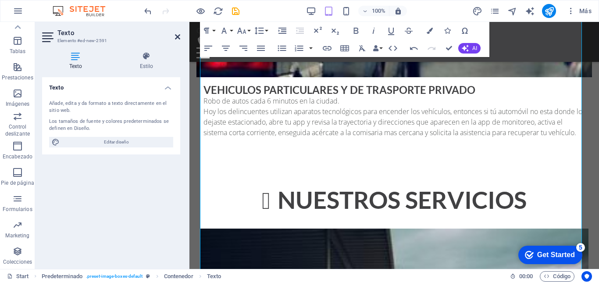
click at [179, 36] on icon at bounding box center [177, 36] width 5 height 7
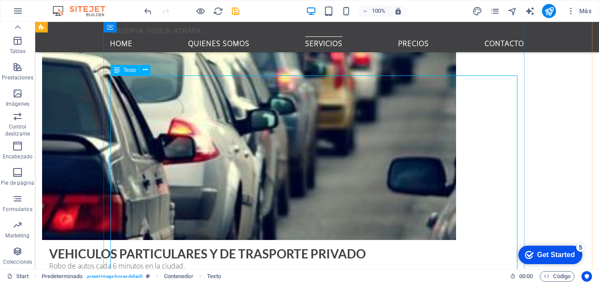
scroll to position [1987, 0]
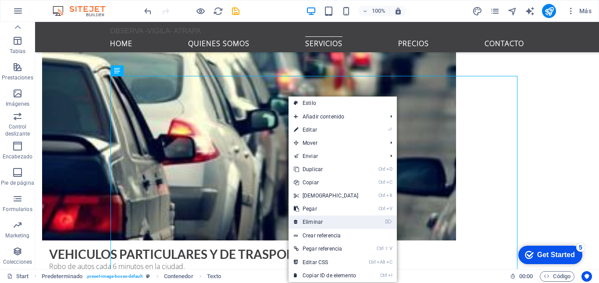
click at [313, 221] on link "⌦ Eliminar" at bounding box center [326, 221] width 75 height 13
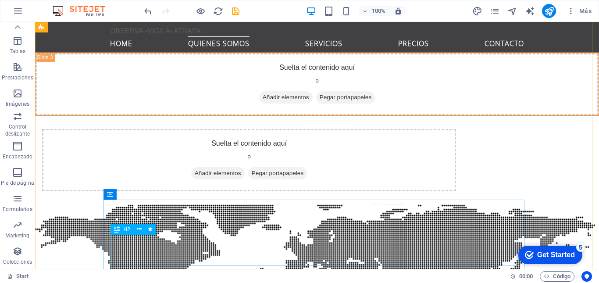
scroll to position [1540, 0]
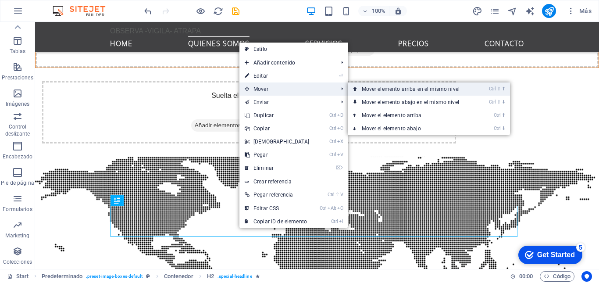
click at [371, 90] on link "Ctrl ⇧ ⬆ Mover elemento arriba en el mismo nivel" at bounding box center [412, 88] width 129 height 13
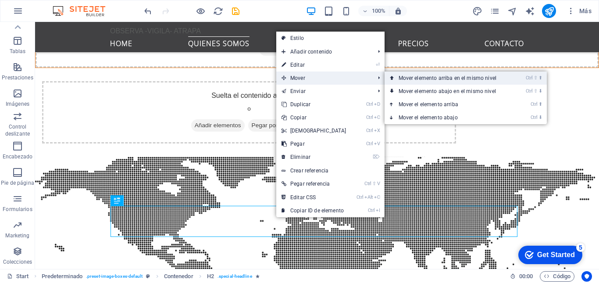
click at [421, 77] on link "Ctrl ⇧ ⬆ Mover elemento arriba en el mismo nivel" at bounding box center [449, 77] width 129 height 13
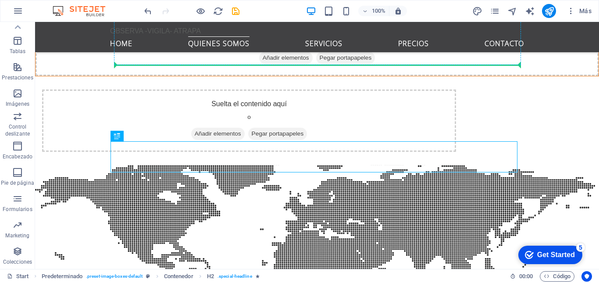
scroll to position [1530, 0]
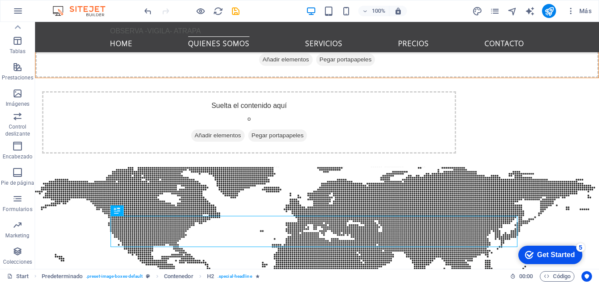
drag, startPoint x: 263, startPoint y: 217, endPoint x: 246, endPoint y: 227, distance: 19.5
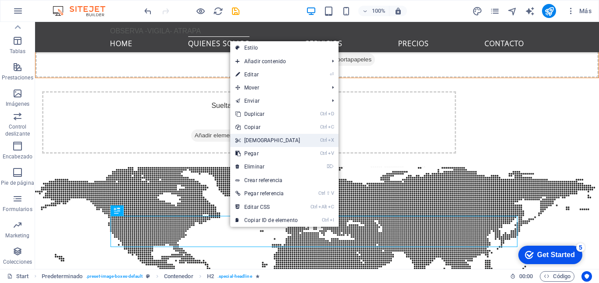
click at [255, 143] on link "Ctrl X Cortar" at bounding box center [267, 140] width 75 height 13
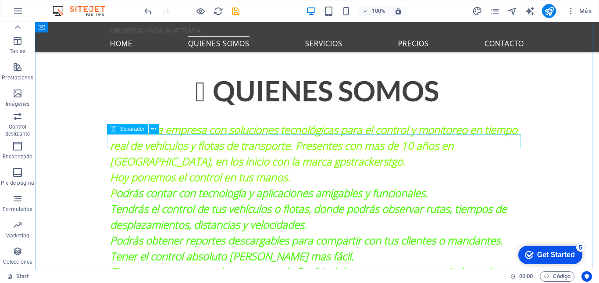
scroll to position [472, 0]
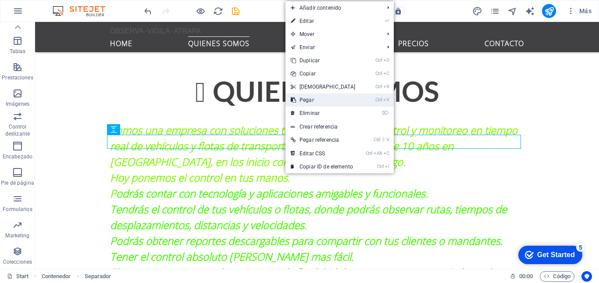
click at [313, 100] on link "Ctrl V Pegar" at bounding box center [322, 99] width 75 height 13
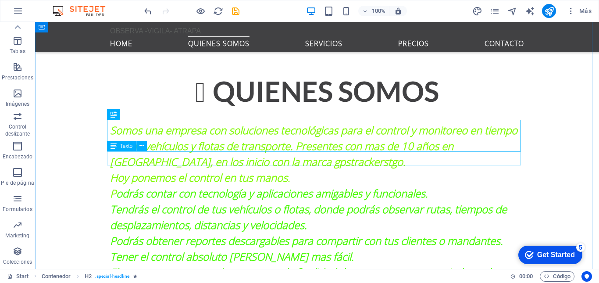
scroll to position [506, 0]
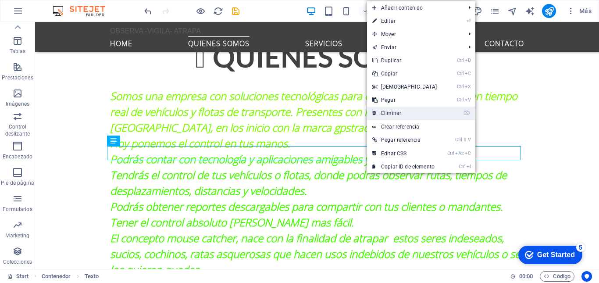
click at [393, 111] on link "⌦ Eliminar" at bounding box center [404, 113] width 75 height 13
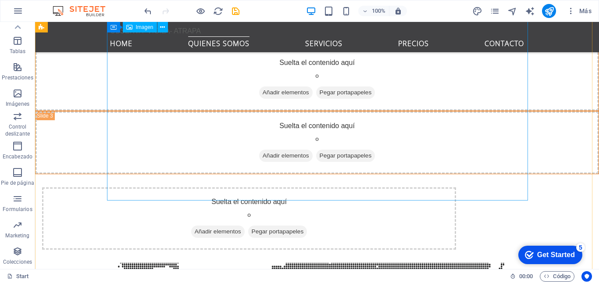
scroll to position [1455, 0]
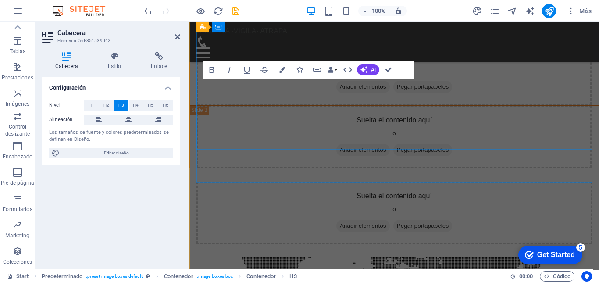
scroll to position [1556, 0]
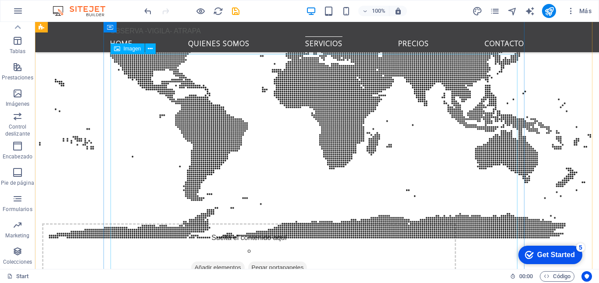
scroll to position [1723, 0]
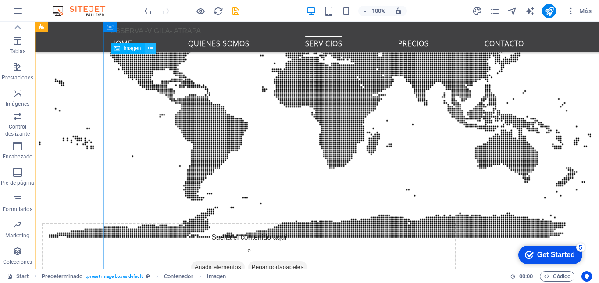
click at [150, 48] on icon at bounding box center [150, 48] width 5 height 9
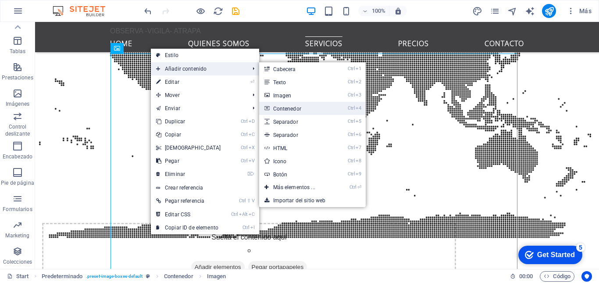
click at [281, 107] on link "Ctrl 4 Contenedor" at bounding box center [296, 108] width 74 height 13
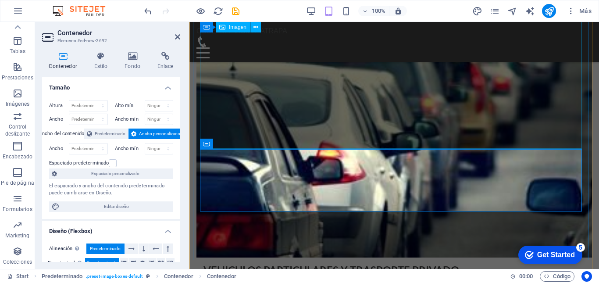
scroll to position [1974, 0]
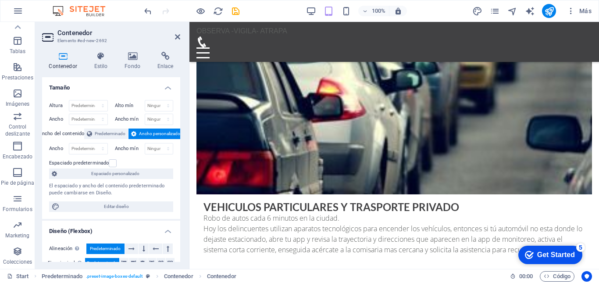
drag, startPoint x: 293, startPoint y: 159, endPoint x: 280, endPoint y: 98, distance: 61.9
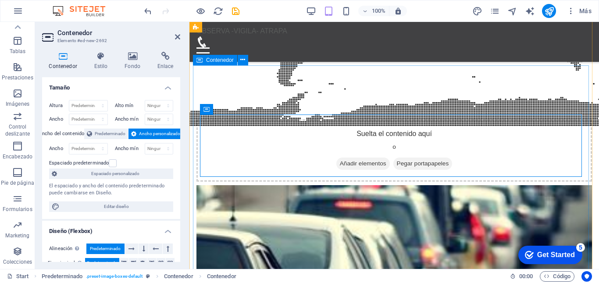
scroll to position [1747, 0]
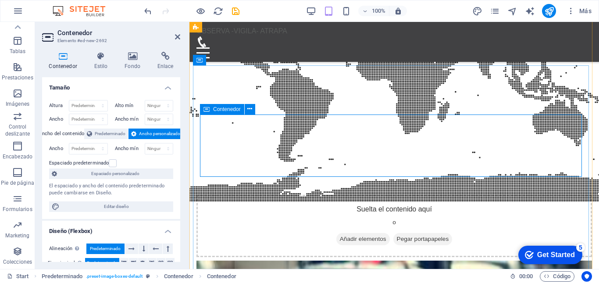
drag, startPoint x: 364, startPoint y: 129, endPoint x: 355, endPoint y: 126, distance: 10.1
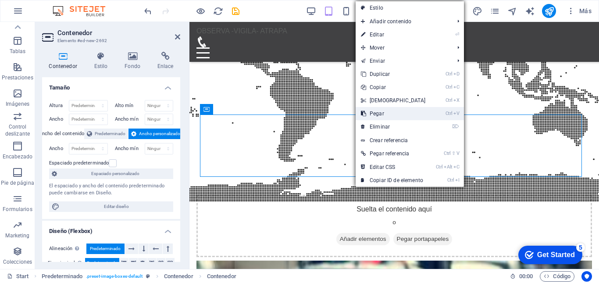
click at [376, 115] on link "Ctrl V Pegar" at bounding box center [393, 113] width 75 height 13
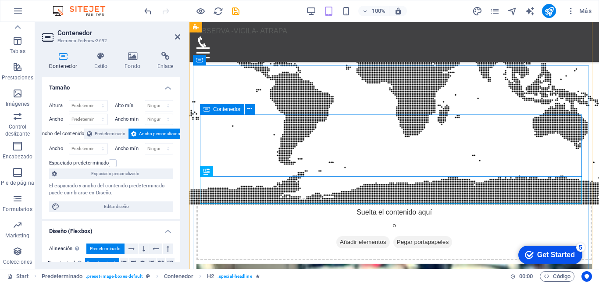
scroll to position [1662, 0]
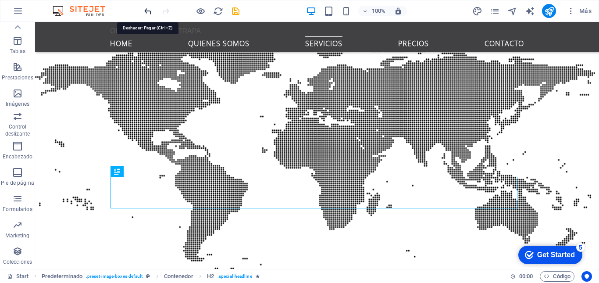
click at [147, 11] on icon "undo" at bounding box center [148, 11] width 10 height 10
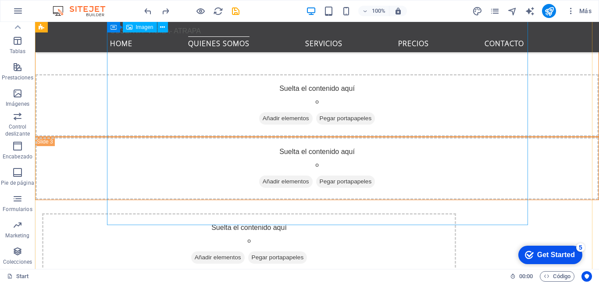
scroll to position [1426, 0]
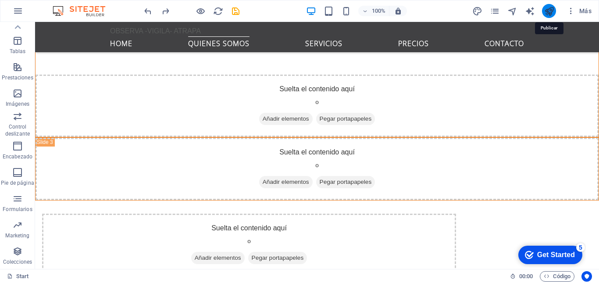
click at [551, 11] on icon "publish" at bounding box center [549, 11] width 10 height 10
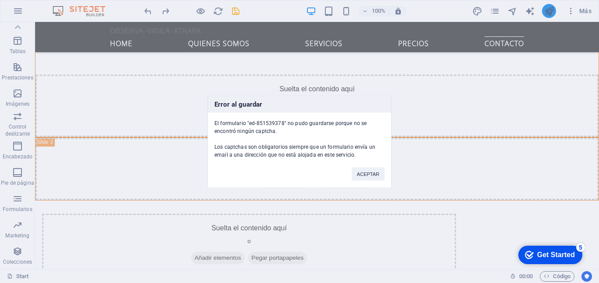
scroll to position [3265, 0]
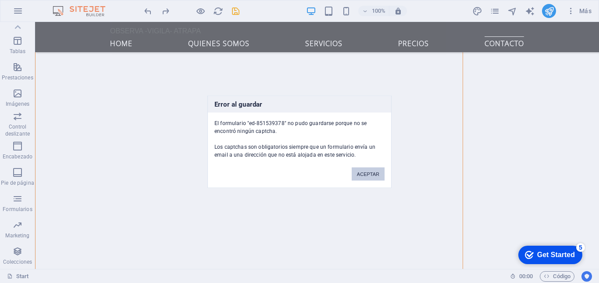
click at [374, 174] on button "ACEPTAR" at bounding box center [368, 173] width 33 height 13
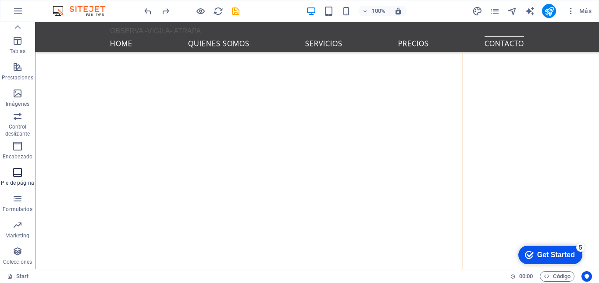
click at [18, 175] on icon "button" at bounding box center [17, 172] width 11 height 11
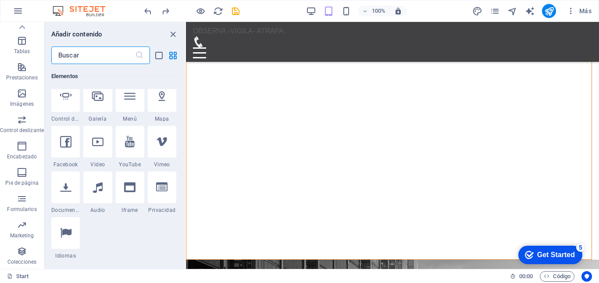
scroll to position [0, 0]
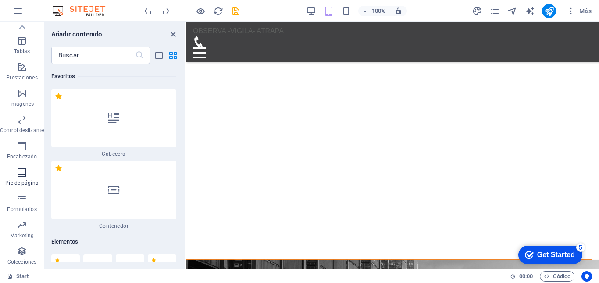
click at [21, 177] on icon "button" at bounding box center [22, 172] width 11 height 11
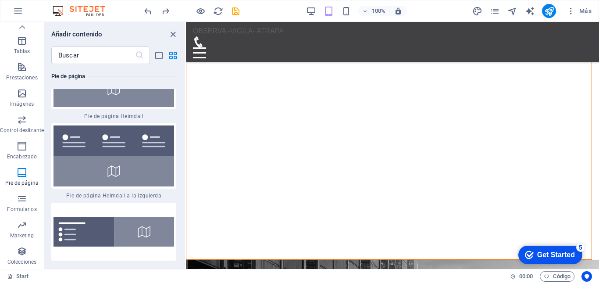
scroll to position [12104, 0]
click at [107, 218] on img at bounding box center [113, 232] width 121 height 29
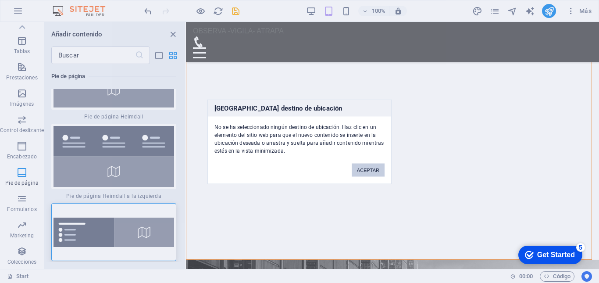
click at [373, 171] on button "ACEPTAR" at bounding box center [368, 169] width 33 height 13
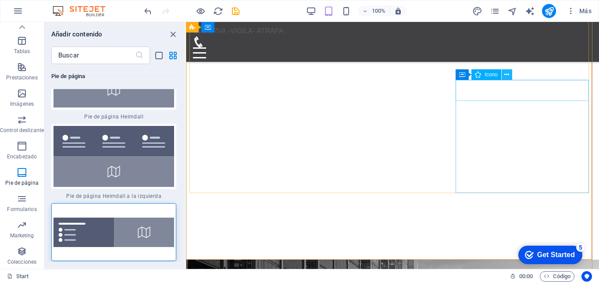
click at [509, 73] on icon at bounding box center [506, 74] width 5 height 9
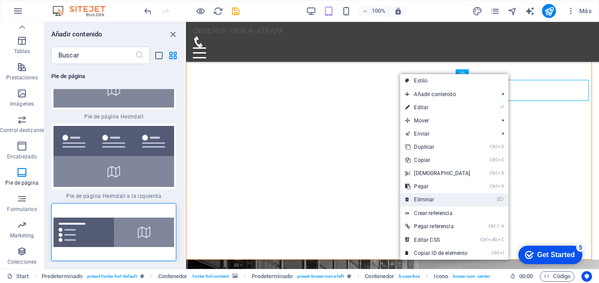
click at [432, 201] on link "⌦ Eliminar" at bounding box center [437, 199] width 75 height 13
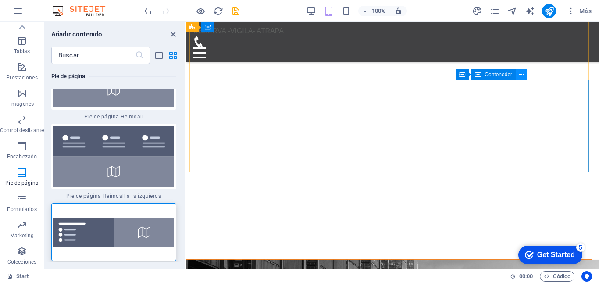
click at [523, 76] on icon at bounding box center [521, 74] width 5 height 9
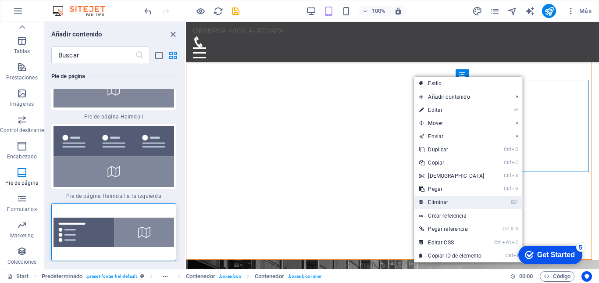
click at [445, 202] on link "⌦ Eliminar" at bounding box center [451, 202] width 75 height 13
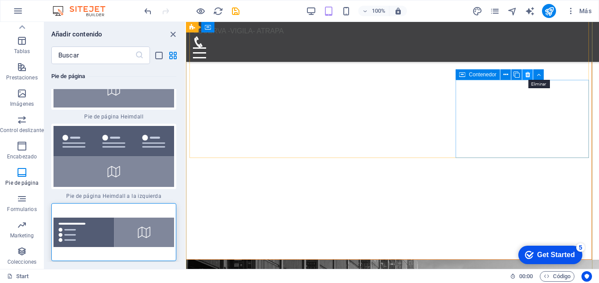
click at [527, 74] on icon at bounding box center [527, 74] width 5 height 9
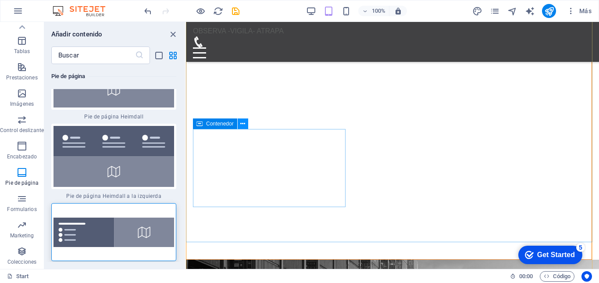
click at [243, 125] on icon at bounding box center [242, 123] width 5 height 9
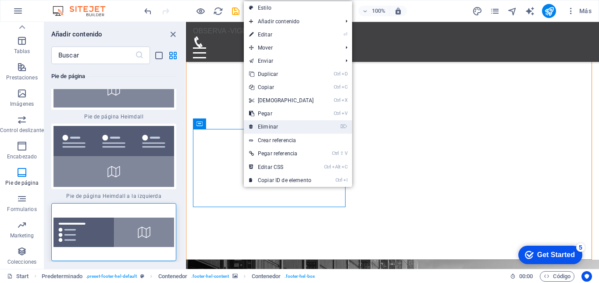
click at [266, 126] on link "⌦ Eliminar" at bounding box center [281, 126] width 75 height 13
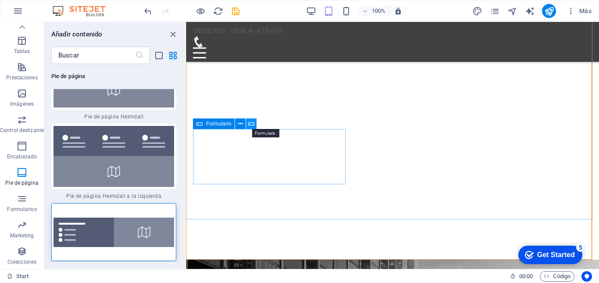
click at [252, 125] on icon at bounding box center [251, 123] width 6 height 9
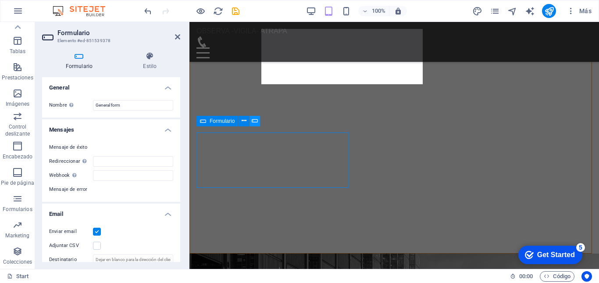
scroll to position [3262, 0]
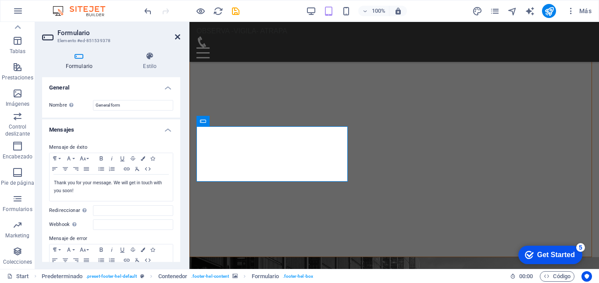
click at [178, 35] on icon at bounding box center [177, 36] width 5 height 7
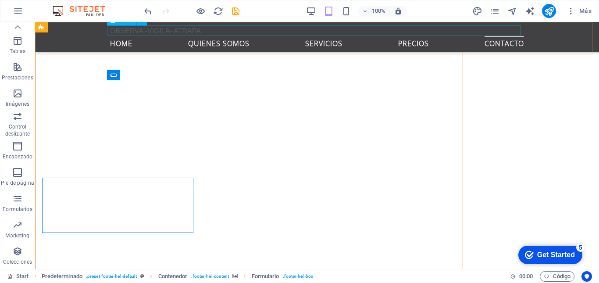
scroll to position [3210, 0]
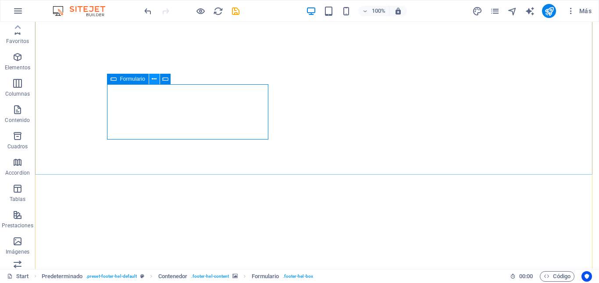
click at [155, 80] on icon at bounding box center [154, 79] width 5 height 9
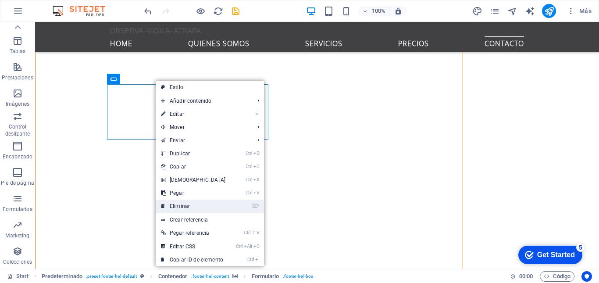
click at [183, 204] on link "⌦ Eliminar" at bounding box center [193, 206] width 75 height 13
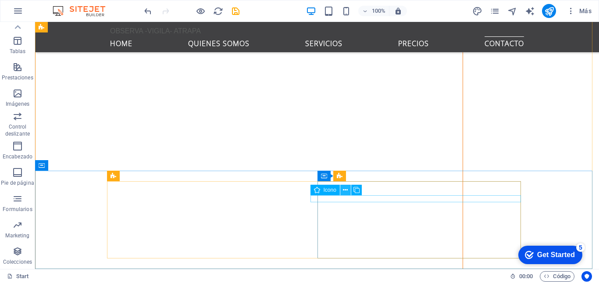
click at [346, 188] on icon at bounding box center [345, 189] width 5 height 9
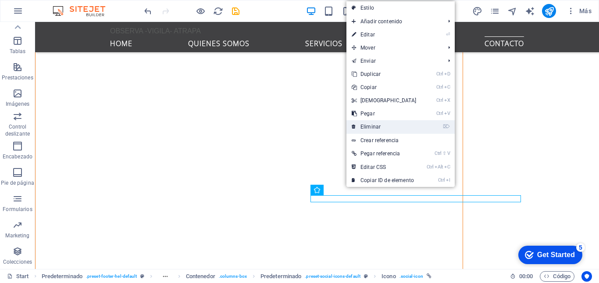
click at [373, 126] on link "⌦ Eliminar" at bounding box center [383, 126] width 75 height 13
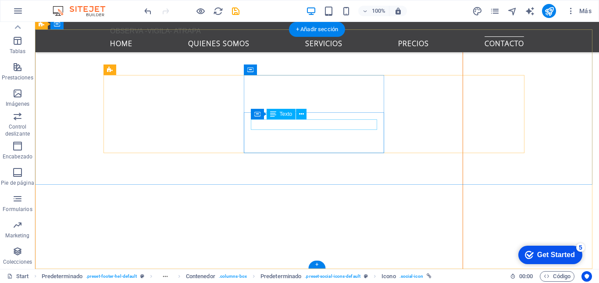
scroll to position [3138, 0]
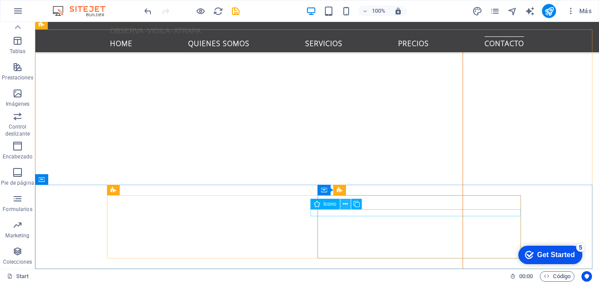
click at [346, 202] on icon at bounding box center [345, 204] width 5 height 9
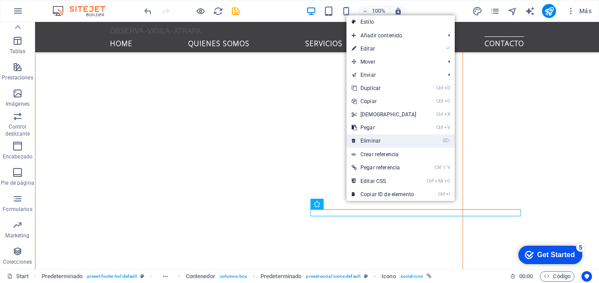
click at [374, 141] on link "⌦ Eliminar" at bounding box center [383, 140] width 75 height 13
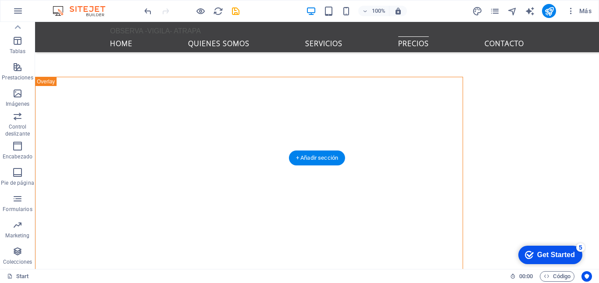
scroll to position [3009, 0]
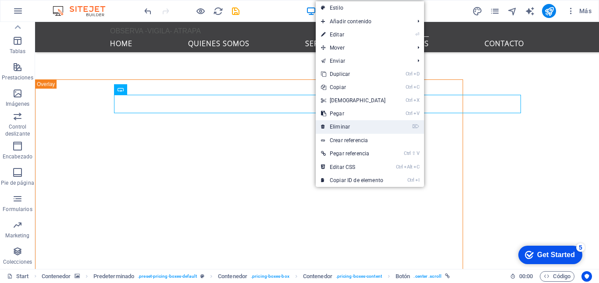
click at [337, 127] on link "⌦ Eliminar" at bounding box center [353, 126] width 75 height 13
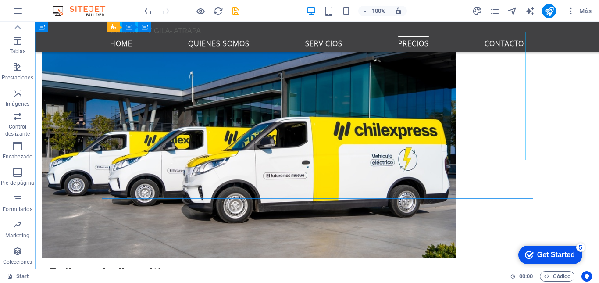
scroll to position [2731, 0]
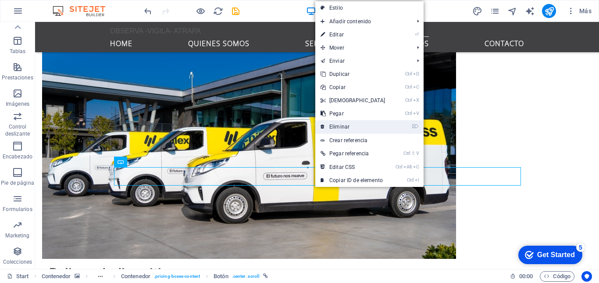
click at [344, 127] on link "⌦ Eliminar" at bounding box center [352, 126] width 75 height 13
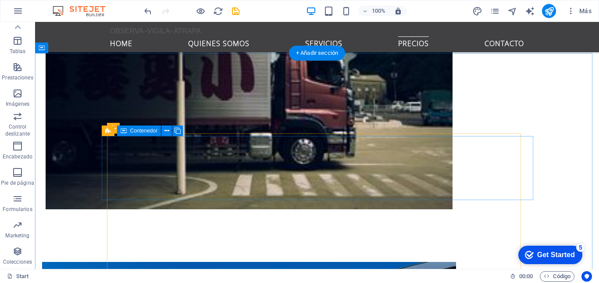
scroll to position [2495, 0]
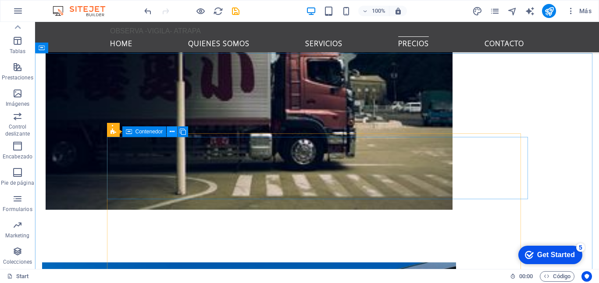
click at [168, 132] on button at bounding box center [172, 131] width 11 height 11
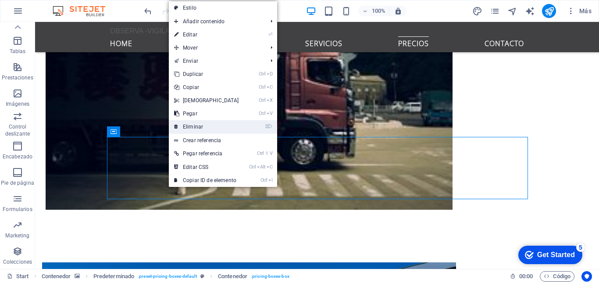
click at [189, 126] on link "⌦ Eliminar" at bounding box center [206, 126] width 75 height 13
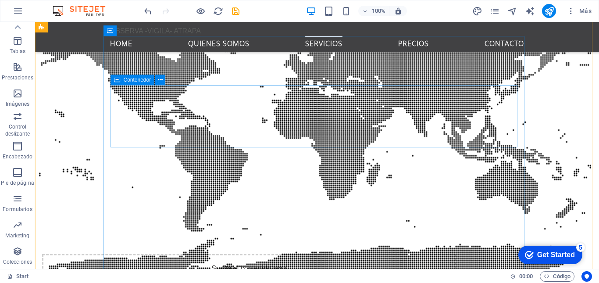
scroll to position [1692, 0]
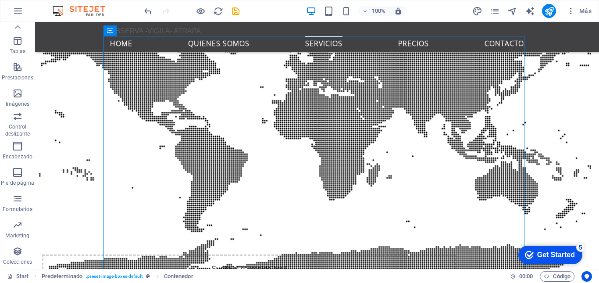
drag, startPoint x: 159, startPoint y: 101, endPoint x: 128, endPoint y: 191, distance: 95.1
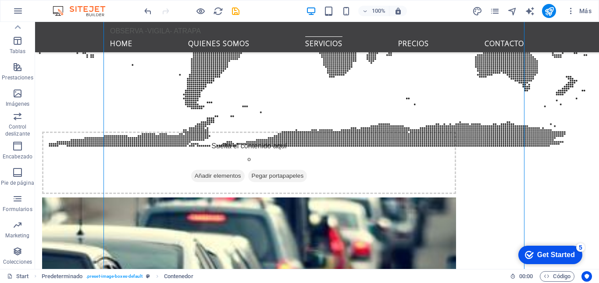
scroll to position [1820, 0]
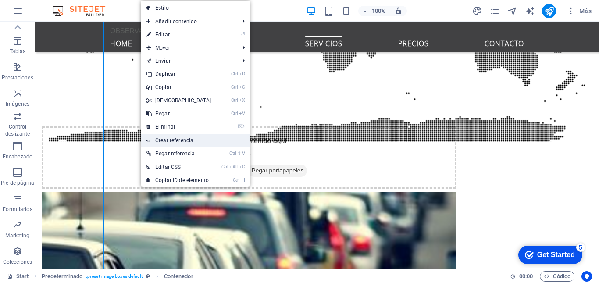
click at [174, 141] on link "Crear referencia" at bounding box center [195, 140] width 108 height 13
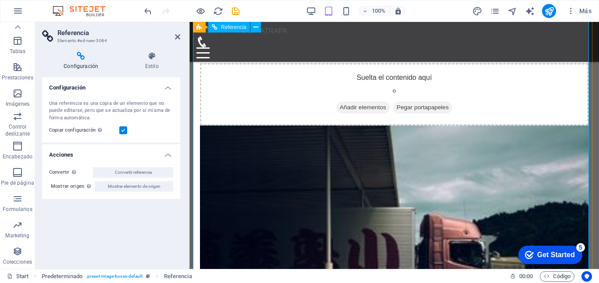
scroll to position [2319, 0]
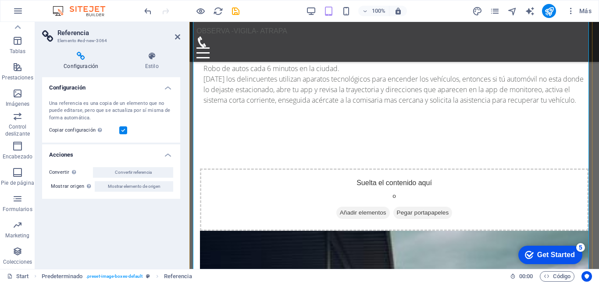
scroll to position [2308, 0]
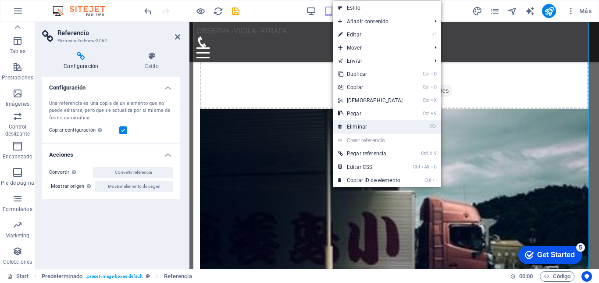
click at [364, 123] on link "⌦ Eliminar" at bounding box center [370, 126] width 75 height 13
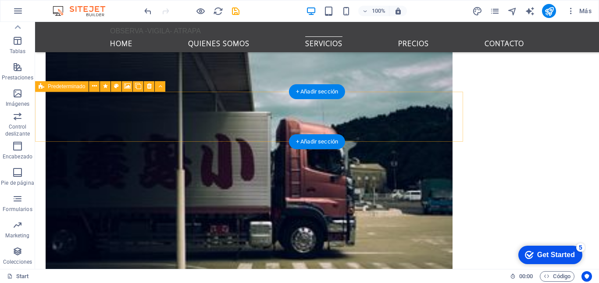
scroll to position [2407, 0]
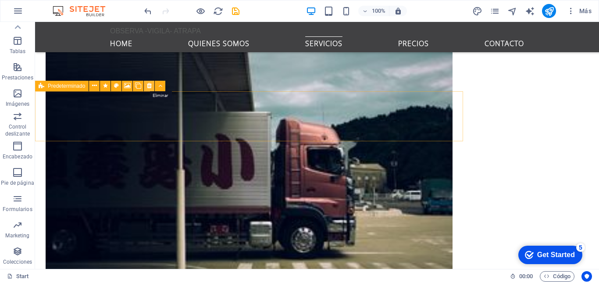
click at [148, 84] on icon at bounding box center [149, 85] width 5 height 9
click at [148, 86] on icon at bounding box center [149, 85] width 5 height 9
click at [163, 86] on button at bounding box center [160, 86] width 11 height 11
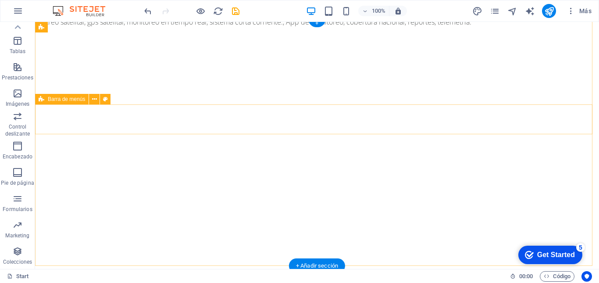
scroll to position [14, 0]
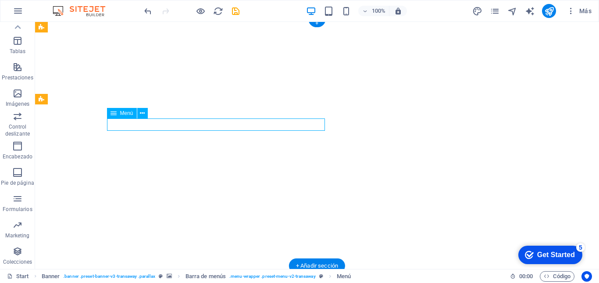
click at [115, 114] on icon at bounding box center [114, 113] width 6 height 11
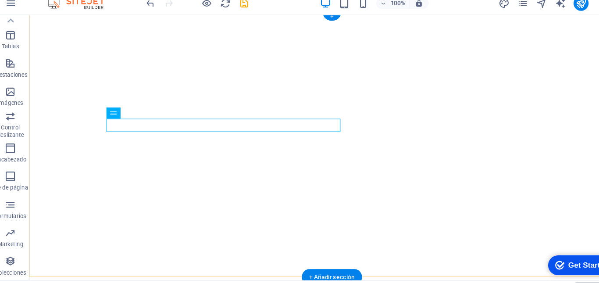
drag, startPoint x: 318, startPoint y: 25, endPoint x: 132, endPoint y: 4, distance: 187.1
click at [318, 25] on div "+" at bounding box center [316, 23] width 17 height 8
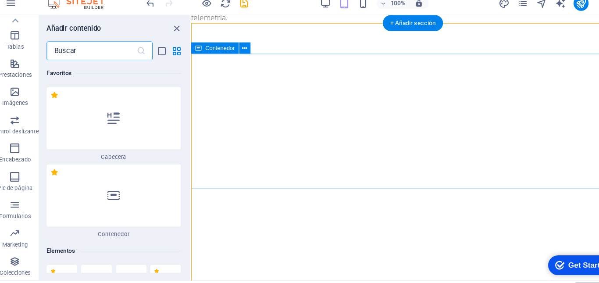
scroll to position [2974, 0]
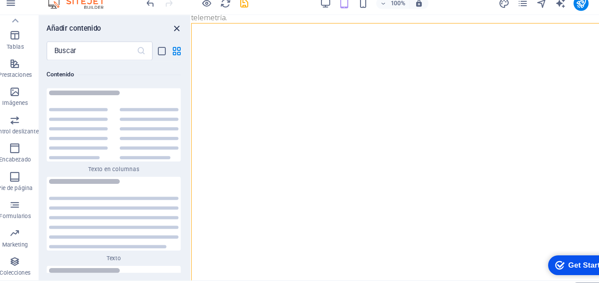
click at [174, 34] on icon "close panel" at bounding box center [173, 34] width 10 height 10
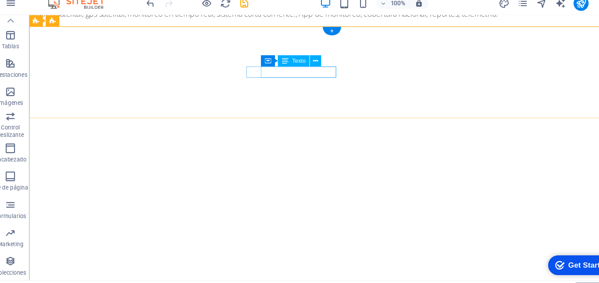
scroll to position [0, 0]
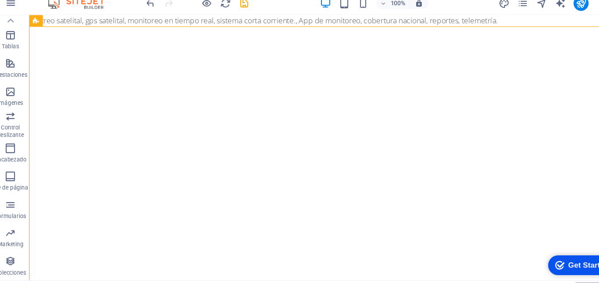
click at [563, 263] on div "checkmark Get Started 5" at bounding box center [579, 264] width 50 height 9
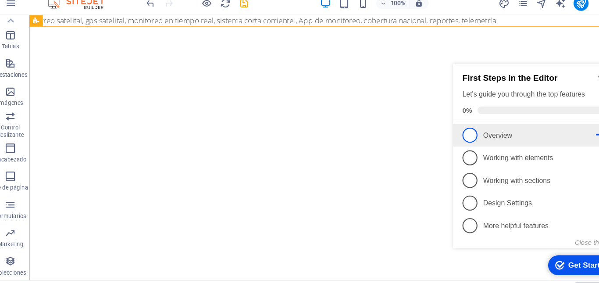
click at [471, 128] on span "1" at bounding box center [468, 129] width 14 height 14
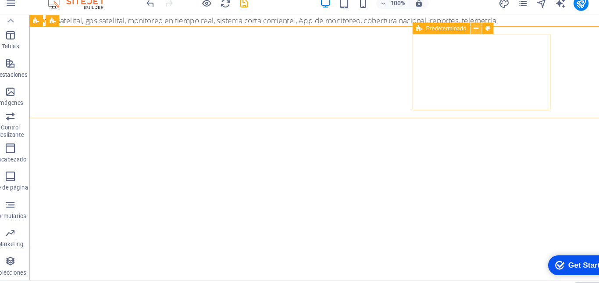
click at [453, 35] on icon at bounding box center [451, 34] width 5 height 9
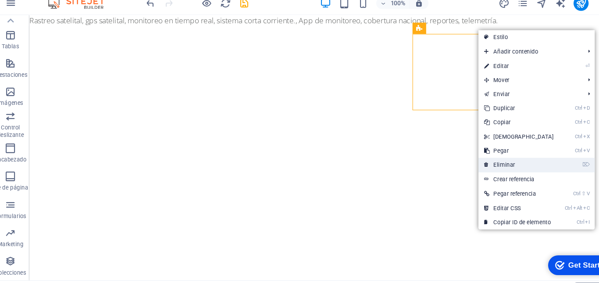
click at [485, 162] on link "⌦ Eliminar" at bounding box center [490, 161] width 75 height 13
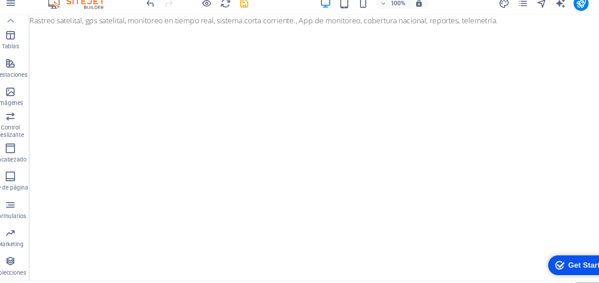
click at [567, 260] on div "Get Started" at bounding box center [585, 264] width 38 height 8
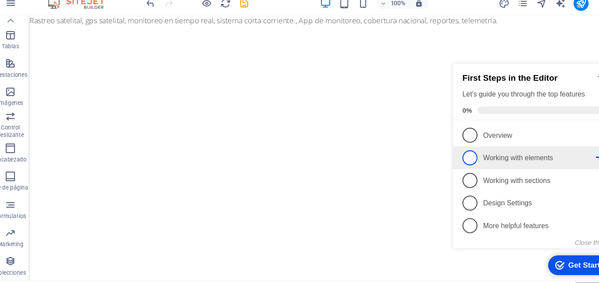
click at [471, 146] on span "2" at bounding box center [468, 150] width 14 height 14
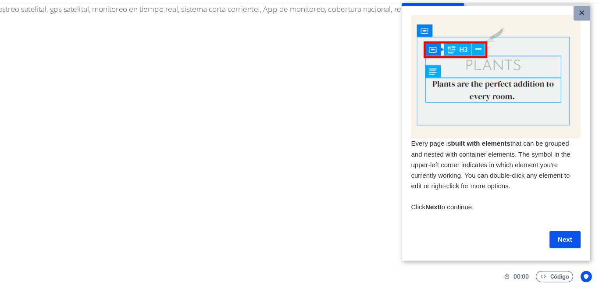
click at [571, 11] on link "×" at bounding box center [568, 12] width 15 height 14
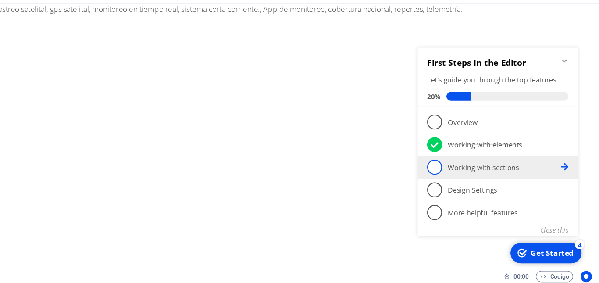
click at [435, 157] on span "3" at bounding box center [433, 158] width 14 height 14
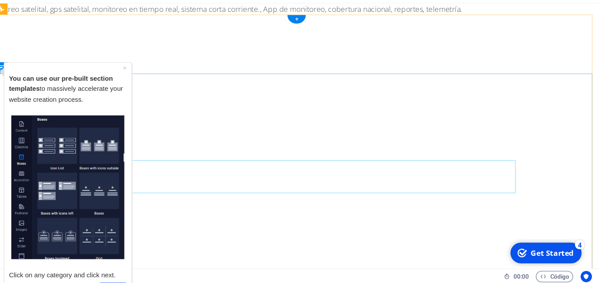
scroll to position [0, 0]
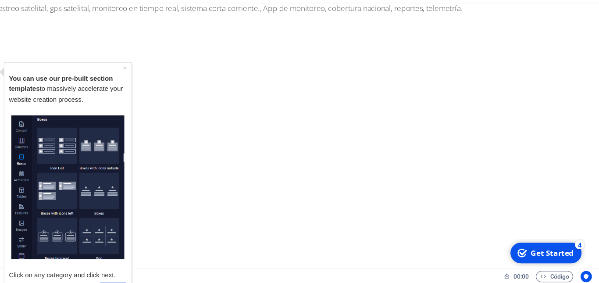
click at [539, 251] on div "Get Started" at bounding box center [549, 252] width 40 height 10
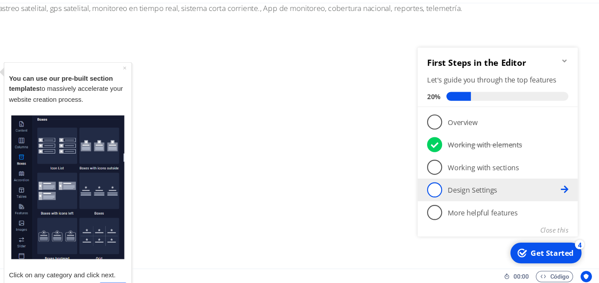
click at [433, 178] on span "4" at bounding box center [433, 179] width 14 height 14
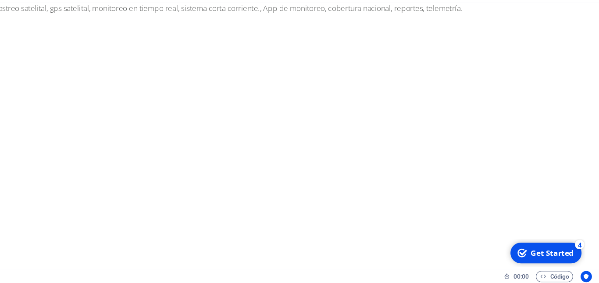
click at [533, 253] on div "Get Started" at bounding box center [549, 252] width 40 height 10
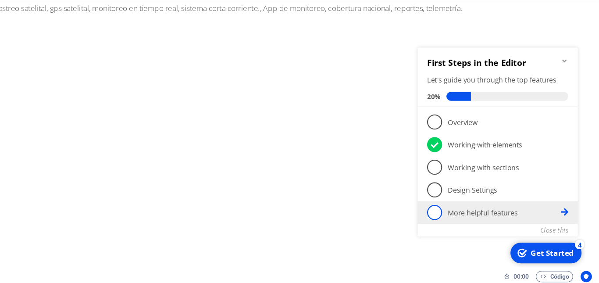
click at [437, 201] on span "5" at bounding box center [433, 200] width 14 height 14
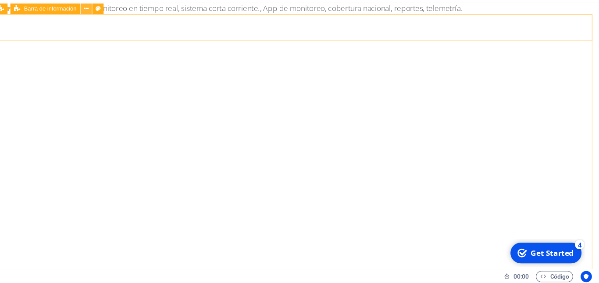
click at [122, 27] on icon at bounding box center [121, 26] width 5 height 9
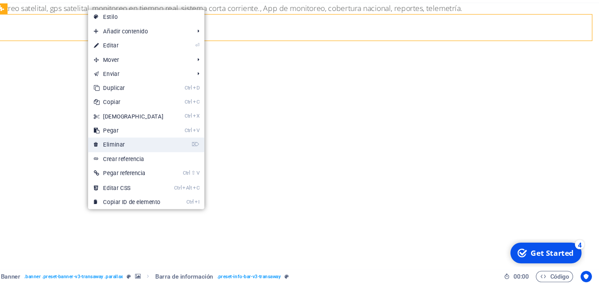
click at [147, 152] on link "⌦ Eliminar" at bounding box center [160, 153] width 75 height 13
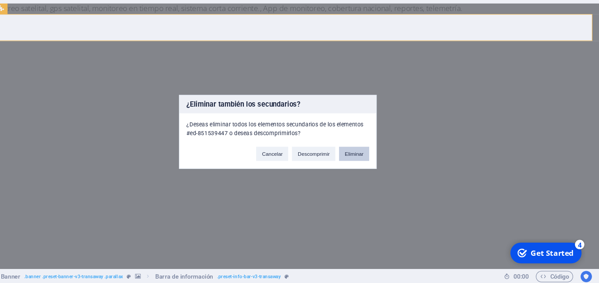
click at [370, 164] on button "Eliminar" at bounding box center [371, 161] width 28 height 13
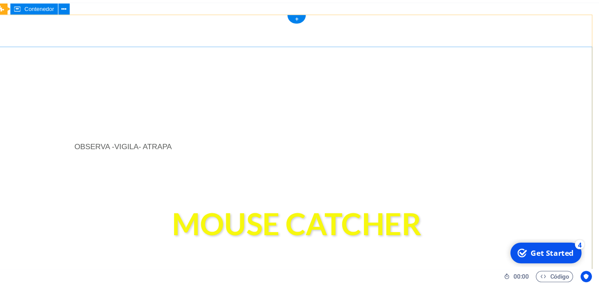
scroll to position [0, 0]
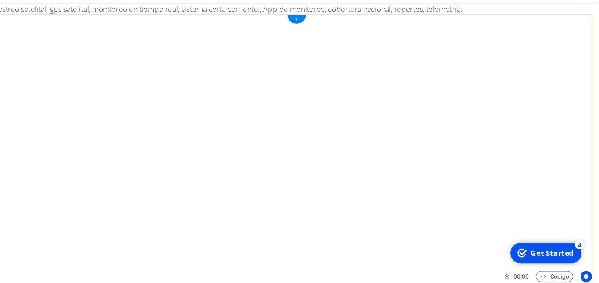
drag, startPoint x: 316, startPoint y: 37, endPoint x: 132, endPoint y: 18, distance: 184.7
click at [316, 37] on div "+" at bounding box center [316, 37] width 17 height 8
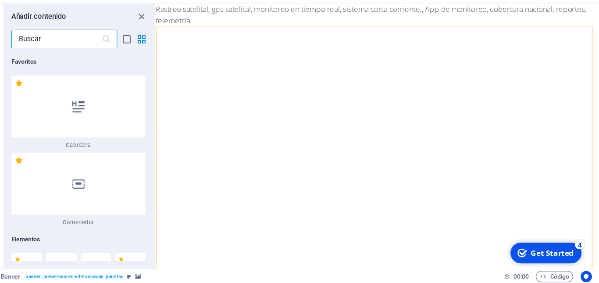
scroll to position [2974, 0]
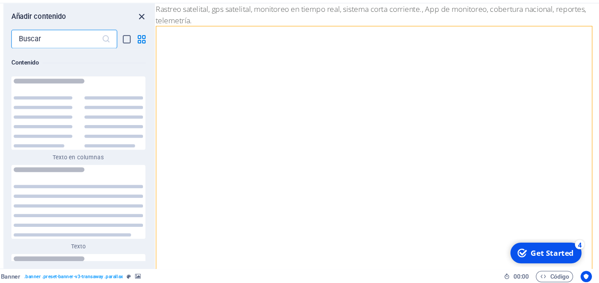
click at [173, 34] on icon "close panel" at bounding box center [173, 34] width 10 height 10
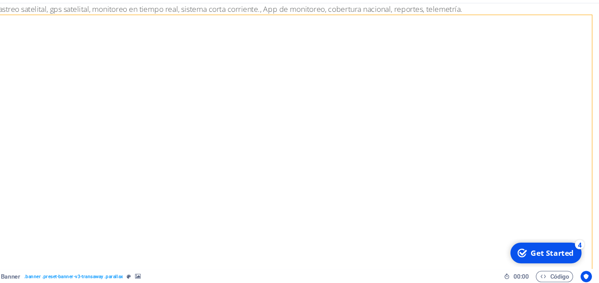
click at [538, 249] on div "Get Started" at bounding box center [549, 252] width 40 height 10
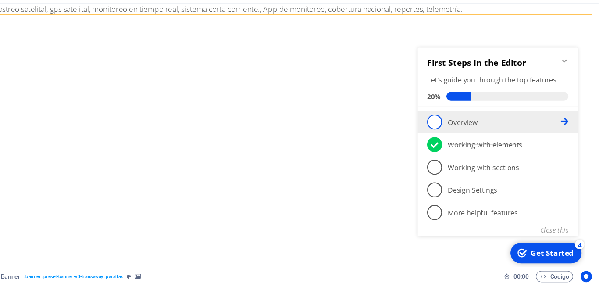
click at [432, 115] on span "1" at bounding box center [433, 116] width 14 height 14
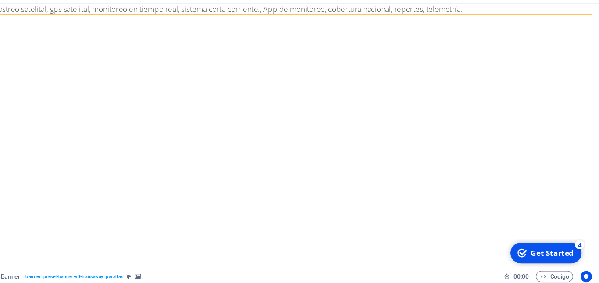
scroll to position [0, 0]
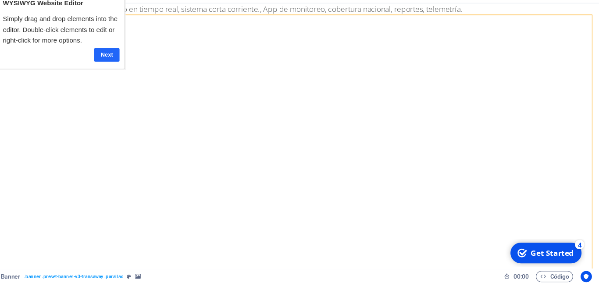
click at [97, 51] on link "Next" at bounding box center [99, 50] width 24 height 13
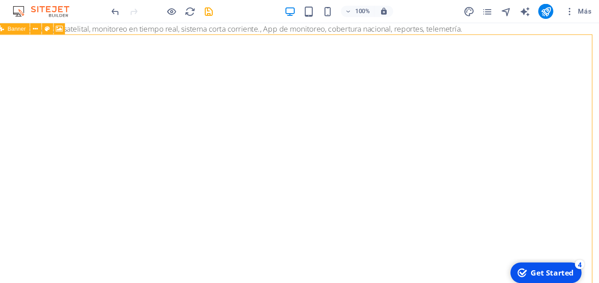
click at [53, 27] on span "Banner" at bounding box center [56, 27] width 17 height 5
drag, startPoint x: 53, startPoint y: 51, endPoint x: 63, endPoint y: 77, distance: 27.2
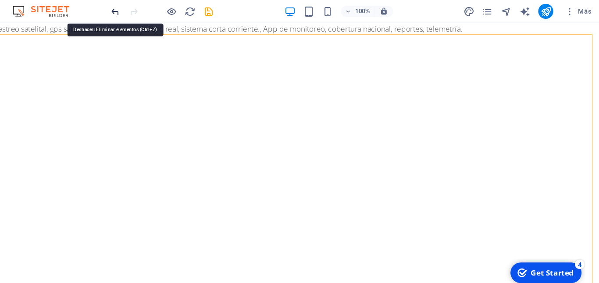
click at [150, 12] on icon "undo" at bounding box center [148, 11] width 10 height 10
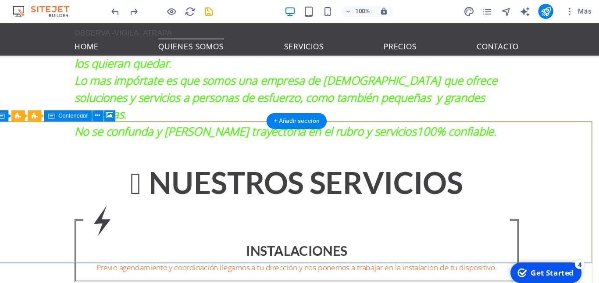
scroll to position [688, 0]
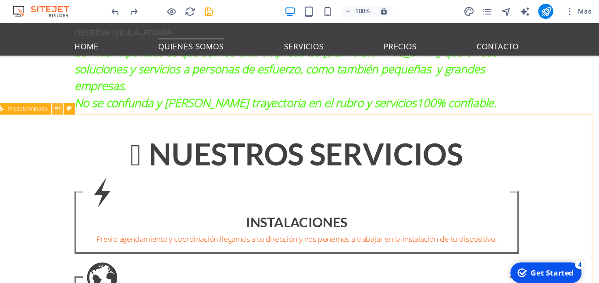
click at [97, 103] on button at bounding box center [94, 101] width 11 height 11
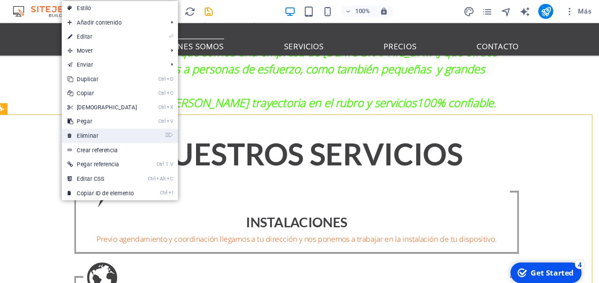
click at [119, 125] on link "⌦ Eliminar" at bounding box center [135, 126] width 75 height 13
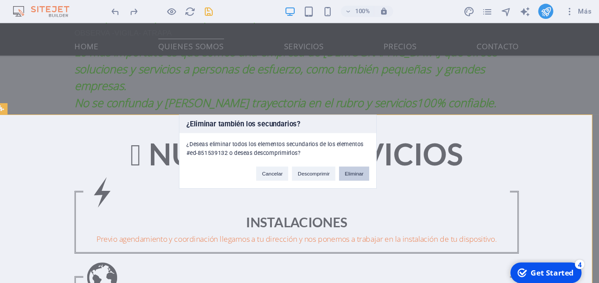
click at [373, 162] on button "Eliminar" at bounding box center [371, 161] width 28 height 13
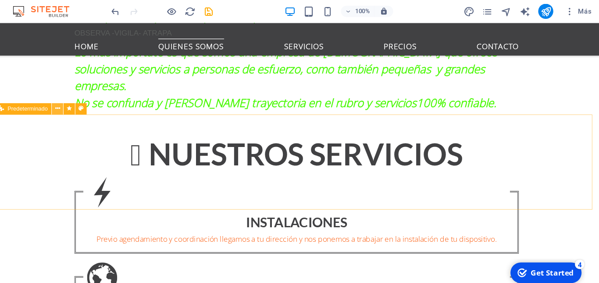
click at [94, 101] on icon at bounding box center [94, 101] width 5 height 9
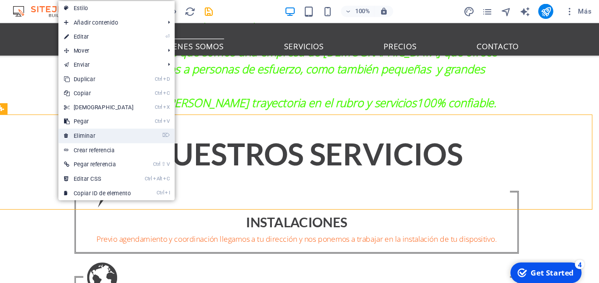
click at [124, 127] on link "⌦ Eliminar" at bounding box center [132, 126] width 75 height 13
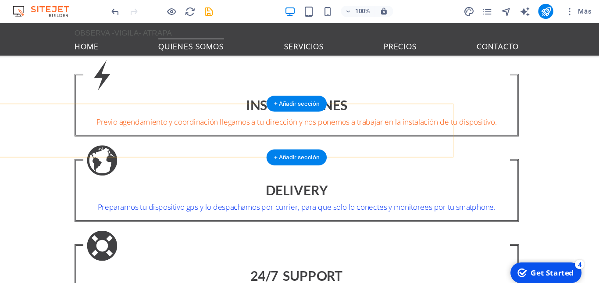
scroll to position [796, 0]
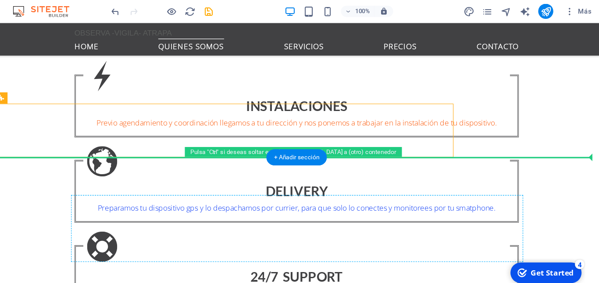
drag, startPoint x: 193, startPoint y: 126, endPoint x: 234, endPoint y: 205, distance: 88.7
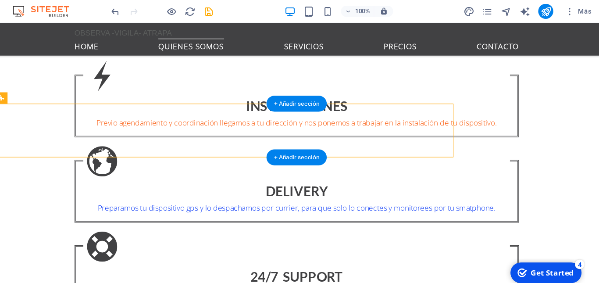
drag, startPoint x: 12, startPoint y: 108, endPoint x: 58, endPoint y: 134, distance: 53.0
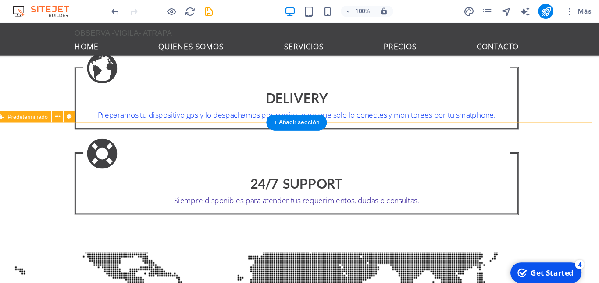
scroll to position [806, 0]
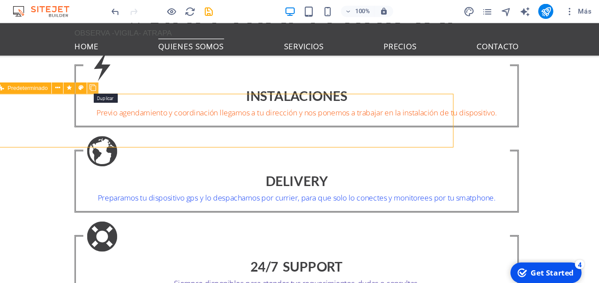
click at [128, 83] on icon at bounding box center [127, 82] width 6 height 9
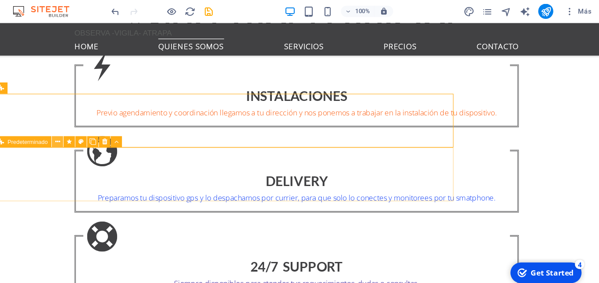
click at [95, 131] on icon at bounding box center [94, 132] width 5 height 9
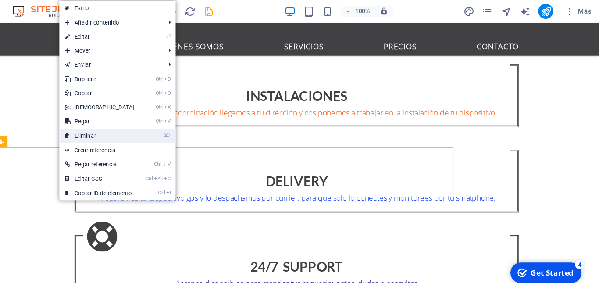
click at [125, 127] on link "⌦ Eliminar" at bounding box center [133, 126] width 75 height 13
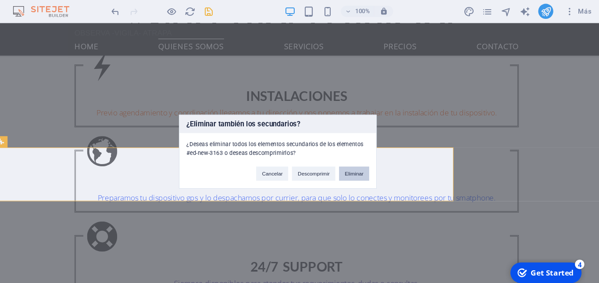
click at [371, 163] on button "Eliminar" at bounding box center [371, 161] width 28 height 13
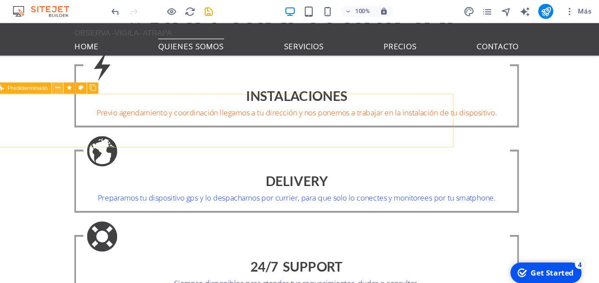
click at [94, 82] on icon at bounding box center [94, 82] width 5 height 9
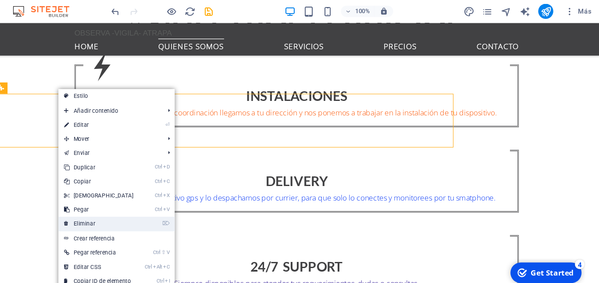
click at [124, 206] on link "⌦ Eliminar" at bounding box center [132, 208] width 75 height 13
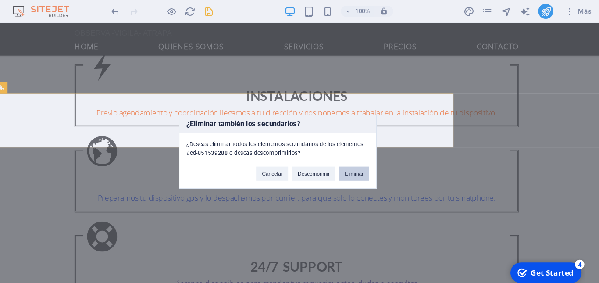
click at [374, 162] on button "Eliminar" at bounding box center [371, 161] width 28 height 13
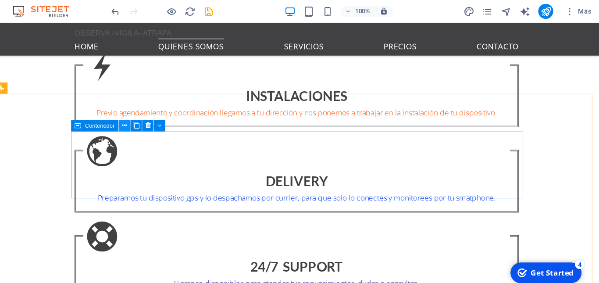
click at [159, 118] on icon at bounding box center [156, 117] width 5 height 9
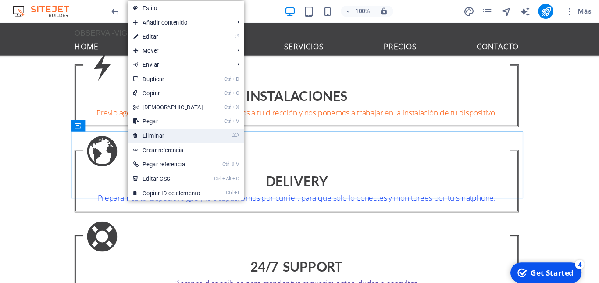
click at [179, 126] on link "⌦ Eliminar" at bounding box center [197, 126] width 75 height 13
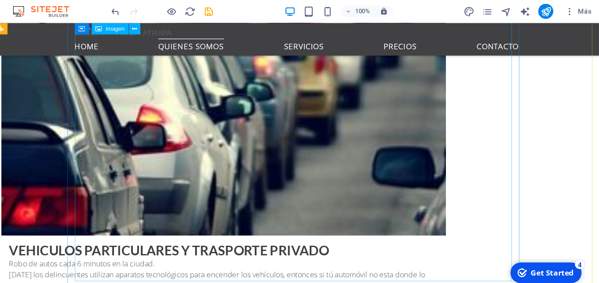
scroll to position [1362, 0]
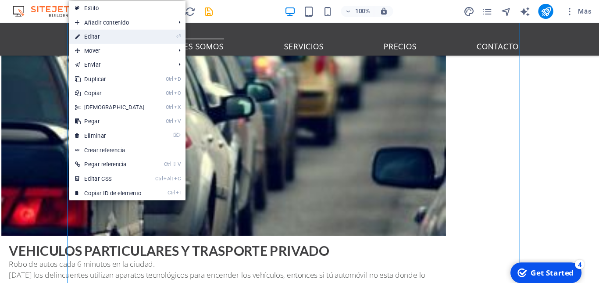
click at [123, 35] on link "⏎ Editar" at bounding box center [142, 34] width 75 height 13
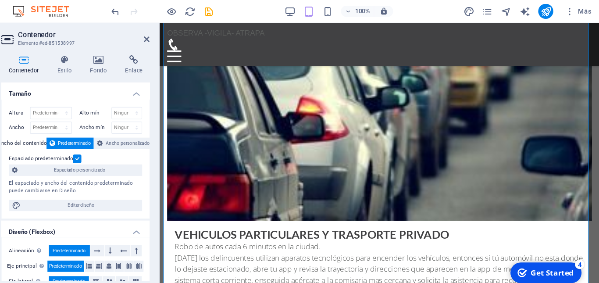
scroll to position [1432, 0]
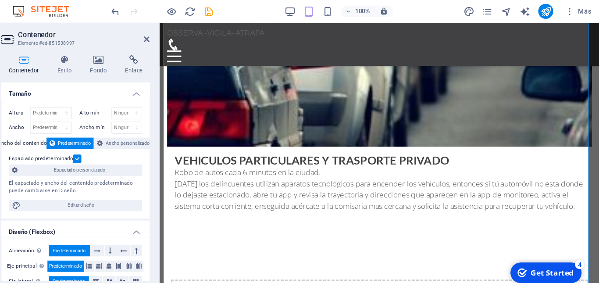
click at [64, 56] on icon at bounding box center [63, 56] width 42 height 9
click at [248, 31] on icon at bounding box center [246, 30] width 5 height 9
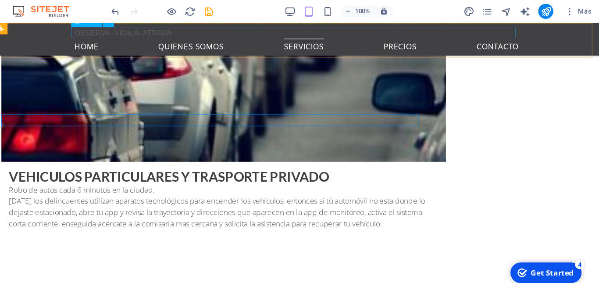
scroll to position [1362, 0]
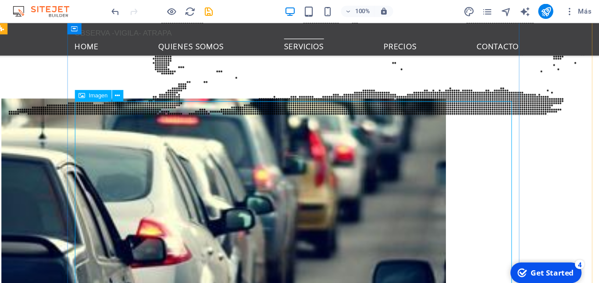
scroll to position [1259, 0]
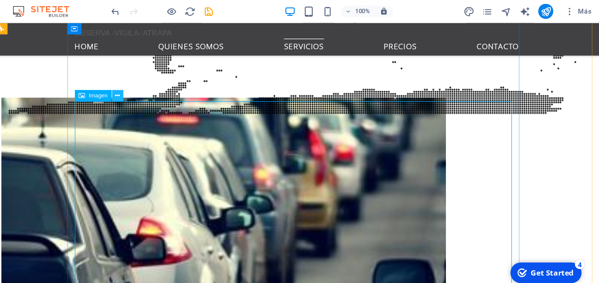
click at [151, 89] on icon at bounding box center [150, 89] width 5 height 9
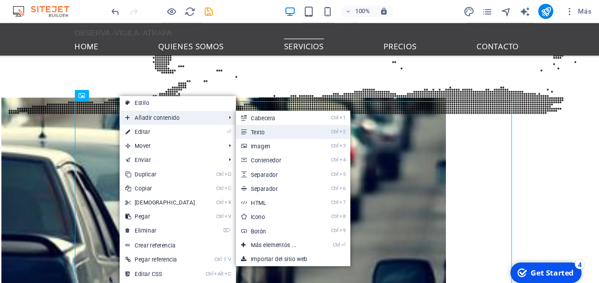
click at [286, 124] on link "Ctrl 2 Texto" at bounding box center [297, 123] width 74 height 13
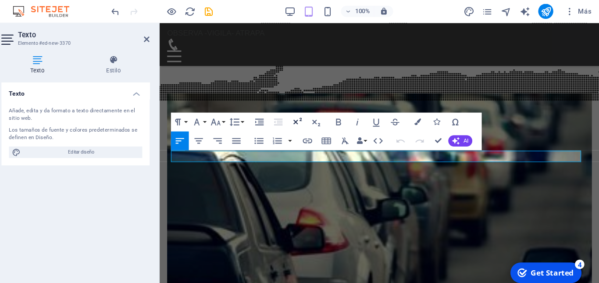
scroll to position [1537, 0]
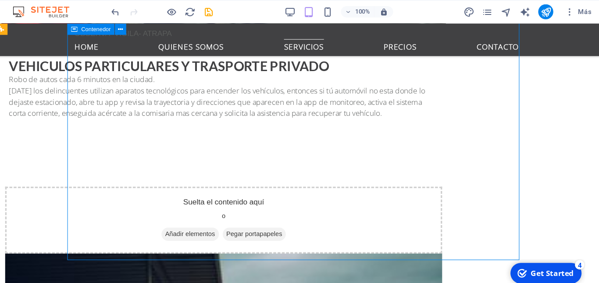
scroll to position [1484, 0]
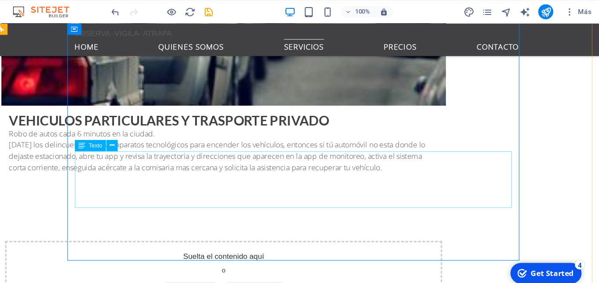
click at [145, 134] on icon at bounding box center [145, 135] width 5 height 9
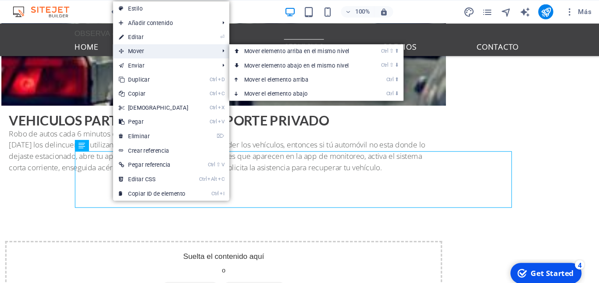
click at [151, 47] on icon at bounding box center [153, 47] width 4 height 13
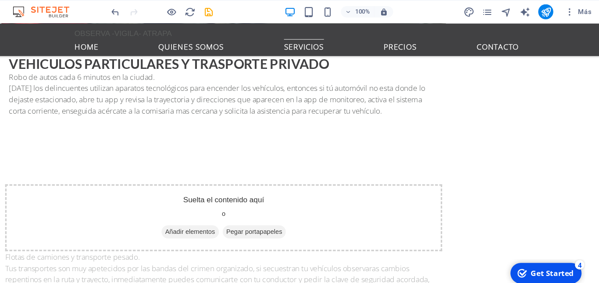
drag, startPoint x: 95, startPoint y: 158, endPoint x: 99, endPoint y: 104, distance: 54.6
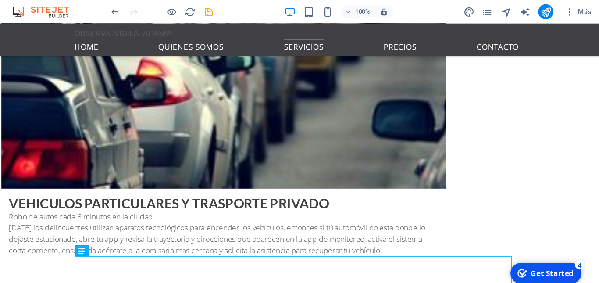
scroll to position [1386, 0]
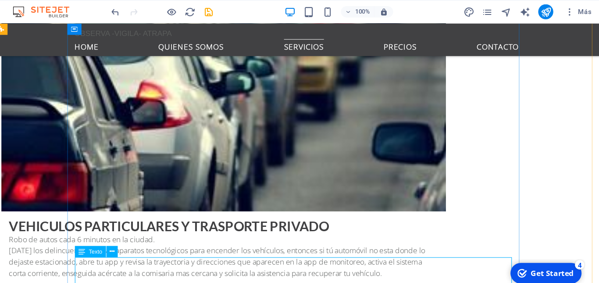
click at [117, 236] on icon at bounding box center [117, 234] width 6 height 11
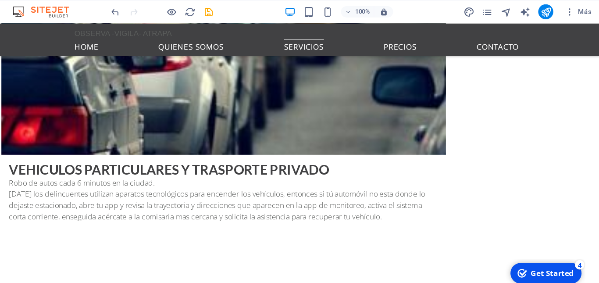
drag, startPoint x: 111, startPoint y: 259, endPoint x: 84, endPoint y: 125, distance: 136.4
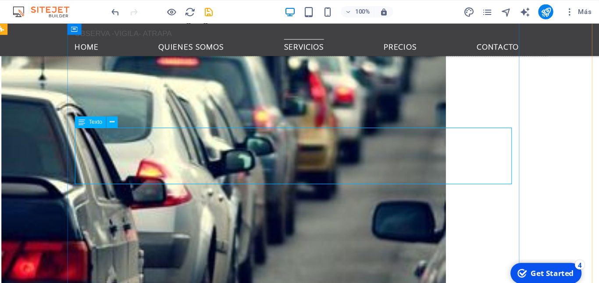
scroll to position [1234, 0]
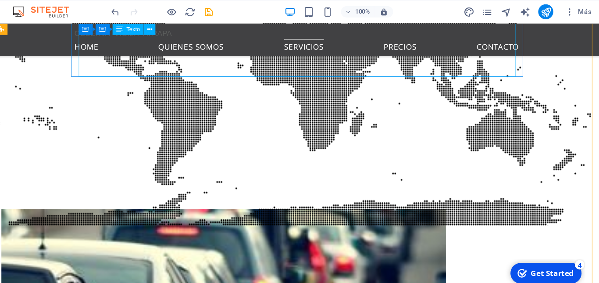
scroll to position [1155, 0]
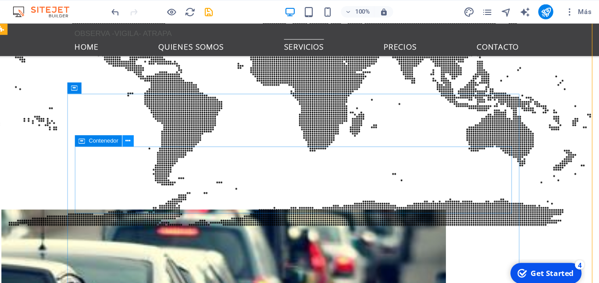
click at [160, 130] on icon at bounding box center [160, 131] width 5 height 9
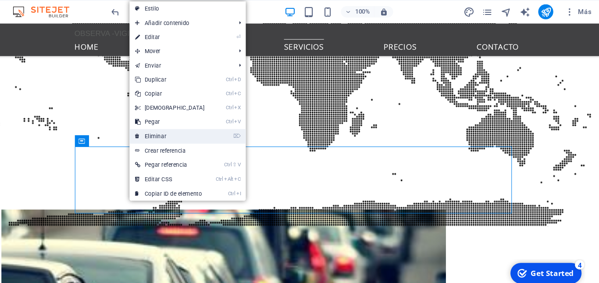
click at [182, 128] on link "⌦ Eliminar" at bounding box center [198, 126] width 75 height 13
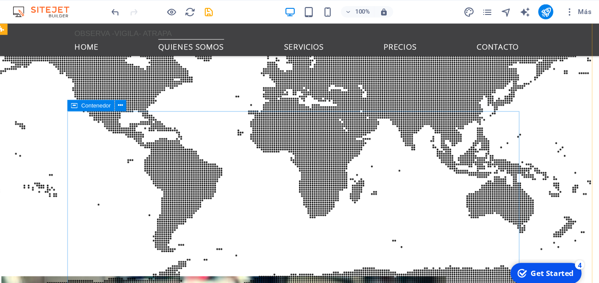
scroll to position [1094, 0]
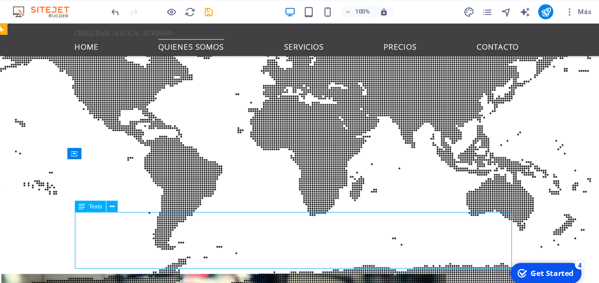
scroll to position [1177, 0]
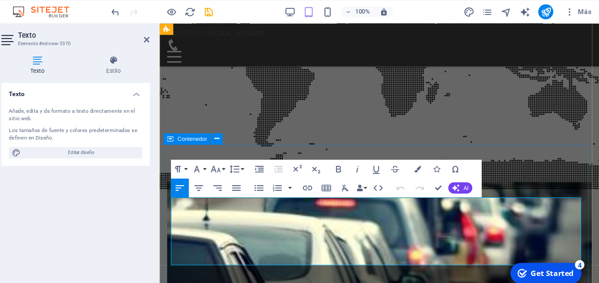
drag, startPoint x: 301, startPoint y: 192, endPoint x: 169, endPoint y: 189, distance: 132.5
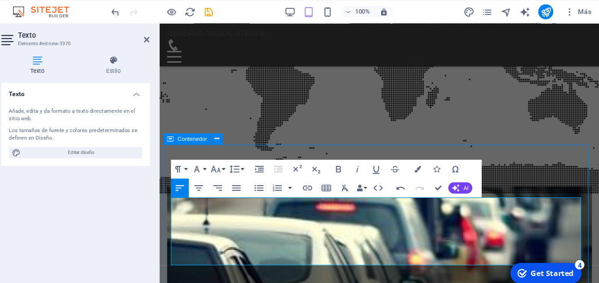
scroll to position [1105, 0]
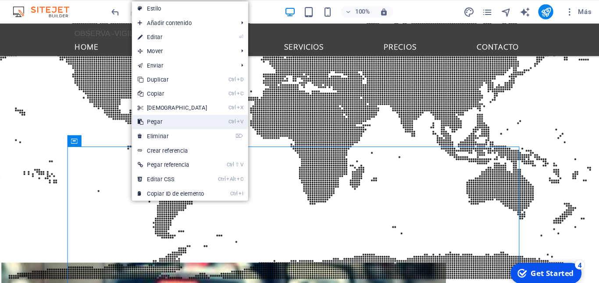
click at [190, 113] on link "Ctrl V Pegar" at bounding box center [201, 113] width 75 height 13
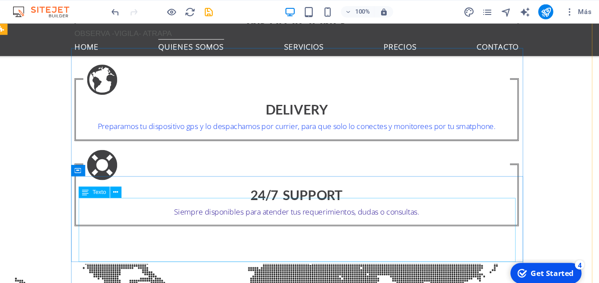
scroll to position [884, 0]
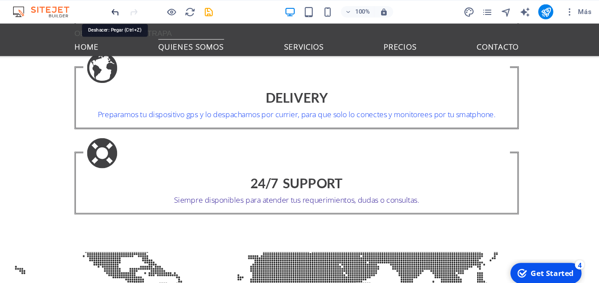
click at [147, 11] on icon "undo" at bounding box center [148, 11] width 10 height 10
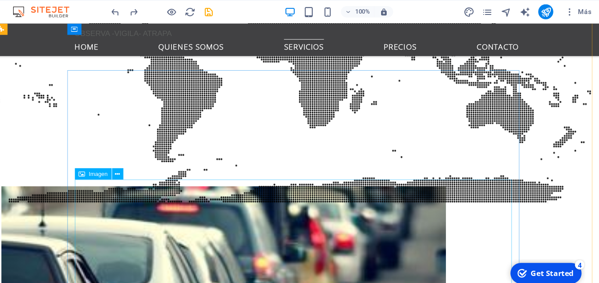
scroll to position [1177, 0]
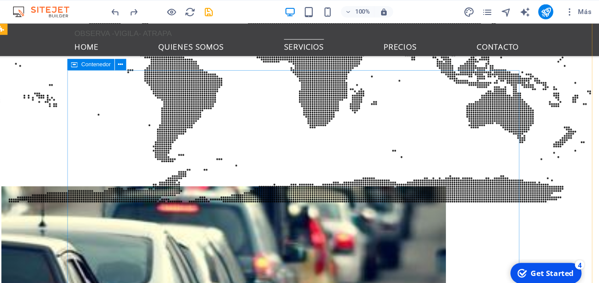
click at [141, 62] on span "Contenedor" at bounding box center [131, 59] width 28 height 5
click at [126, 59] on span "Contenedor" at bounding box center [131, 59] width 28 height 5
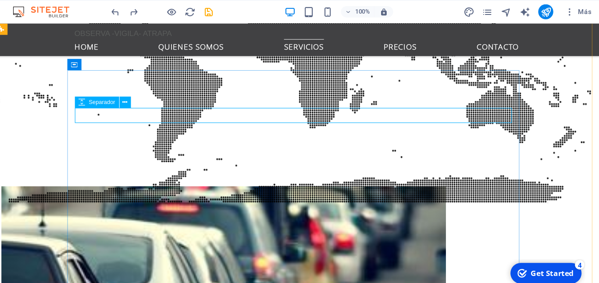
click at [136, 95] on span "Separador" at bounding box center [136, 95] width 25 height 5
click at [158, 94] on icon at bounding box center [157, 95] width 5 height 9
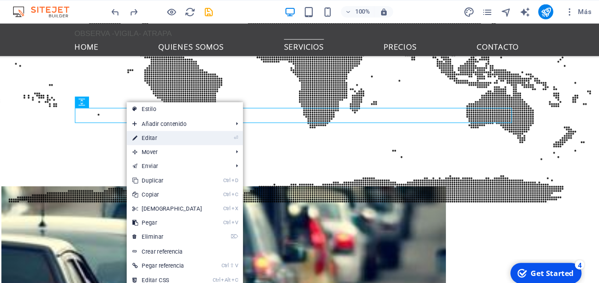
click at [183, 129] on link "⏎ Editar" at bounding box center [196, 128] width 75 height 13
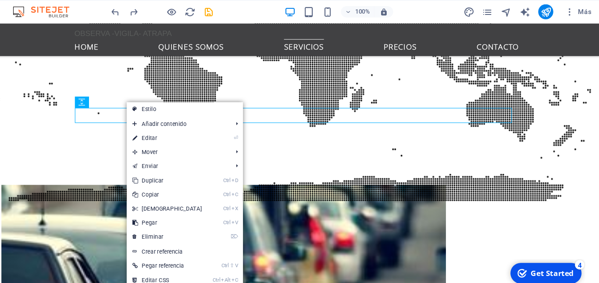
select select "rem"
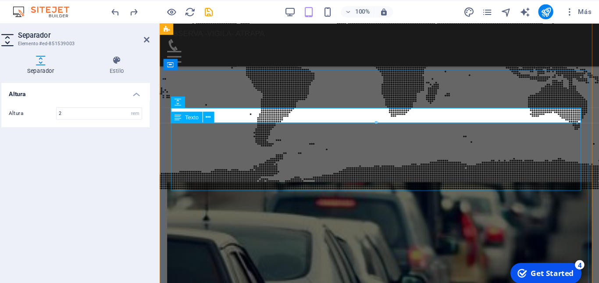
scroll to position [1246, 0]
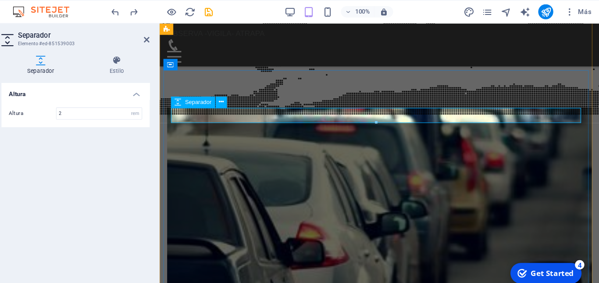
click at [248, 93] on icon at bounding box center [247, 94] width 5 height 9
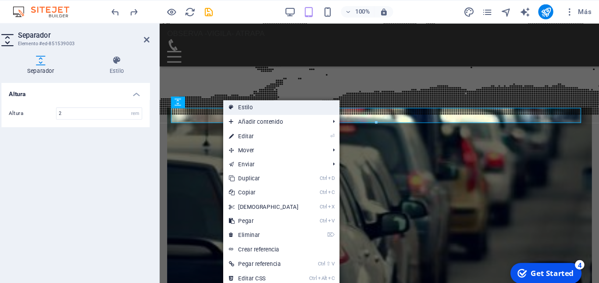
click at [274, 100] on link "Estilo" at bounding box center [303, 99] width 108 height 13
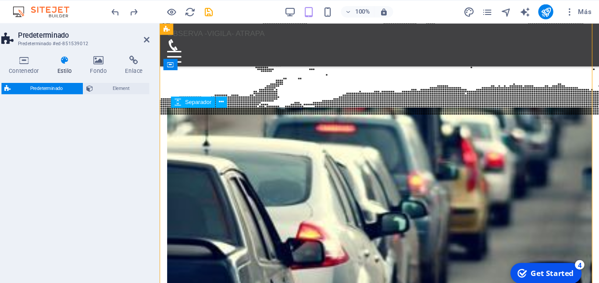
select select "px"
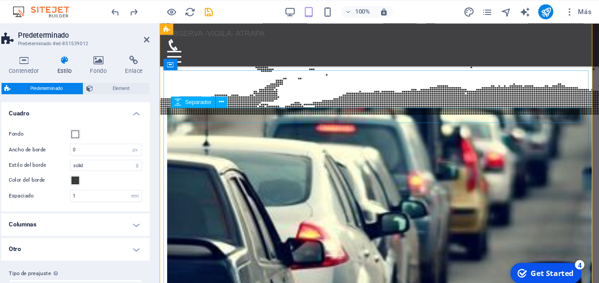
select select "rem"
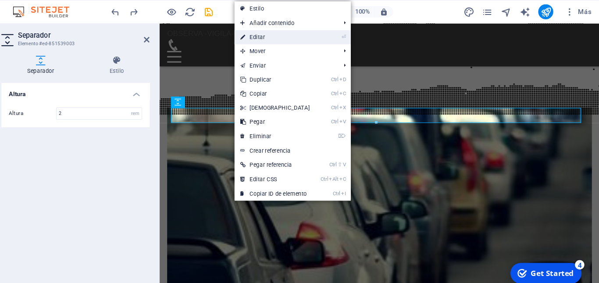
click at [281, 35] on link "⏎ Editar" at bounding box center [296, 34] width 75 height 13
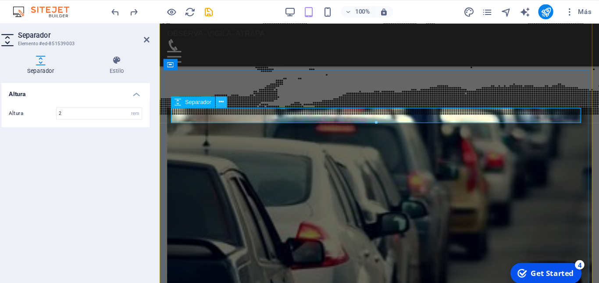
click at [247, 95] on icon at bounding box center [247, 94] width 5 height 9
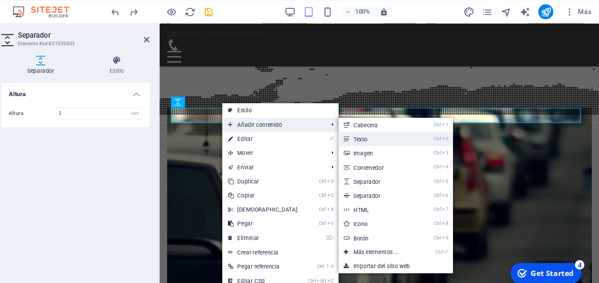
click at [374, 130] on link "Ctrl 2 Texto" at bounding box center [393, 129] width 74 height 13
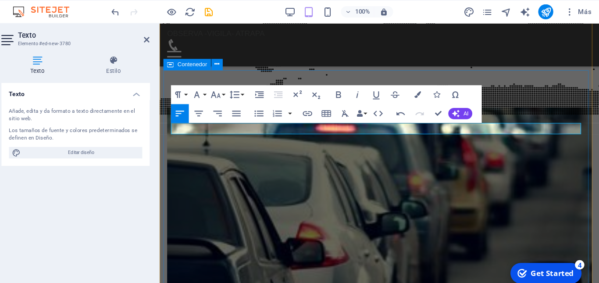
drag, startPoint x: 302, startPoint y: 120, endPoint x: 168, endPoint y: 120, distance: 133.3
click at [212, 87] on button "Paragraph Format" at bounding box center [208, 88] width 17 height 18
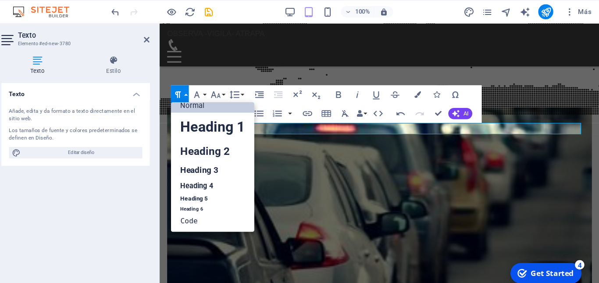
scroll to position [7, 0]
click at [227, 141] on link "Heading 2" at bounding box center [239, 141] width 78 height 20
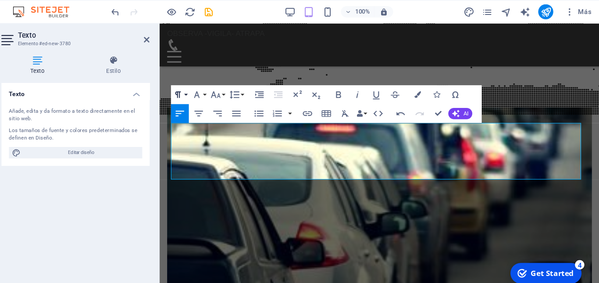
click at [213, 87] on button "Paragraph Format" at bounding box center [208, 88] width 17 height 18
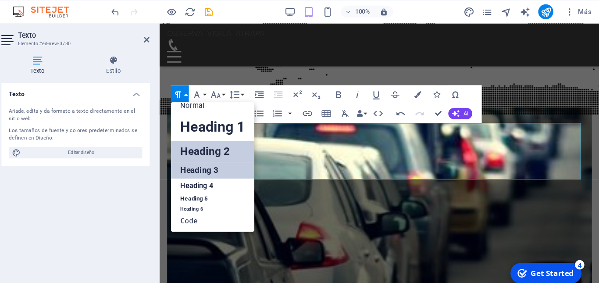
click at [221, 157] on link "Heading 3" at bounding box center [239, 158] width 78 height 15
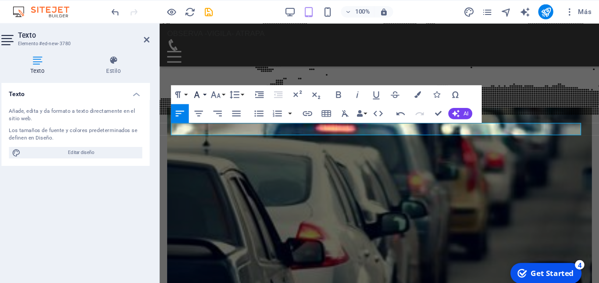
click at [229, 85] on icon "button" at bounding box center [224, 88] width 11 height 11
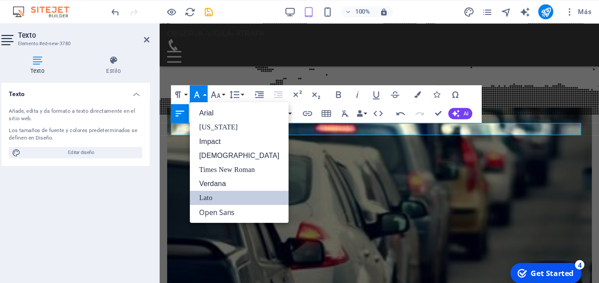
scroll to position [0, 0]
click at [233, 118] on link "[US_STATE]" at bounding box center [264, 118] width 92 height 13
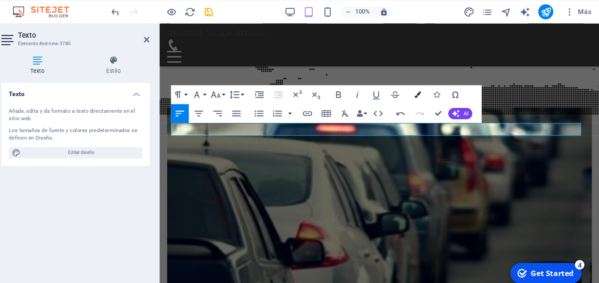
click at [430, 89] on icon "button" at bounding box center [430, 88] width 6 height 6
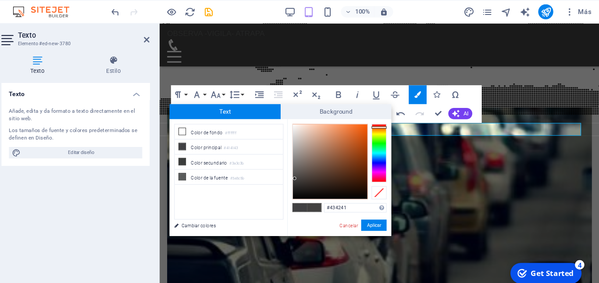
click at [392, 118] on div at bounding box center [394, 142] width 14 height 54
type input "#e85709"
click at [380, 121] on div at bounding box center [348, 150] width 69 height 69
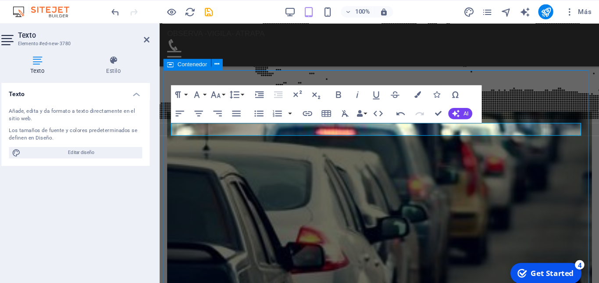
scroll to position [1177, 0]
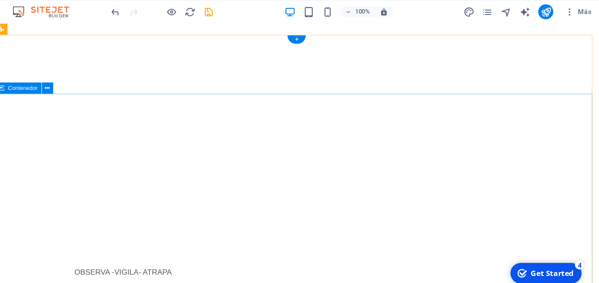
scroll to position [0, 0]
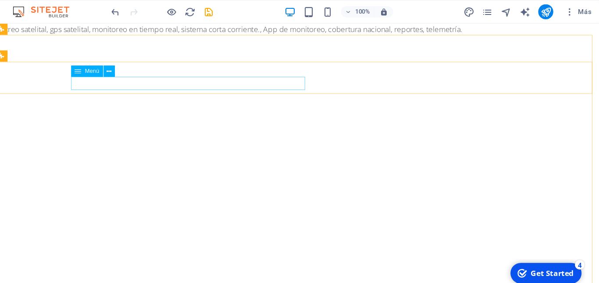
click at [118, 67] on div "Menú" at bounding box center [122, 66] width 30 height 11
click at [118, 66] on div "Menú" at bounding box center [122, 66] width 30 height 11
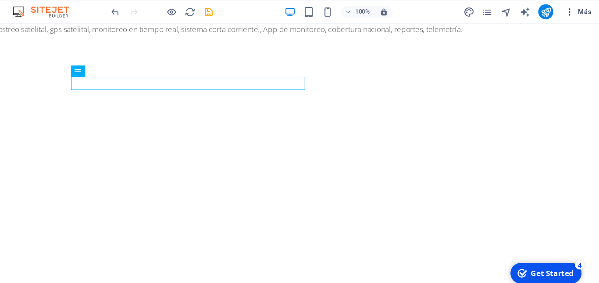
click at [571, 12] on icon "button" at bounding box center [571, 11] width 9 height 9
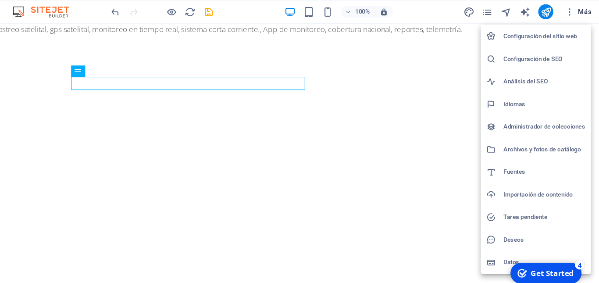
click at [504, 247] on div at bounding box center [502, 244] width 16 height 9
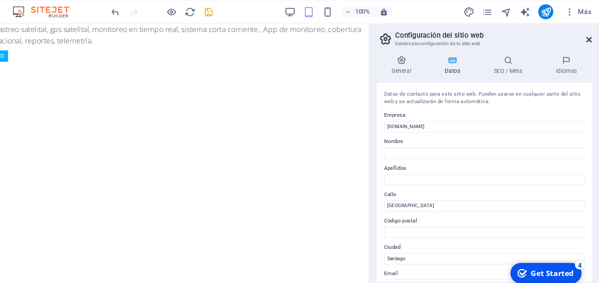
click at [587, 35] on icon at bounding box center [589, 36] width 5 height 7
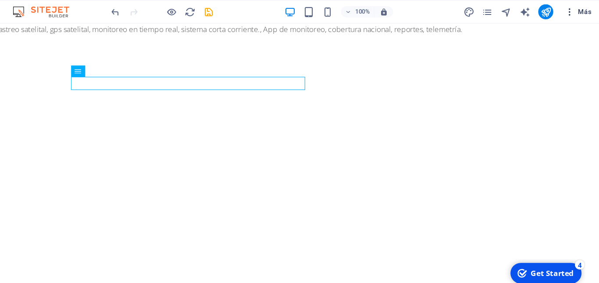
click at [582, 11] on span "Más" at bounding box center [579, 11] width 25 height 9
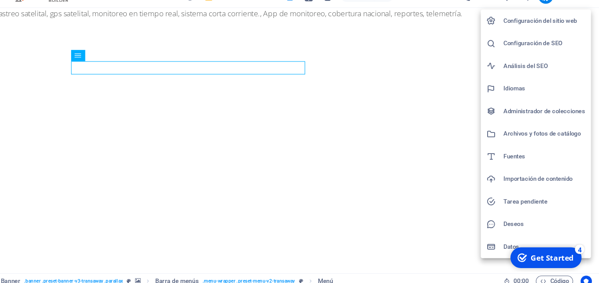
click at [519, 221] on h6 "Deseos" at bounding box center [548, 223] width 76 height 11
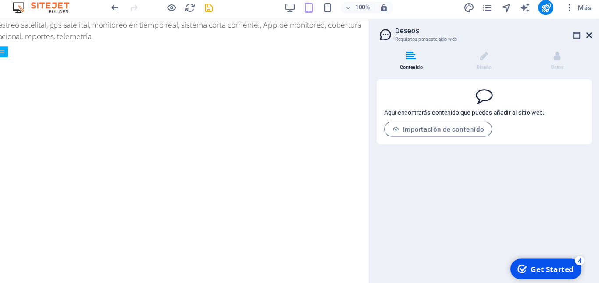
drag, startPoint x: 588, startPoint y: 36, endPoint x: 553, endPoint y: 14, distance: 41.4
click at [588, 36] on icon at bounding box center [589, 36] width 5 height 7
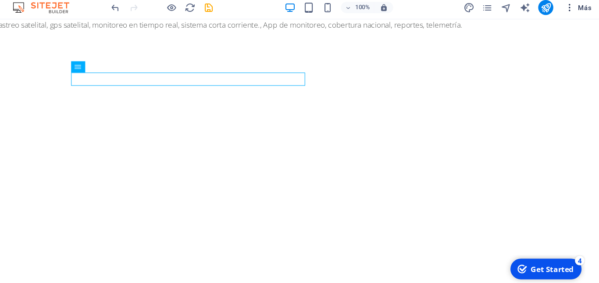
click at [571, 10] on icon "button" at bounding box center [571, 11] width 9 height 9
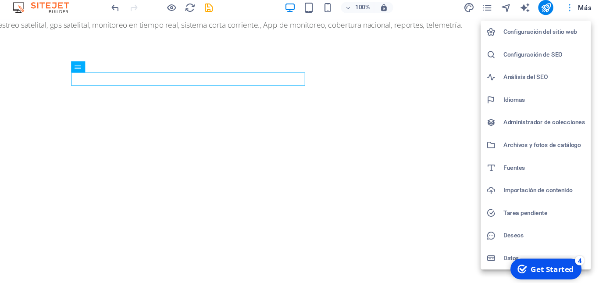
click at [571, 10] on div at bounding box center [299, 141] width 599 height 283
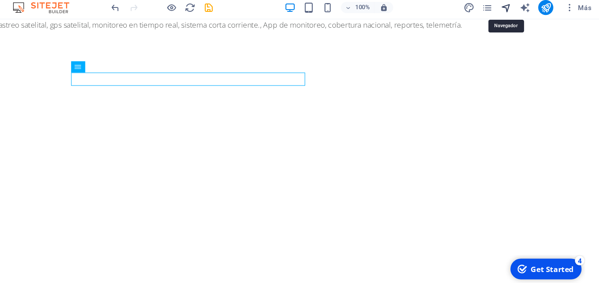
click at [513, 11] on icon "navigator" at bounding box center [512, 11] width 10 height 10
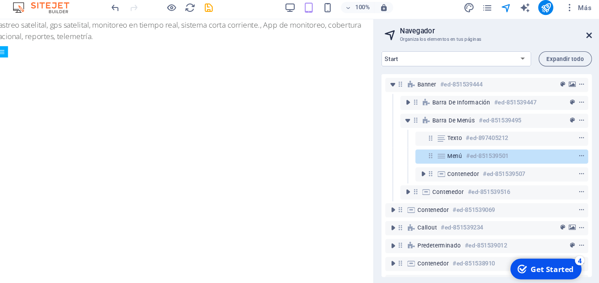
click at [590, 36] on icon at bounding box center [589, 36] width 5 height 7
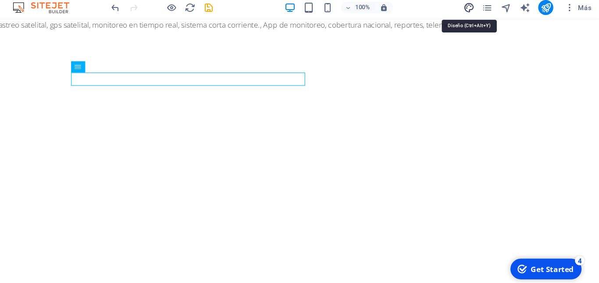
click at [478, 9] on icon "design" at bounding box center [477, 11] width 10 height 10
select select "px"
select select "400"
select select "px"
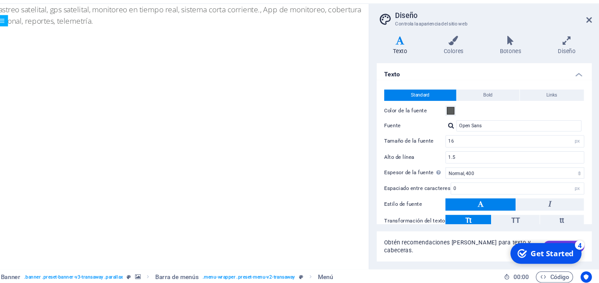
scroll to position [50, 0]
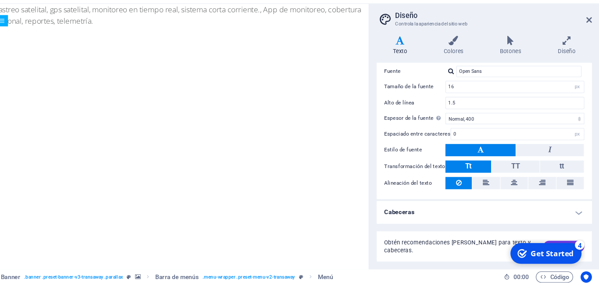
click at [577, 219] on h4 "Cabeceras" at bounding box center [492, 216] width 200 height 21
click at [577, 218] on h4 "Cabeceras" at bounding box center [492, 214] width 200 height 16
click at [589, 37] on icon at bounding box center [589, 36] width 5 height 7
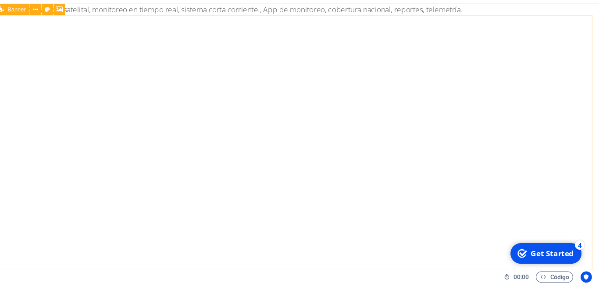
click at [46, 27] on div "Banner" at bounding box center [51, 27] width 33 height 11
click at [75, 27] on icon at bounding box center [73, 27] width 5 height 9
click at [44, 27] on icon at bounding box center [42, 27] width 6 height 11
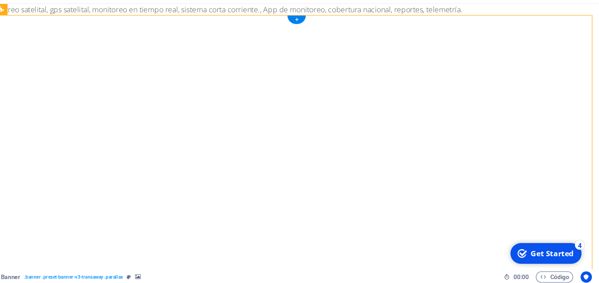
drag, startPoint x: 38, startPoint y: 30, endPoint x: 30, endPoint y: 80, distance: 50.2
click at [122, 27] on icon at bounding box center [121, 27] width 5 height 9
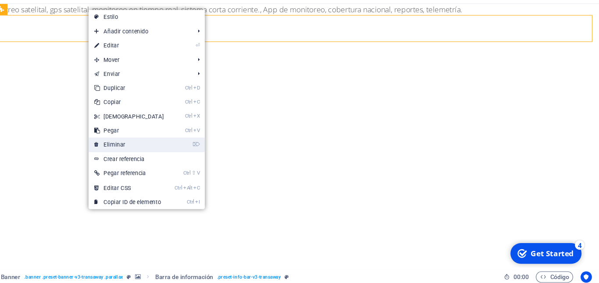
click at [144, 150] on link "⌦ Eliminar" at bounding box center [160, 152] width 75 height 13
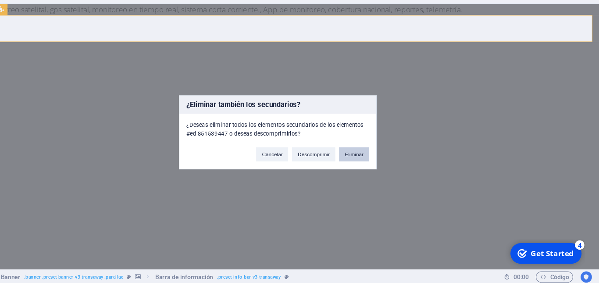
click at [374, 160] on button "Eliminar" at bounding box center [371, 161] width 28 height 13
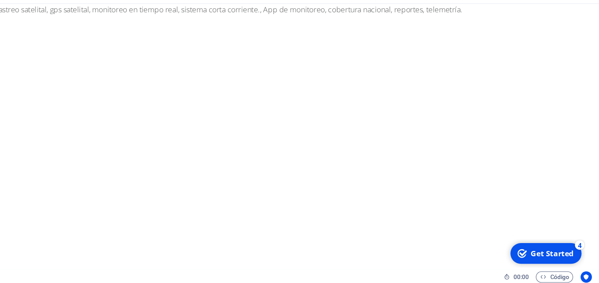
click at [542, 253] on div "Get Started" at bounding box center [549, 252] width 40 height 10
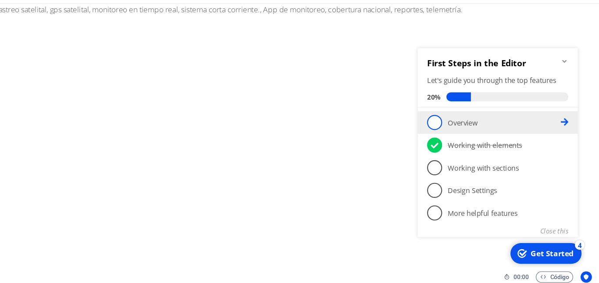
click at [435, 115] on span "1" at bounding box center [433, 117] width 14 height 14
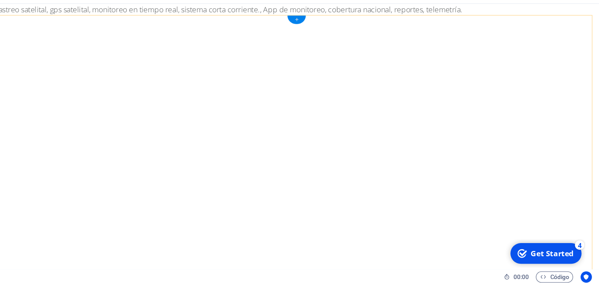
click at [319, 37] on div "+" at bounding box center [316, 37] width 17 height 8
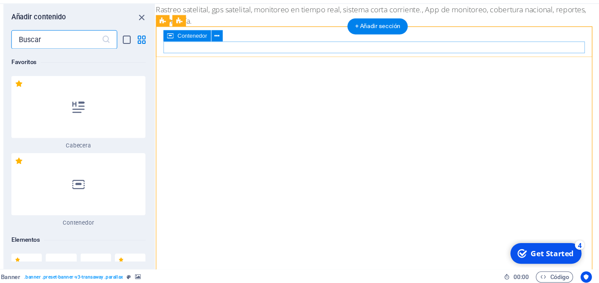
scroll to position [2974, 0]
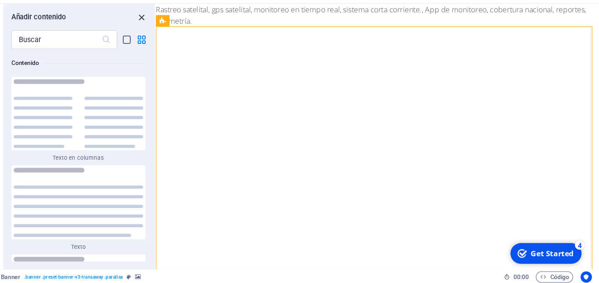
click at [172, 32] on icon "close panel" at bounding box center [173, 34] width 10 height 10
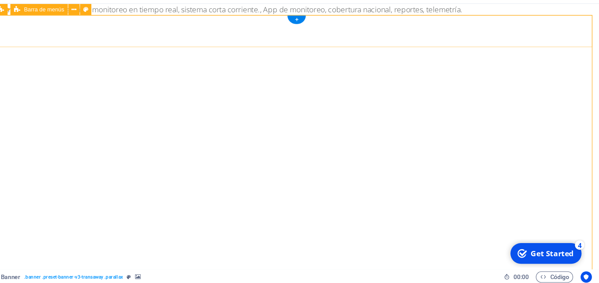
click at [289, 261] on div "OBSERVA -VIGILA- ATRAPA Home QUIENES SOMOS Servicios Precios Contacto" at bounding box center [276, 276] width 564 height 30
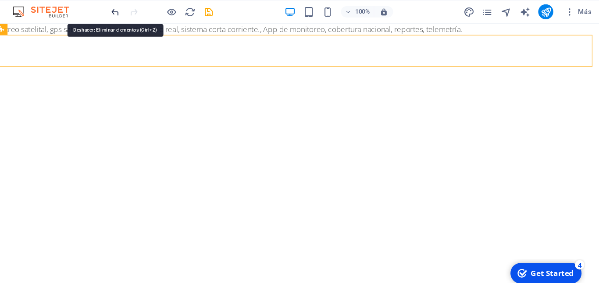
click at [148, 11] on icon "undo" at bounding box center [148, 11] width 10 height 10
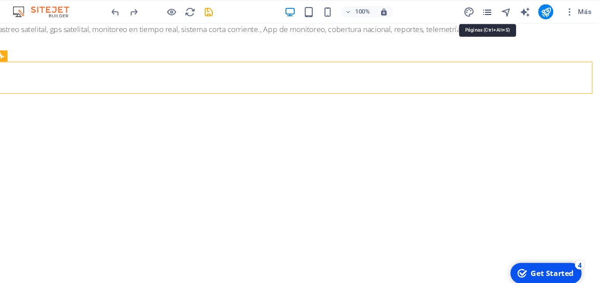
click at [496, 12] on icon "pages" at bounding box center [495, 11] width 10 height 10
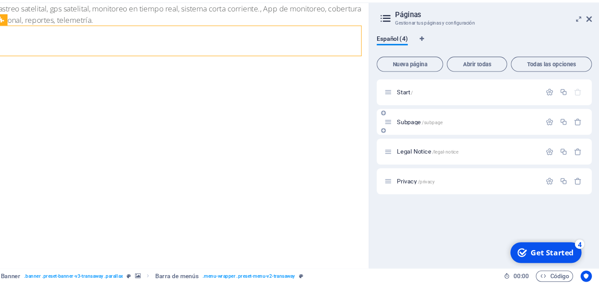
scroll to position [0, 0]
click at [419, 185] on span "Privacy /privacy" at bounding box center [427, 188] width 35 height 7
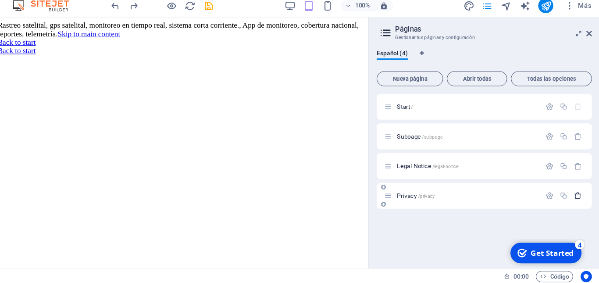
click at [580, 202] on icon "button" at bounding box center [578, 200] width 7 height 7
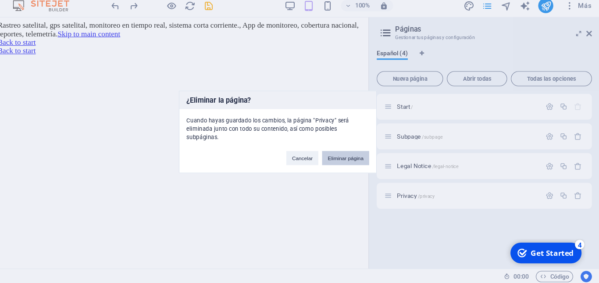
click at [358, 164] on button "Eliminar página" at bounding box center [363, 165] width 44 height 13
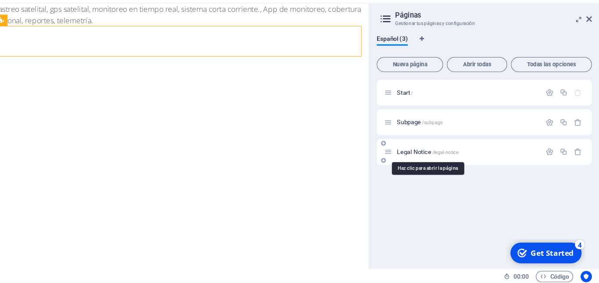
click at [421, 161] on span "Legal Notice /legal-notice" at bounding box center [438, 160] width 57 height 7
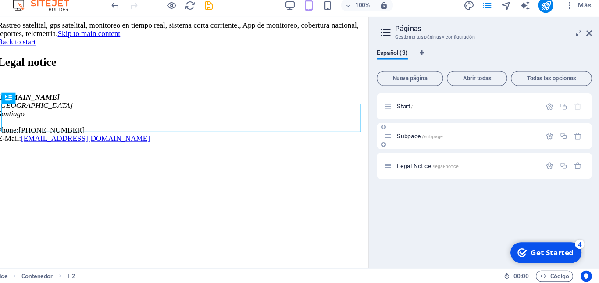
click at [419, 143] on span "Subpage /subpage" at bounding box center [431, 146] width 43 height 7
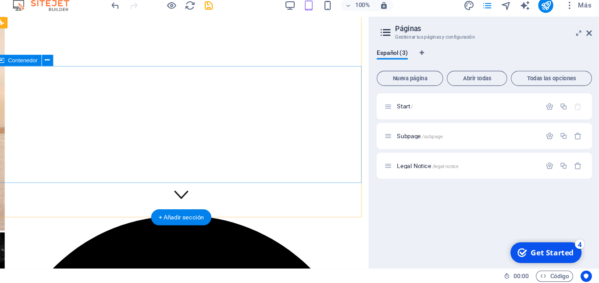
scroll to position [54, 0]
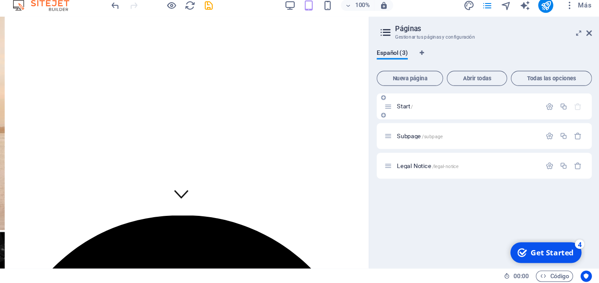
click at [413, 116] on span "Start /" at bounding box center [417, 118] width 15 height 7
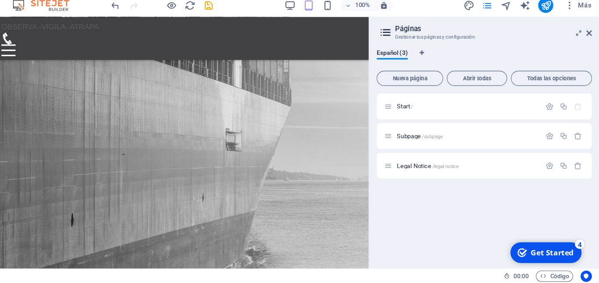
scroll to position [2491, 0]
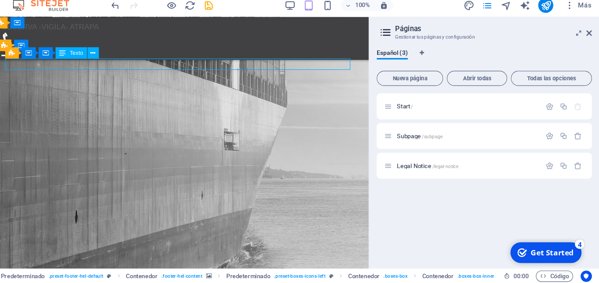
scroll to position [2485, 0]
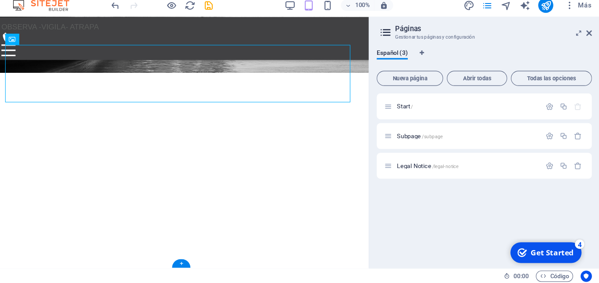
scroll to position [0, 0]
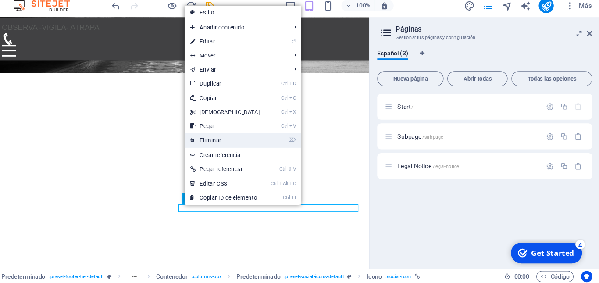
click at [234, 150] on link "⌦ Eliminar" at bounding box center [249, 149] width 75 height 13
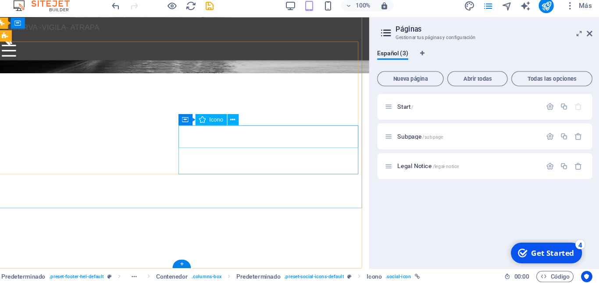
scroll to position [2500, 0]
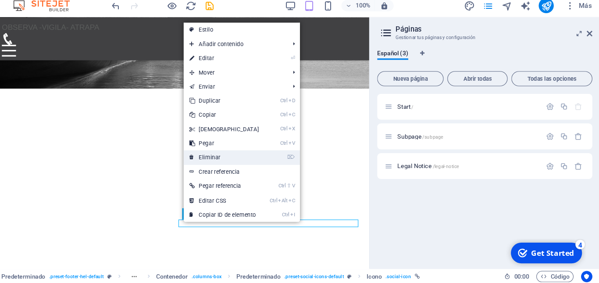
click at [234, 164] on link "⌦ Eliminar" at bounding box center [248, 165] width 75 height 13
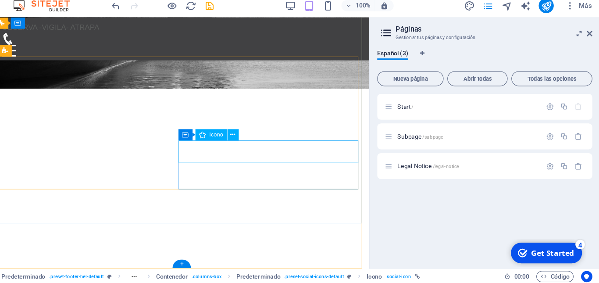
scroll to position [2486, 0]
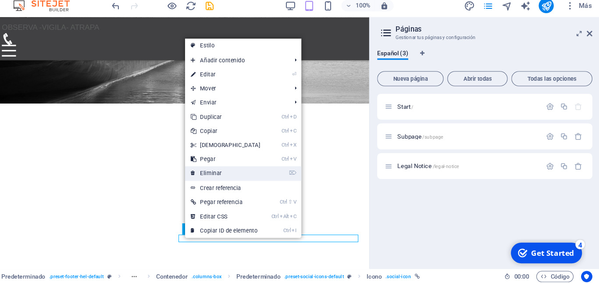
click at [232, 180] on link "⌦ Eliminar" at bounding box center [250, 180] width 75 height 13
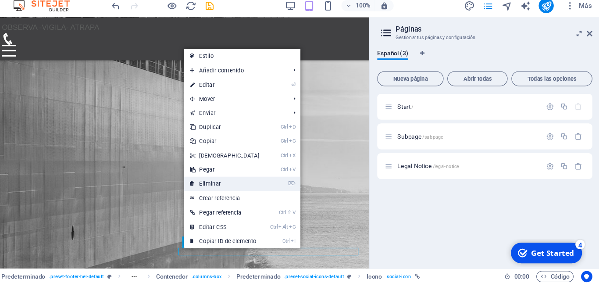
click at [236, 191] on link "⌦ Eliminar" at bounding box center [249, 189] width 75 height 13
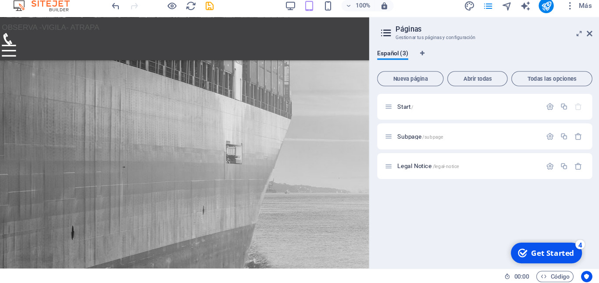
click at [467, 199] on div "Start / Subpage /subpage Legal Notice /legal-notice" at bounding box center [492, 184] width 200 height 156
click at [563, 96] on button "Todas las opciones" at bounding box center [554, 92] width 75 height 14
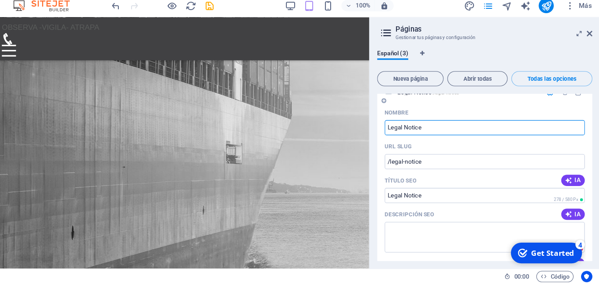
scroll to position [806, 0]
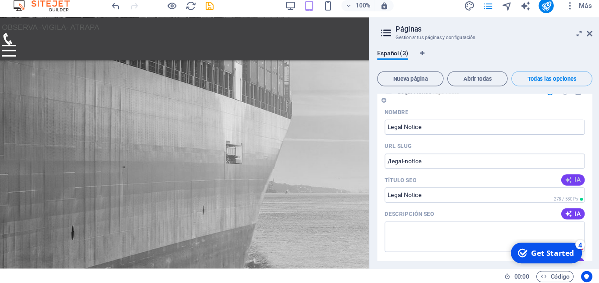
click at [569, 185] on icon "button" at bounding box center [570, 186] width 7 height 7
type input "Aviso Legal - Mousecatcher.cl"
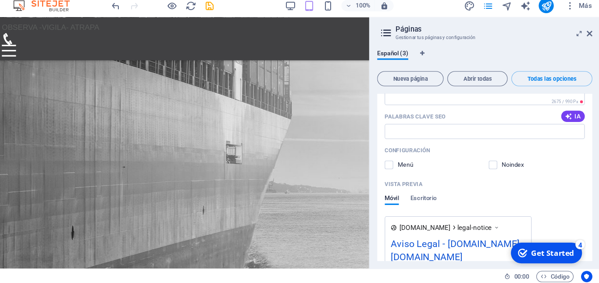
scroll to position [949, 0]
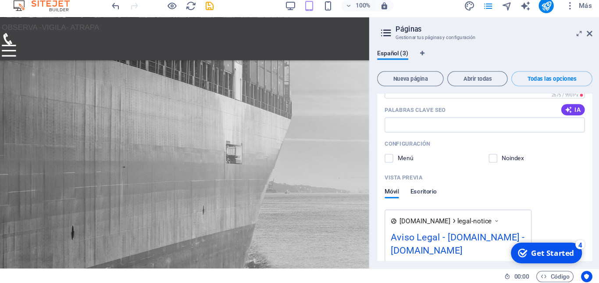
click at [435, 196] on span "Escritorio" at bounding box center [434, 198] width 25 height 12
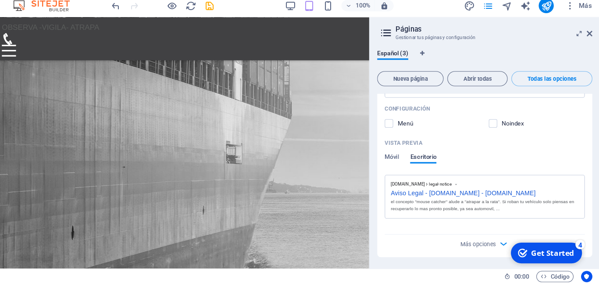
scroll to position [981, 0]
click at [492, 248] on span "Más opciones" at bounding box center [485, 246] width 33 height 6
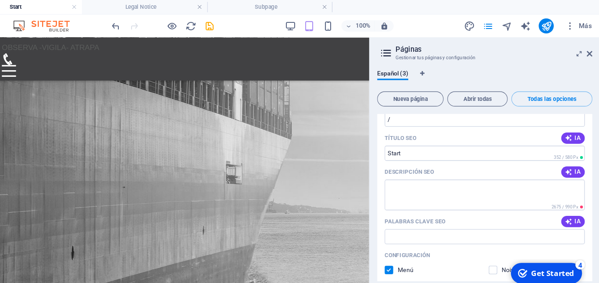
scroll to position [0, 0]
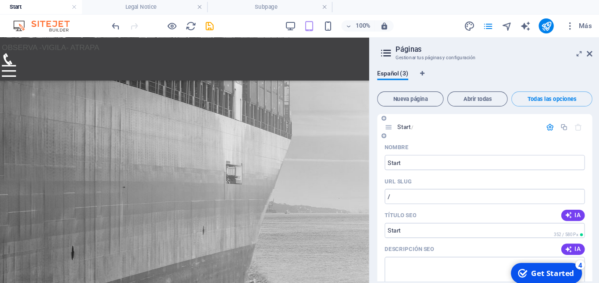
click at [551, 117] on icon "button" at bounding box center [552, 117] width 7 height 7
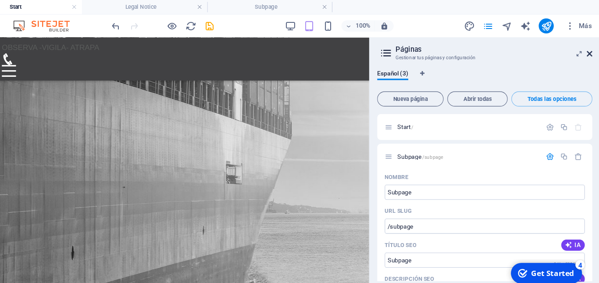
click at [591, 49] on icon at bounding box center [589, 49] width 5 height 7
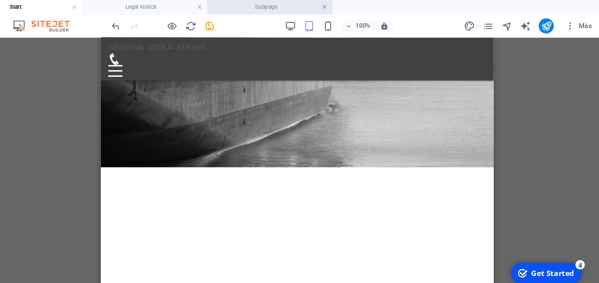
click at [343, 4] on link at bounding box center [342, 7] width 5 height 8
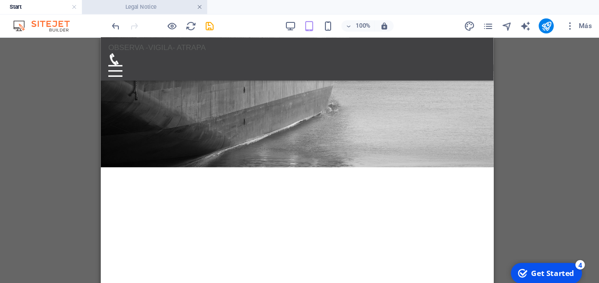
click at [228, 6] on link at bounding box center [226, 7] width 5 height 8
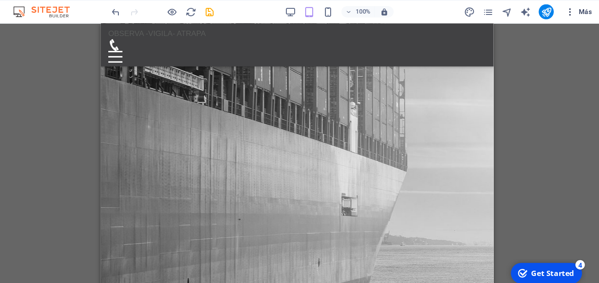
click at [587, 8] on span "Más" at bounding box center [579, 11] width 25 height 9
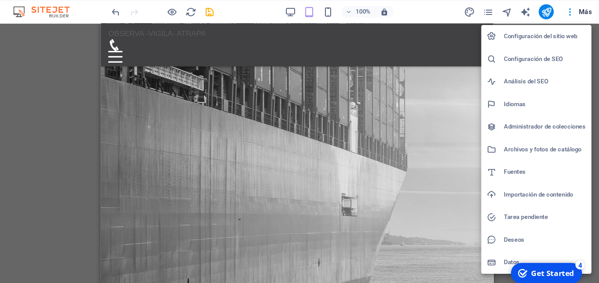
drag, startPoint x: 529, startPoint y: 33, endPoint x: 549, endPoint y: 14, distance: 27.3
click at [549, 14] on div at bounding box center [299, 141] width 599 height 283
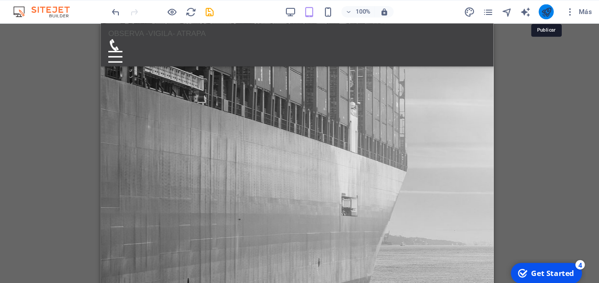
click at [550, 13] on icon "publish" at bounding box center [549, 11] width 10 height 10
click at [549, 12] on icon "publish" at bounding box center [549, 11] width 10 height 10
click at [551, 13] on icon "publish" at bounding box center [549, 11] width 10 height 10
